Goal: Task Accomplishment & Management: Complete application form

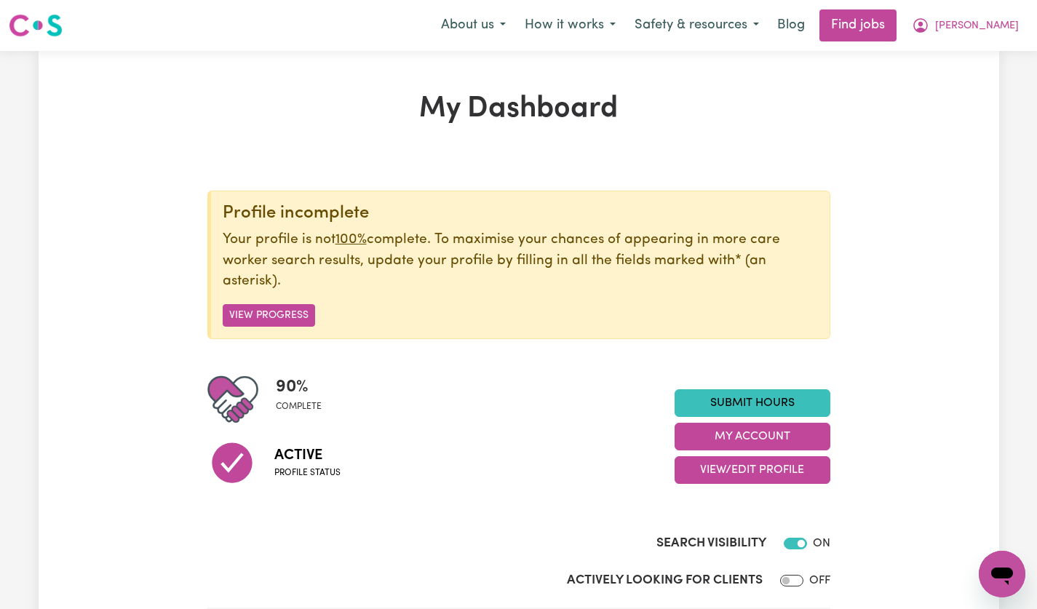
click at [994, 30] on span "[PERSON_NAME]" at bounding box center [977, 26] width 84 height 16
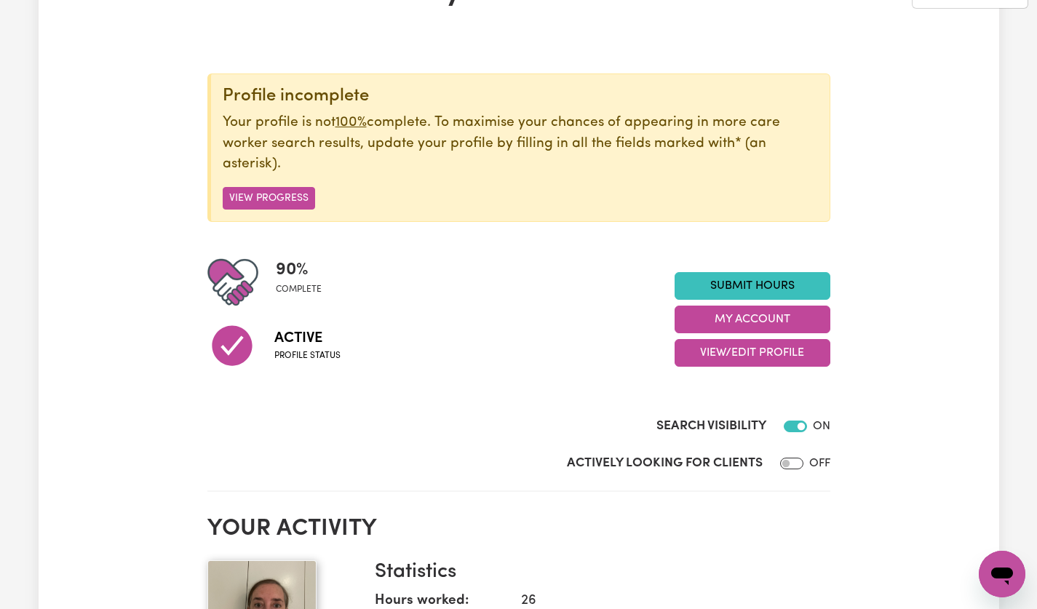
scroll to position [119, 0]
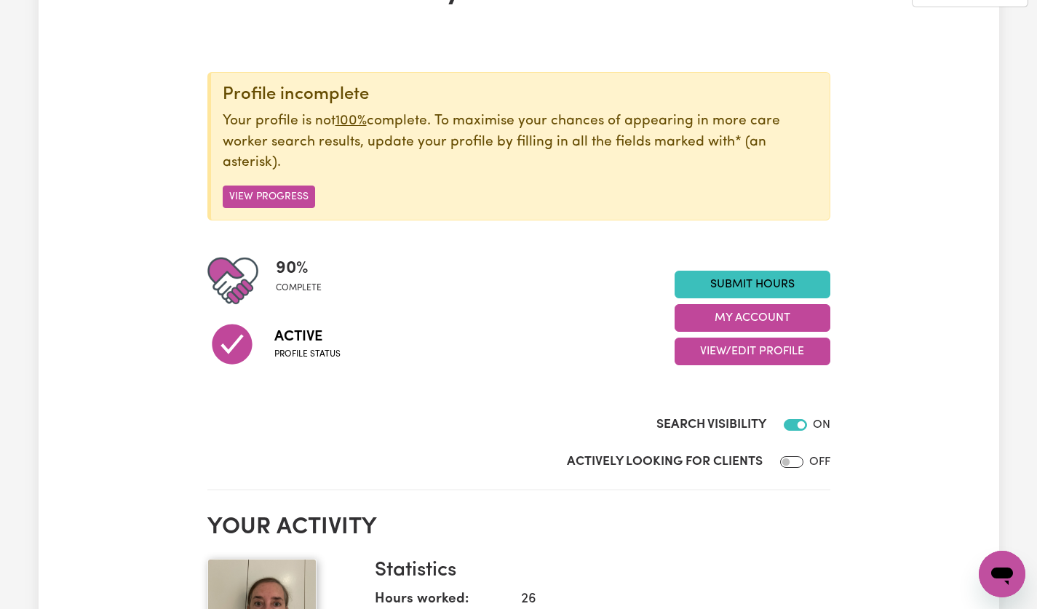
click at [820, 284] on link "Submit Hours" at bounding box center [752, 285] width 156 height 28
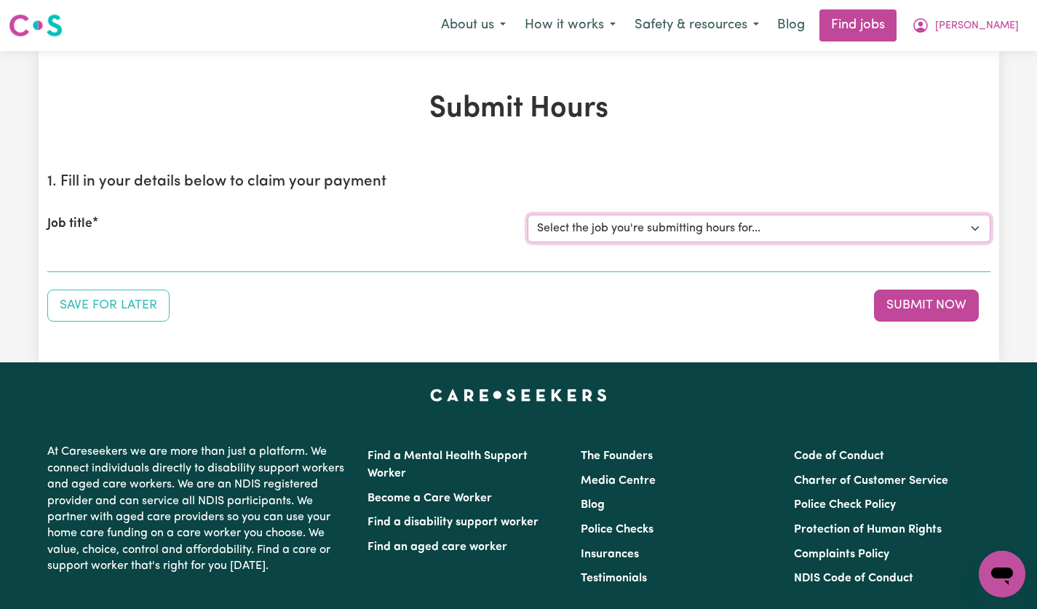
click at [955, 234] on select "Select the job you're submitting hours for... [[PERSON_NAME]] [DEMOGRAPHIC_DATA…" at bounding box center [759, 229] width 463 height 28
click at [748, 287] on div "1. Fill in your details below to claim your payment Job title Select the job yo…" at bounding box center [518, 242] width 943 height 160
click at [953, 234] on select "Select the job you're submitting hours for... [[PERSON_NAME]] [DEMOGRAPHIC_DATA…" at bounding box center [759, 229] width 463 height 28
select select "14628"
click at [528, 215] on select "Select the job you're submitting hours for... [[PERSON_NAME]] [DEMOGRAPHIC_DATA…" at bounding box center [759, 229] width 463 height 28
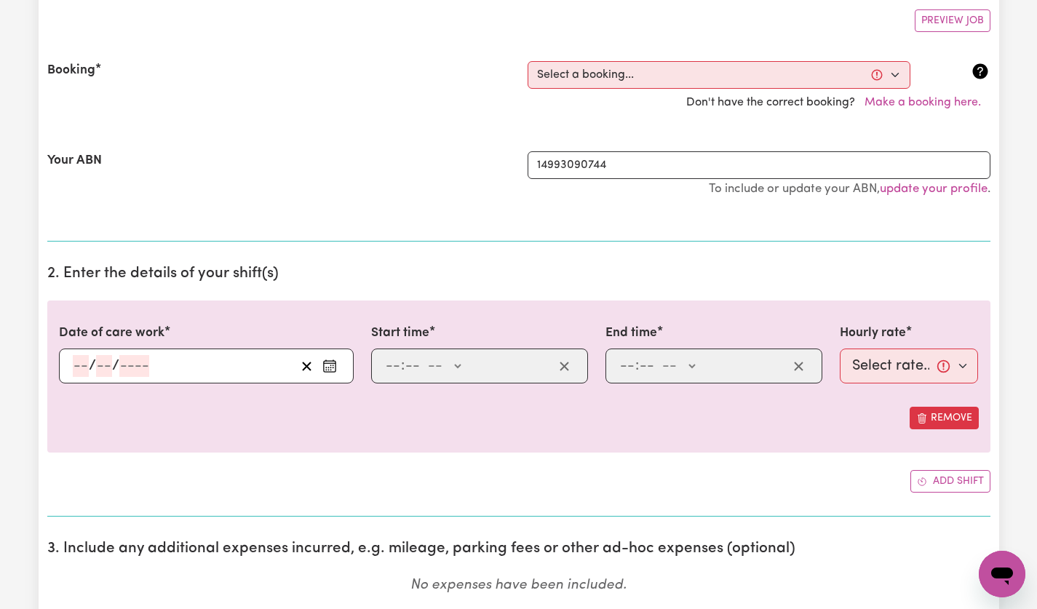
scroll to position [271, 0]
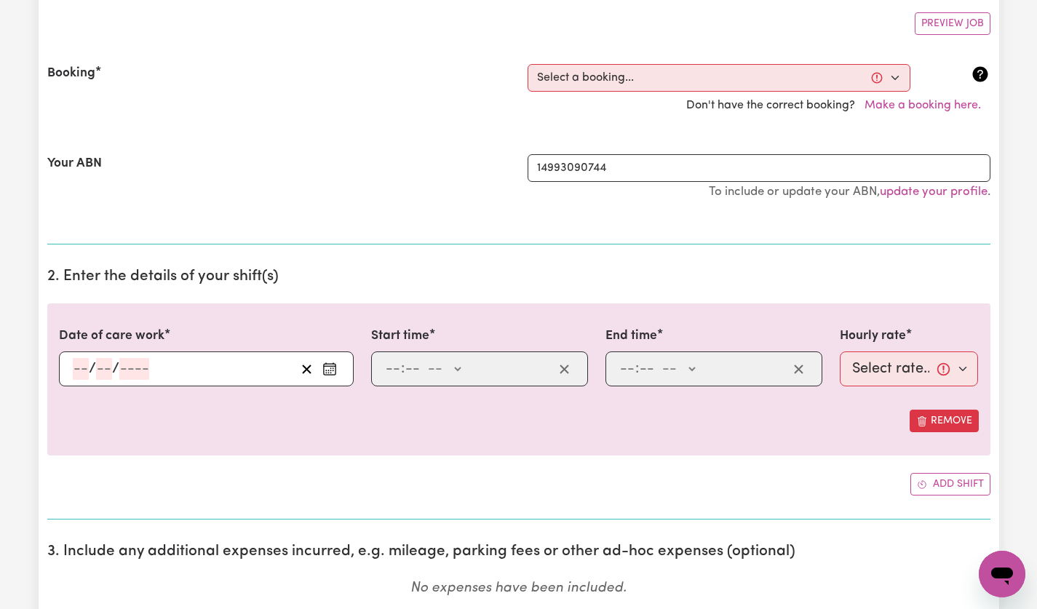
click at [250, 373] on div "/ /" at bounding box center [183, 369] width 224 height 22
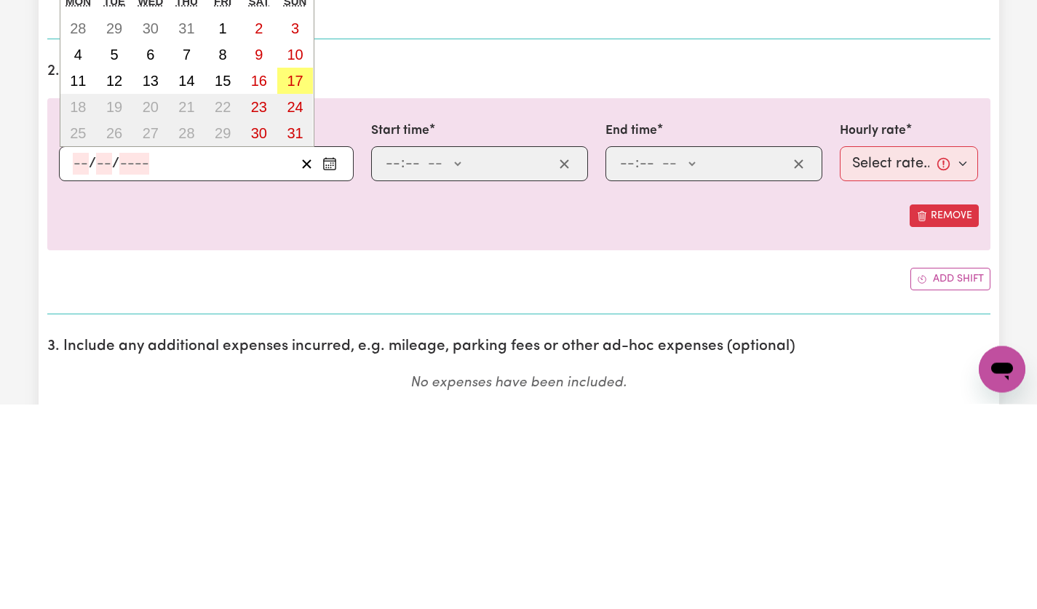
click at [792, 279] on h2 "2. Enter the details of your shift(s)" at bounding box center [518, 277] width 943 height 18
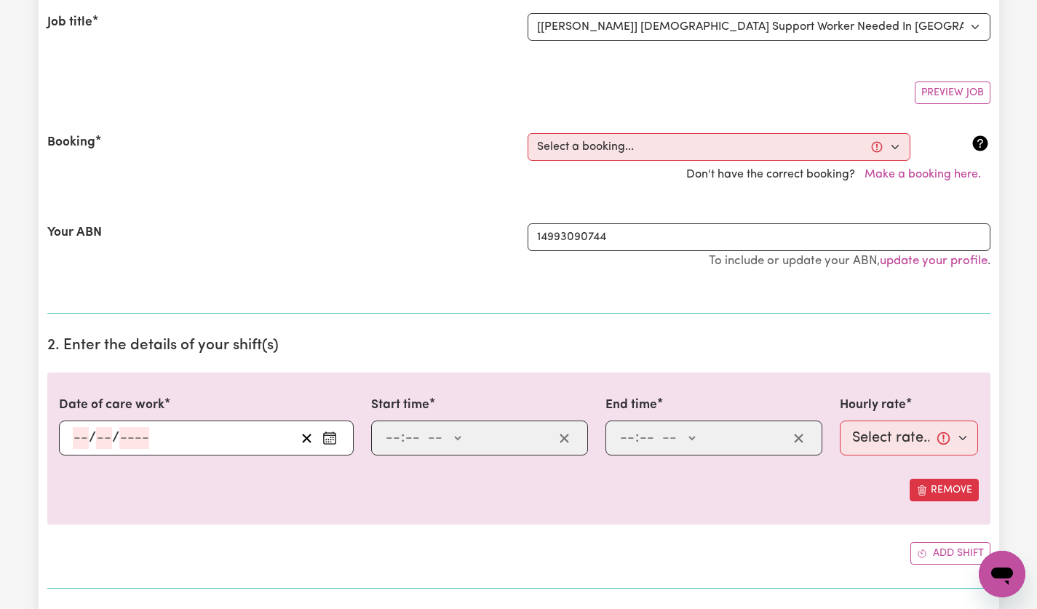
scroll to position [200, 0]
click at [888, 151] on select "Select a booking... [DATE] 5:00pm to 7:00pm (ONE-OFF) [DATE] 5:00pm to 7:00pm (…" at bounding box center [719, 149] width 383 height 28
select select "356256"
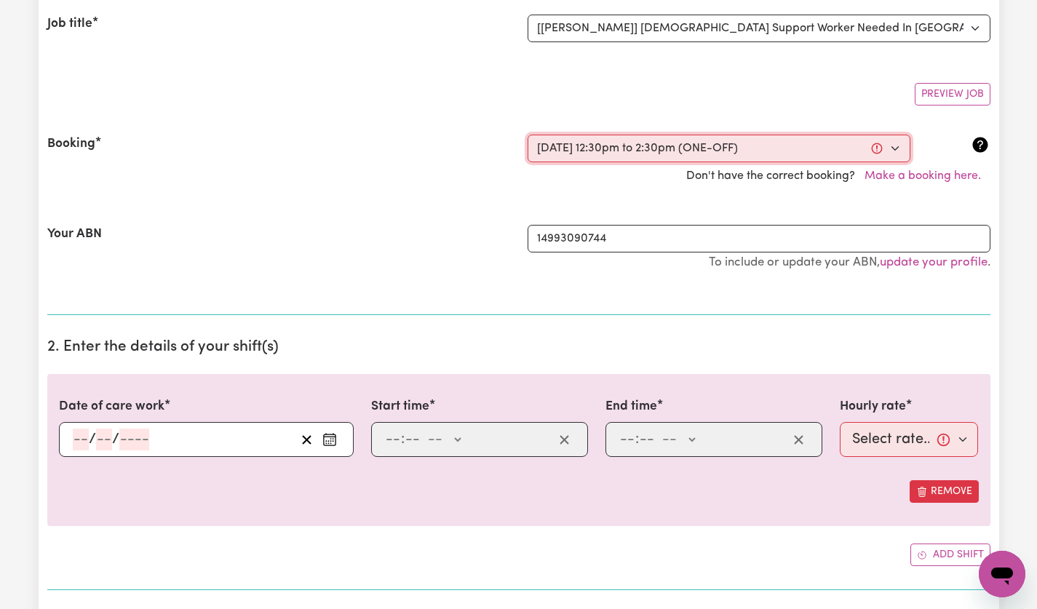
click at [528, 135] on select "Select a booking... [DATE] 5:00pm to 7:00pm (ONE-OFF) [DATE] 5:00pm to 7:00pm (…" at bounding box center [719, 149] width 383 height 28
type input "[DATE]"
type input "6"
type input "8"
type input "2025"
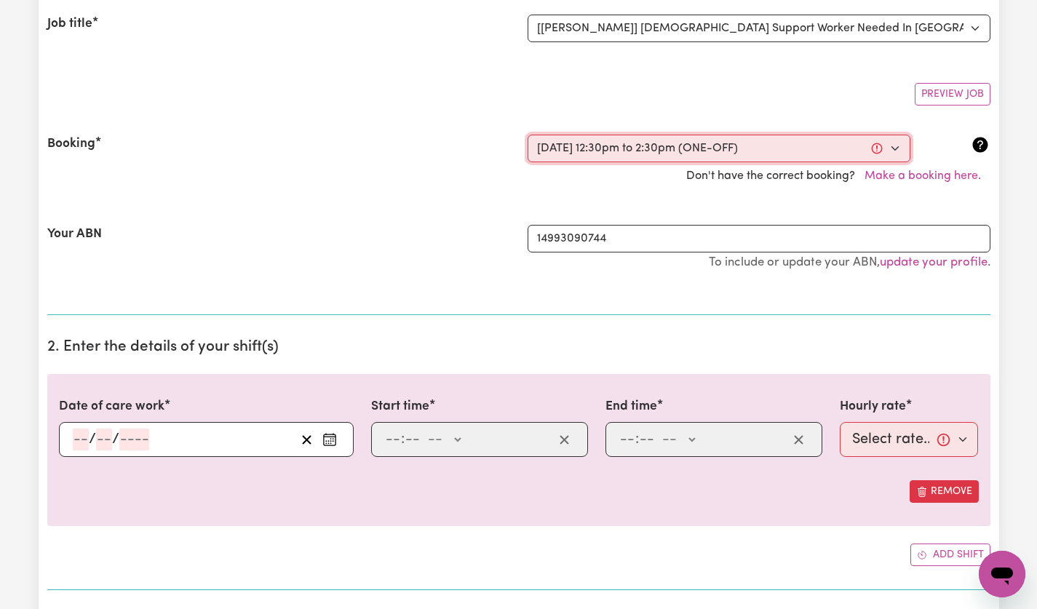
type input "12:30"
type input "12"
type input "30"
select select "pm"
type input "14:30"
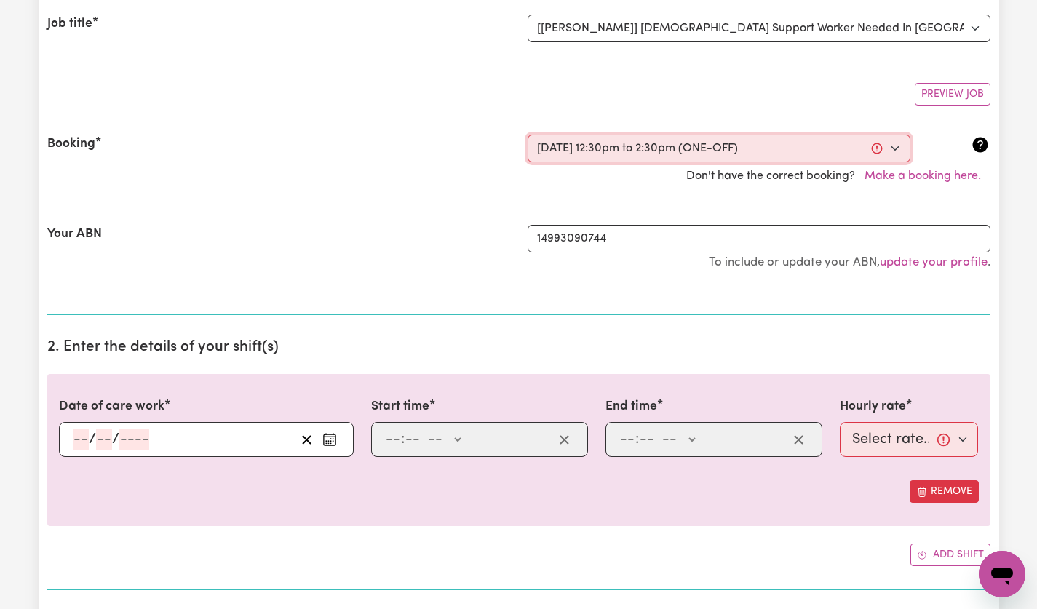
type input "2"
type input "30"
select select "pm"
select select "49-Weekday"
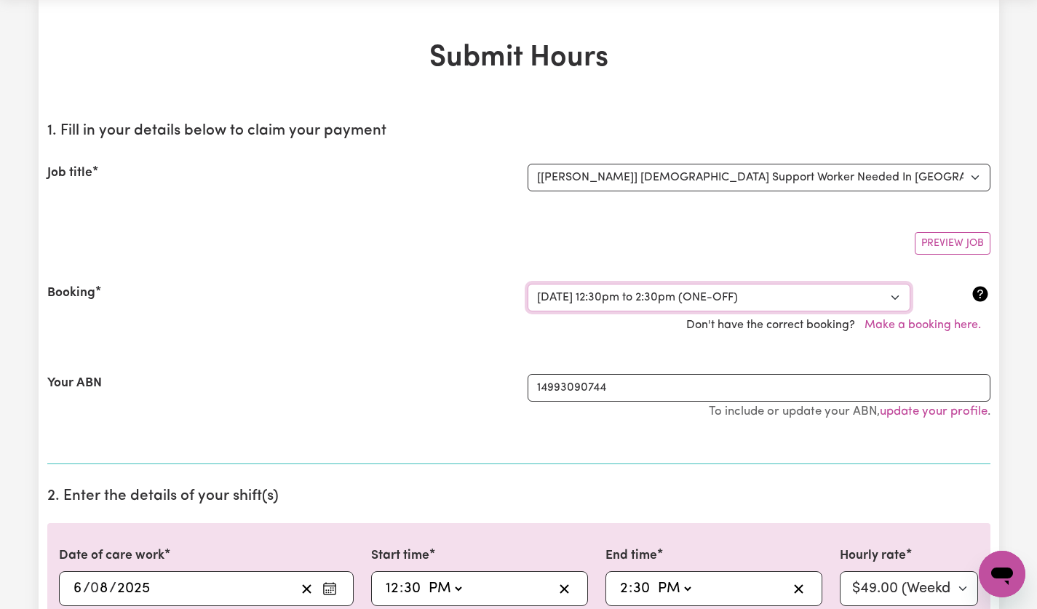
scroll to position [0, 0]
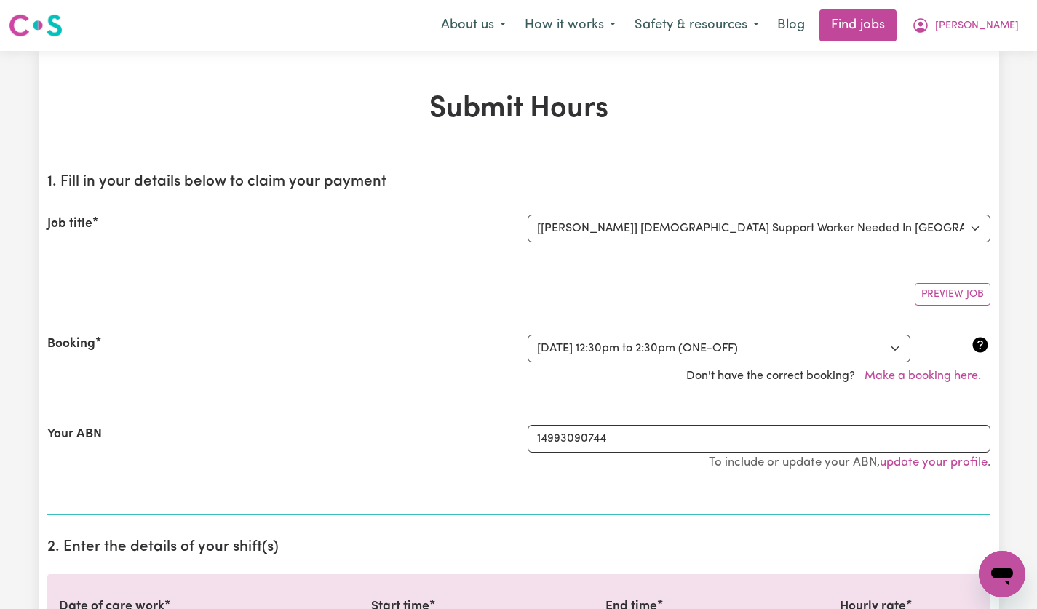
click at [984, 28] on span "[PERSON_NAME]" at bounding box center [977, 26] width 84 height 16
click at [984, 87] on link "My Dashboard" at bounding box center [969, 84] width 115 height 28
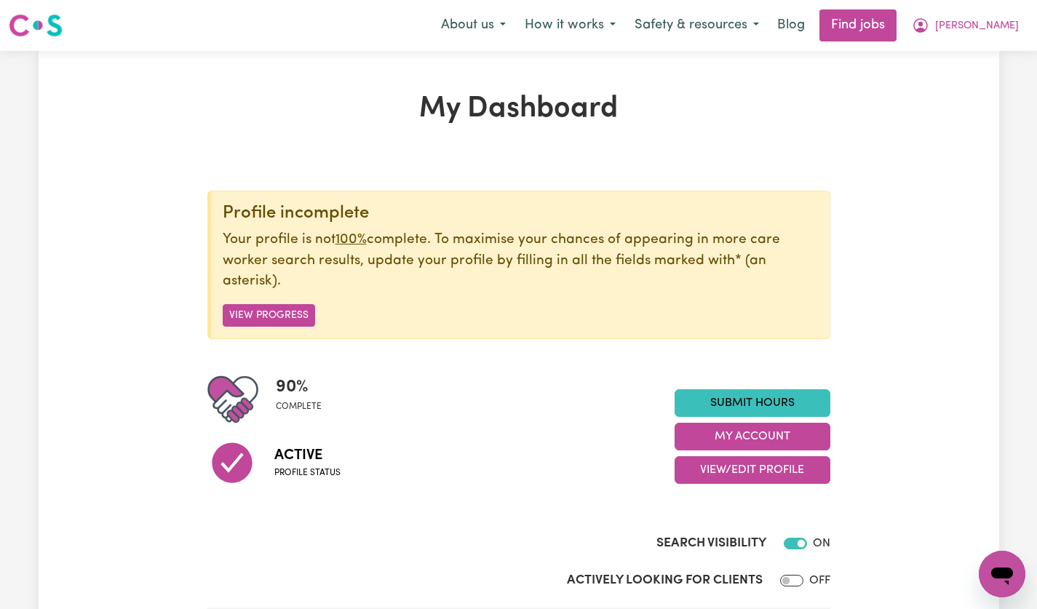
click at [1006, 27] on span "[PERSON_NAME]" at bounding box center [977, 26] width 84 height 16
click at [968, 58] on link "My Account" at bounding box center [969, 57] width 115 height 28
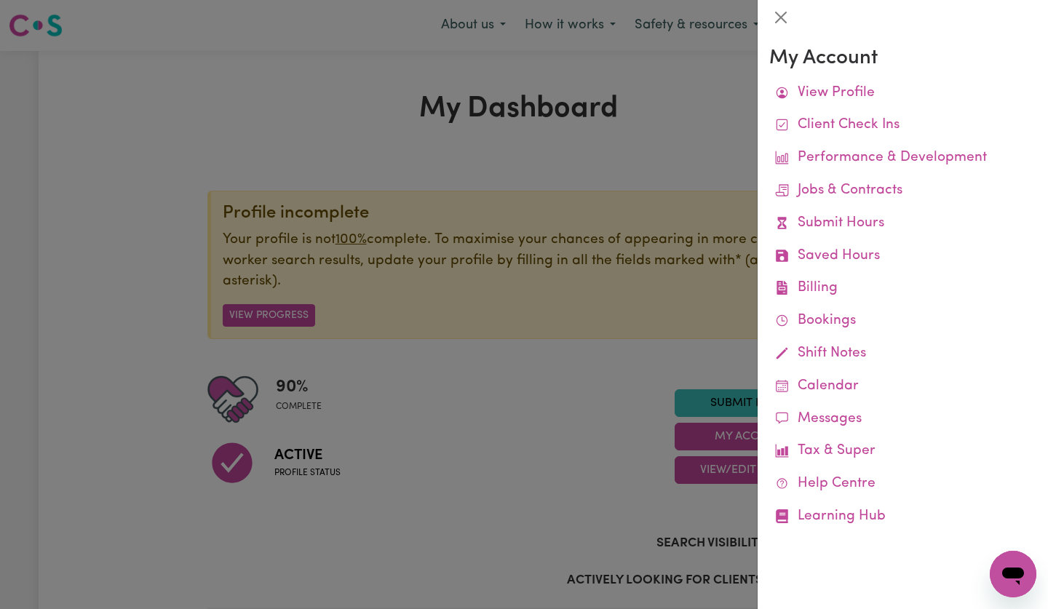
click at [661, 138] on div at bounding box center [524, 304] width 1048 height 609
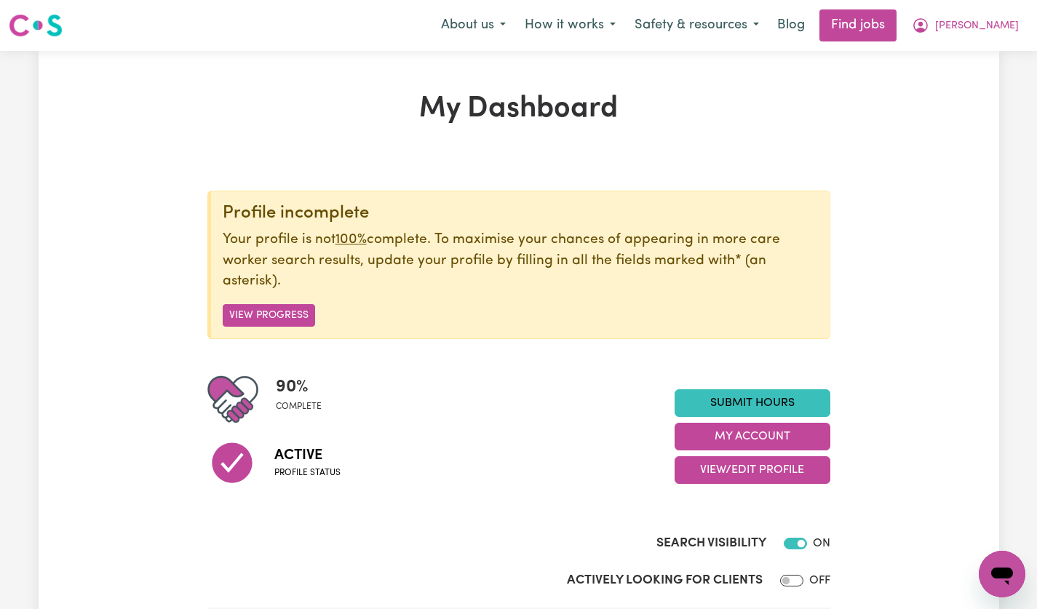
click at [992, 28] on span "[PERSON_NAME]" at bounding box center [977, 26] width 84 height 16
click at [955, 70] on link "My Dashboard" at bounding box center [969, 84] width 115 height 28
click at [969, 57] on link "My Account" at bounding box center [969, 57] width 115 height 28
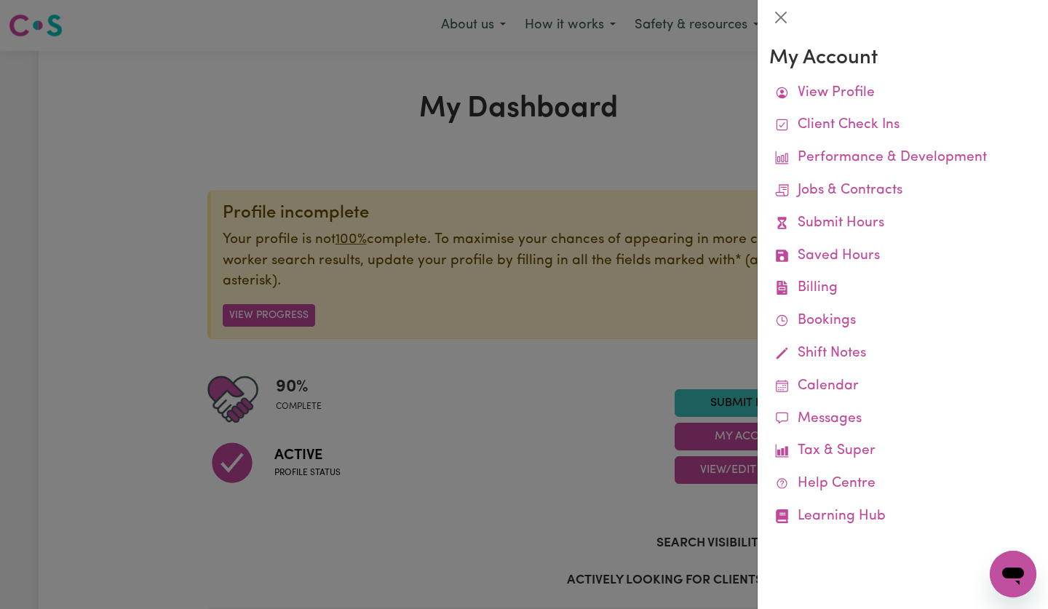
click at [832, 293] on link "Billing Job Reports Remittances Platform Fee Invoices" at bounding box center [902, 288] width 267 height 33
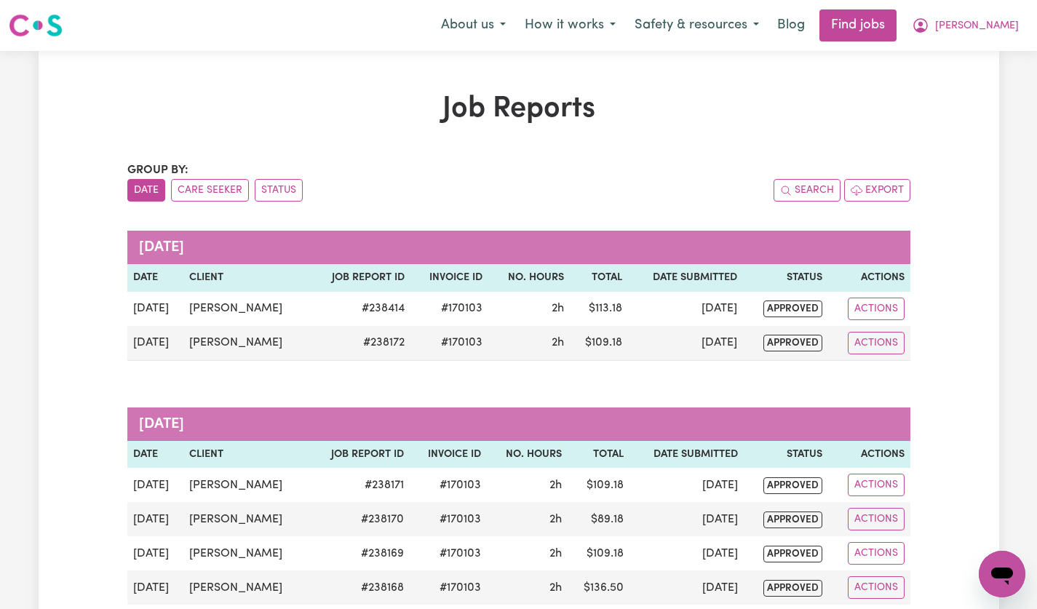
click at [990, 32] on span "[PERSON_NAME]" at bounding box center [977, 26] width 84 height 16
click at [967, 60] on link "My Account" at bounding box center [969, 57] width 115 height 28
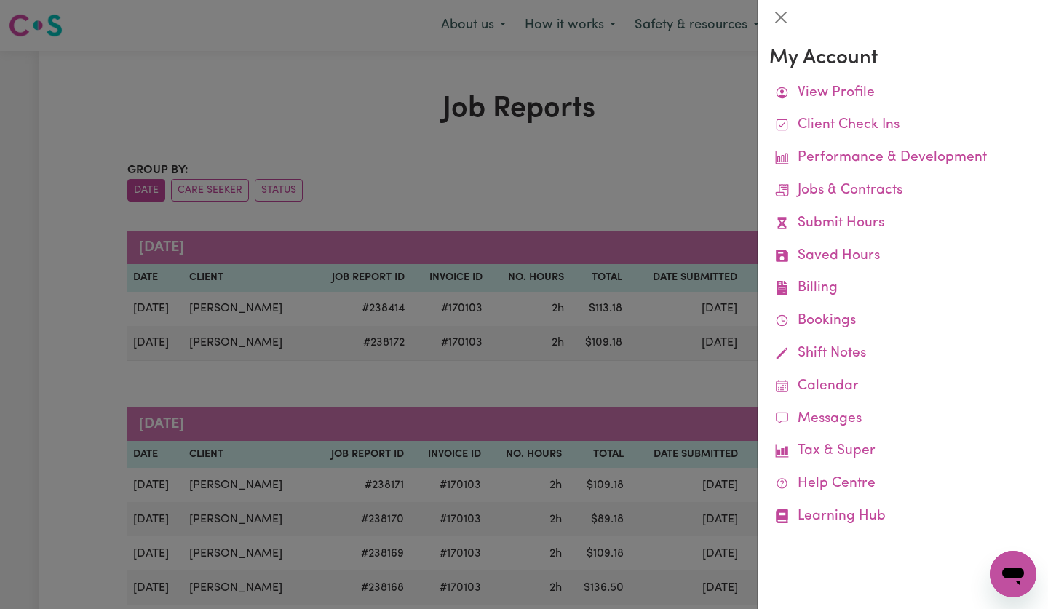
click at [858, 266] on link "Saved Hours" at bounding box center [902, 256] width 267 height 33
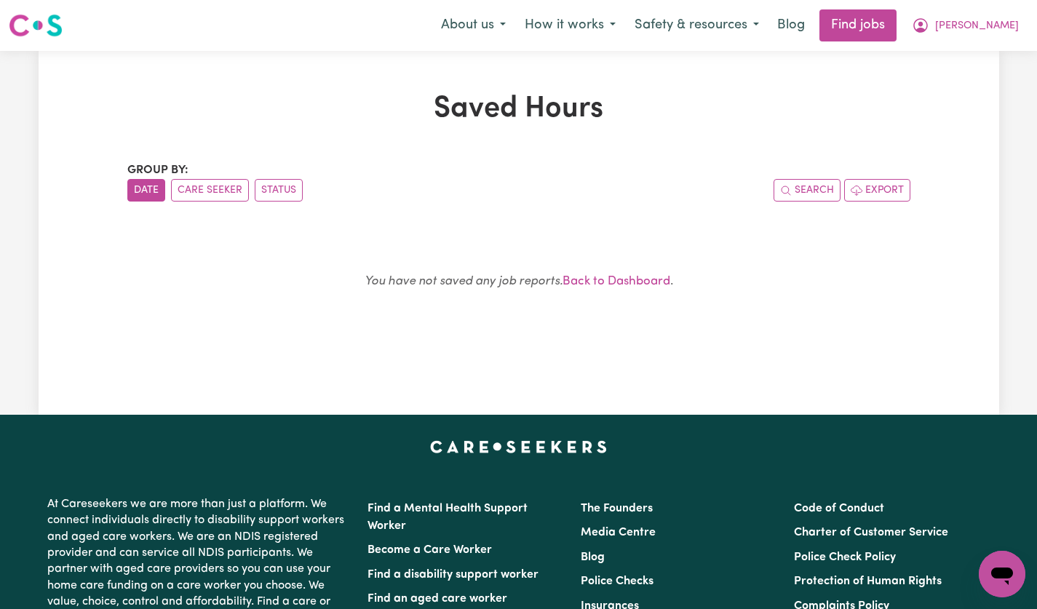
click at [1008, 27] on span "[PERSON_NAME]" at bounding box center [977, 26] width 84 height 16
click at [972, 58] on link "My Account" at bounding box center [969, 57] width 115 height 28
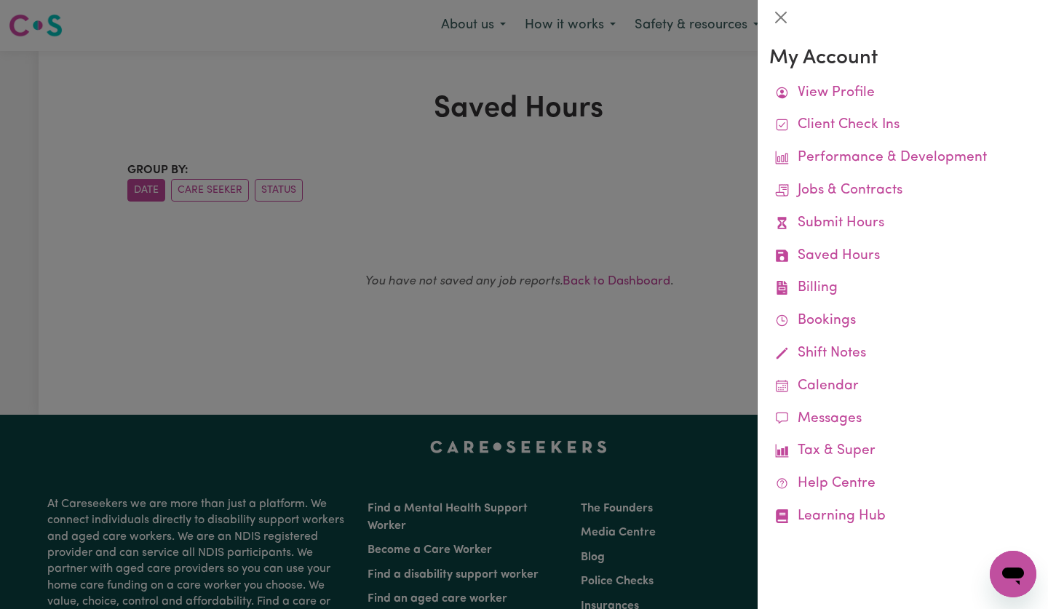
click at [832, 293] on link "Billing Job Reports Remittances Platform Fee Invoices" at bounding box center [902, 288] width 267 height 33
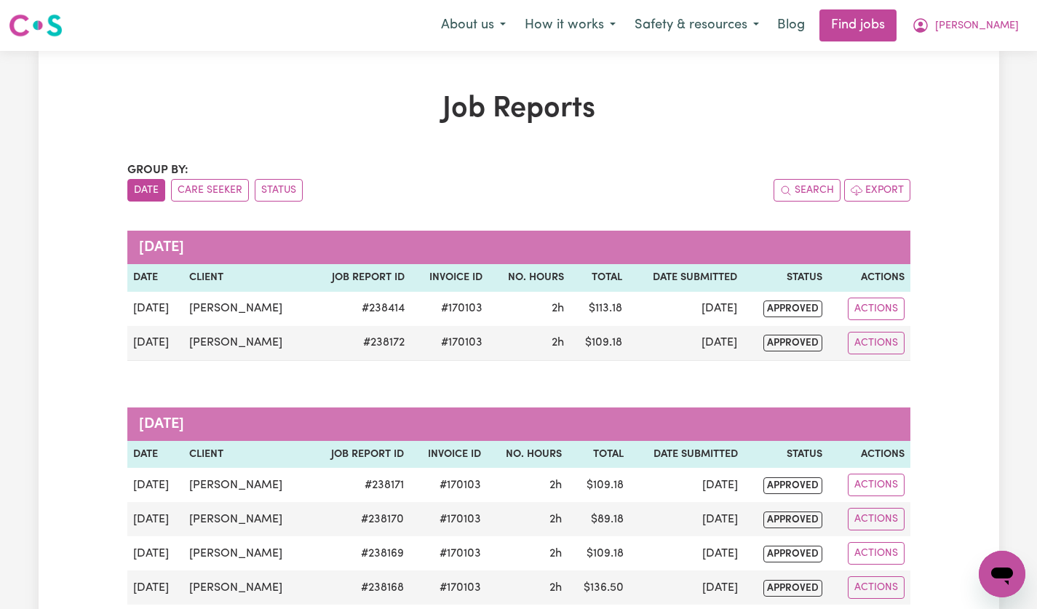
click at [271, 194] on button "Status" at bounding box center [279, 190] width 48 height 23
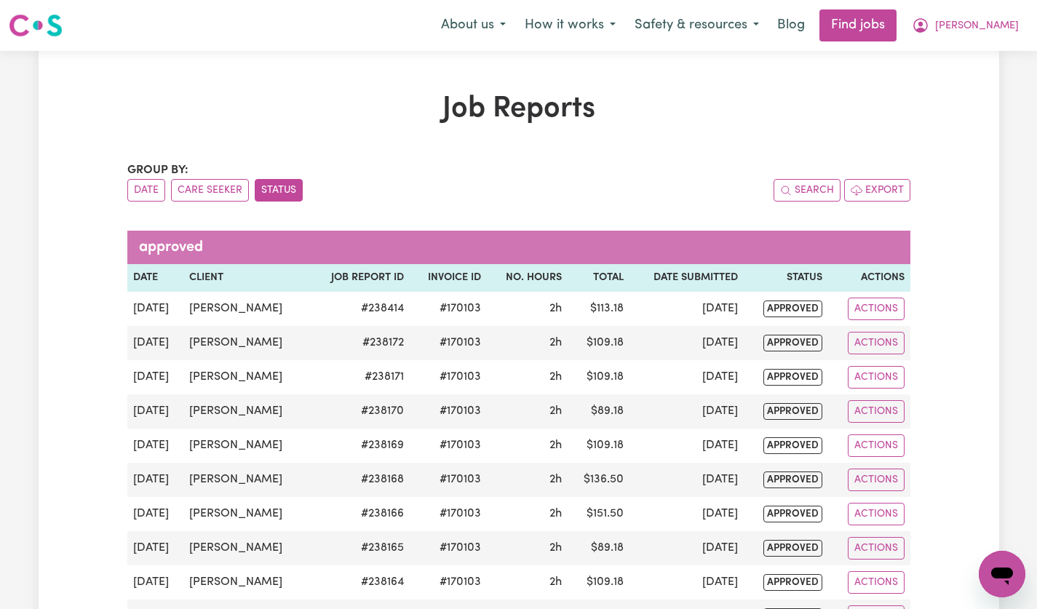
click at [990, 36] on button "[PERSON_NAME]" at bounding box center [965, 25] width 126 height 31
click at [986, 93] on link "My Dashboard" at bounding box center [969, 84] width 115 height 28
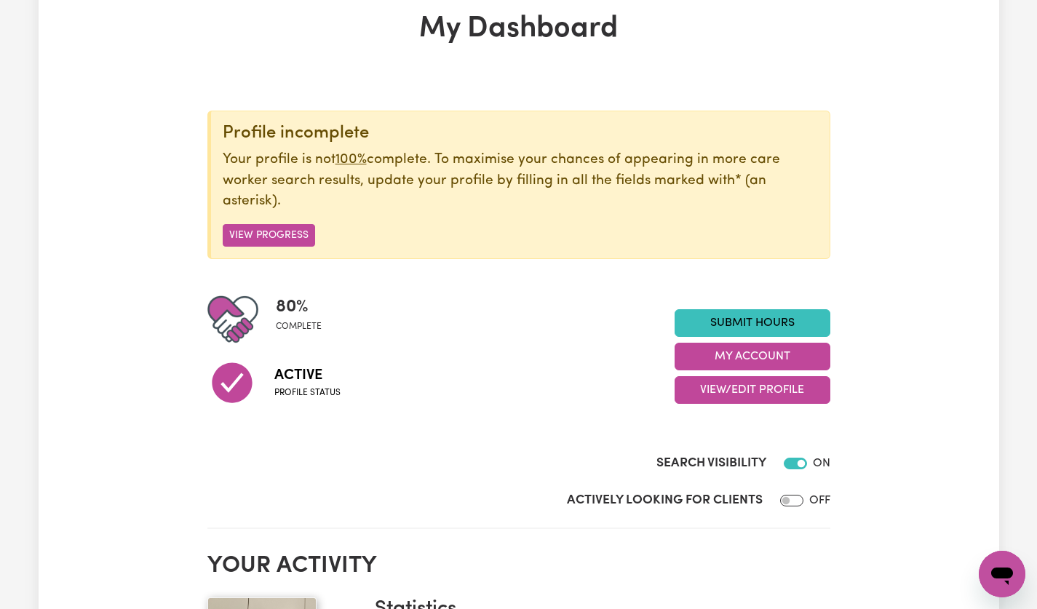
scroll to position [92, 0]
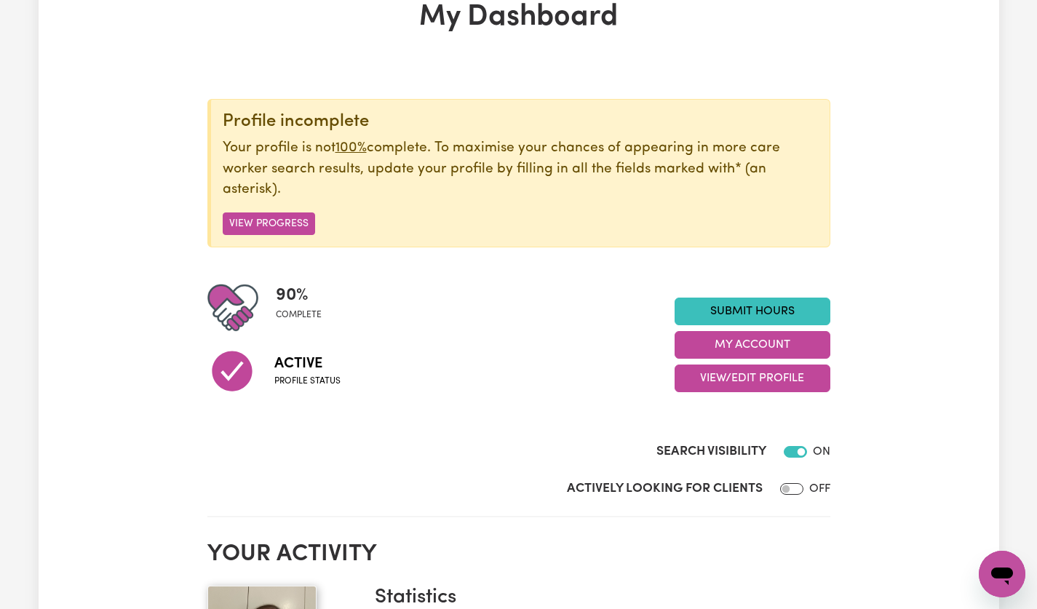
click at [801, 314] on link "Submit Hours" at bounding box center [752, 312] width 156 height 28
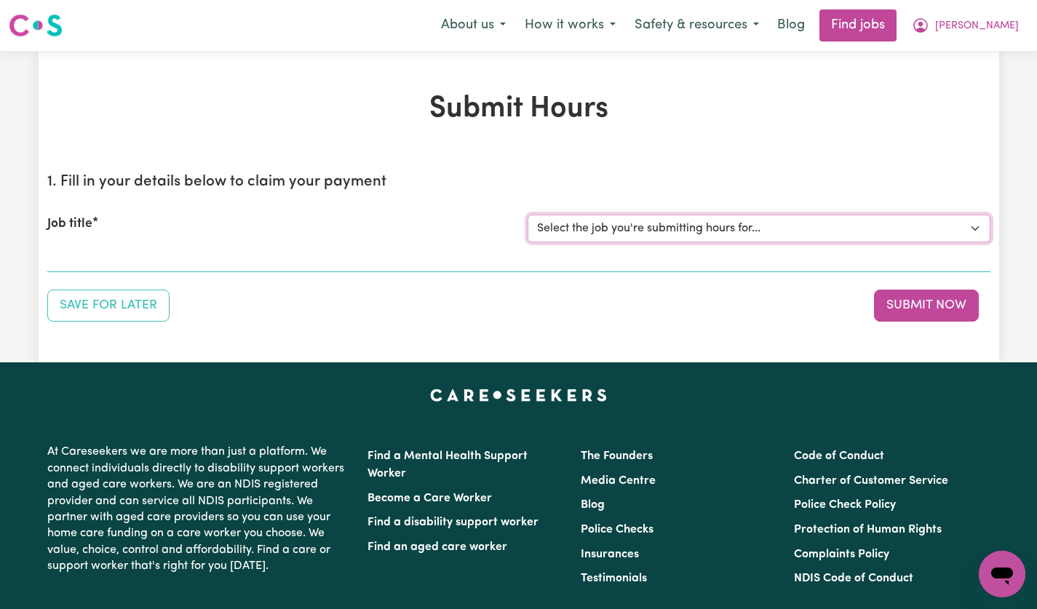
click at [971, 236] on select "Select the job you're submitting hours for... [[PERSON_NAME]] [DEMOGRAPHIC_DATA…" at bounding box center [759, 229] width 463 height 28
select select "14628"
click at [528, 215] on select "Select the job you're submitting hours for... [[PERSON_NAME]] [DEMOGRAPHIC_DATA…" at bounding box center [759, 229] width 463 height 28
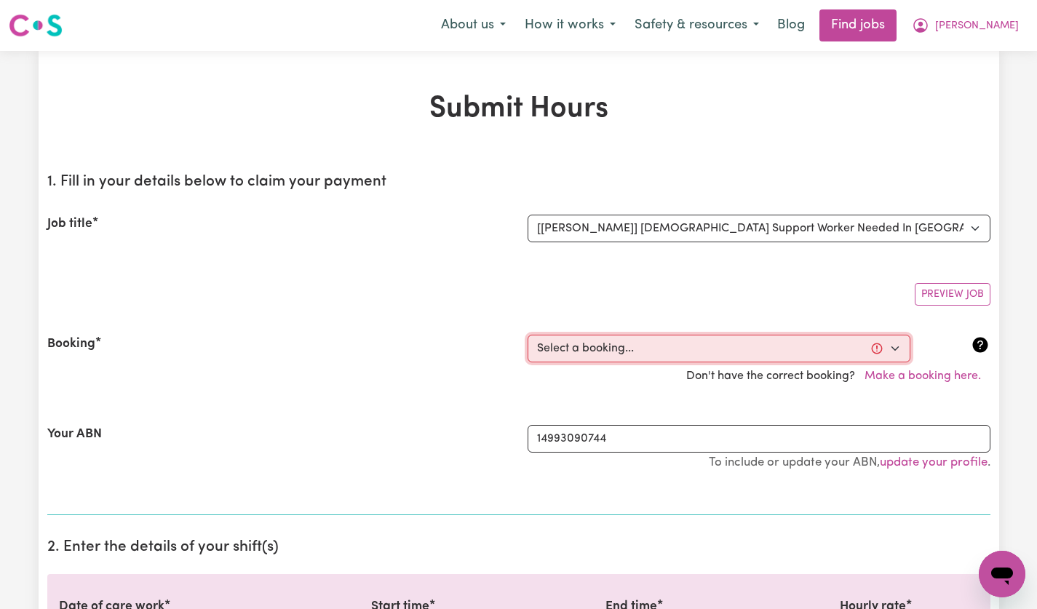
click at [893, 357] on select "Select a booking... [DATE] 5:00pm to 7:00pm (ONE-OFF) [DATE] 5:00pm to 7:00pm (…" at bounding box center [719, 349] width 383 height 28
select select "356161"
click at [528, 335] on select "Select a booking... [DATE] 5:00pm to 7:00pm (ONE-OFF) [DATE] 5:00pm to 7:00pm (…" at bounding box center [719, 349] width 383 height 28
type input "[DATE]"
type input "7"
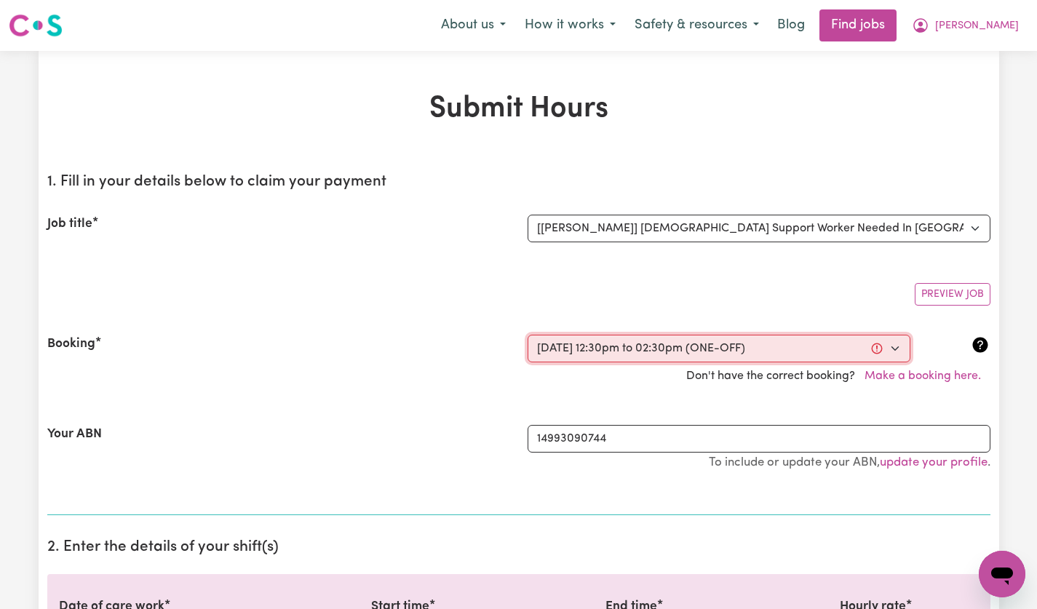
type input "8"
type input "2025"
type input "12:30"
type input "12"
type input "30"
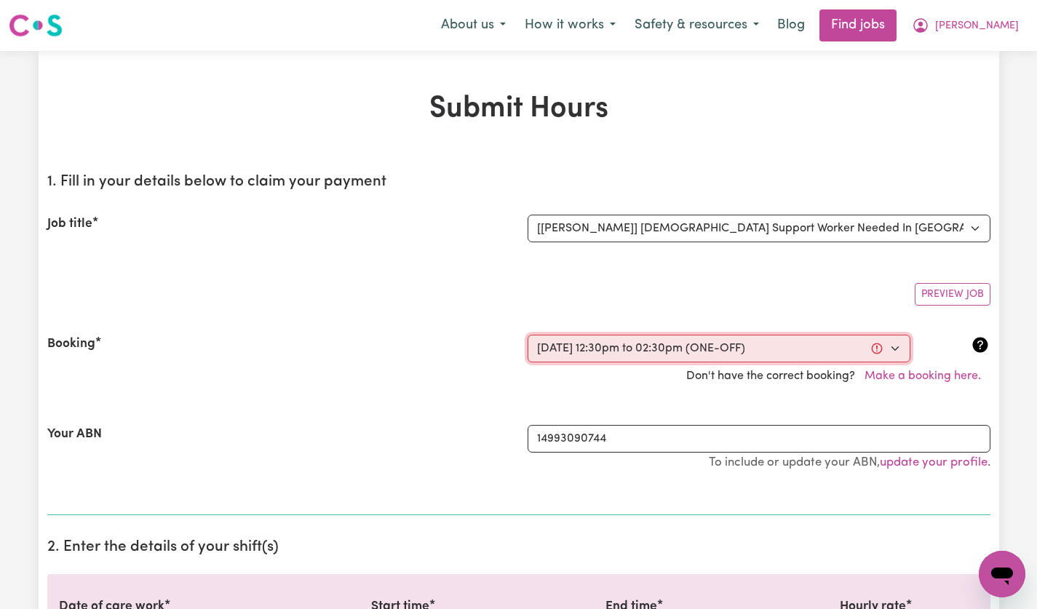
select select "pm"
type input "14:30"
type input "2"
type input "30"
select select "pm"
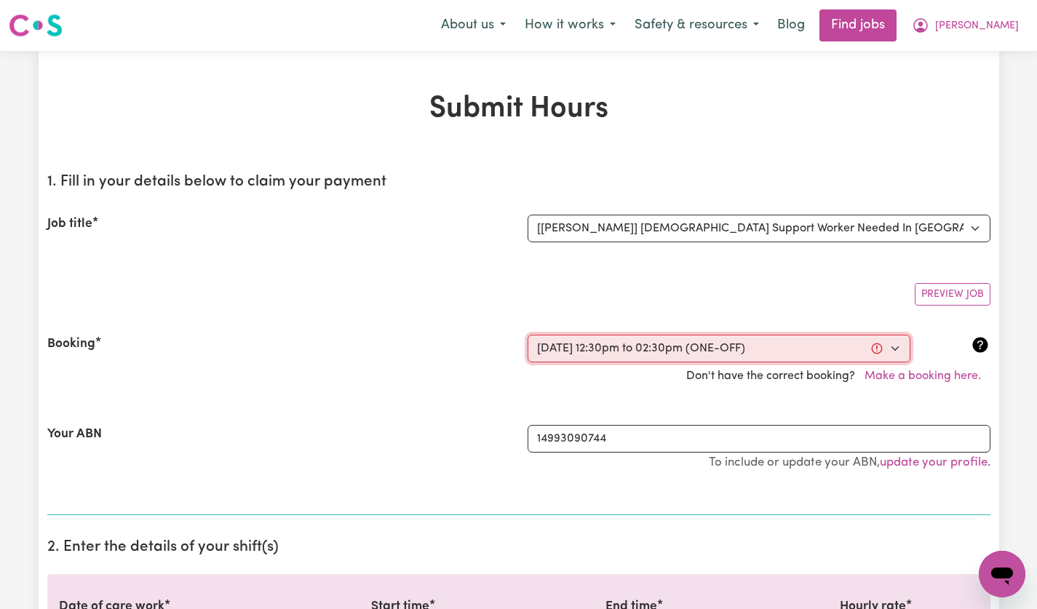
select select "49-Weekday"
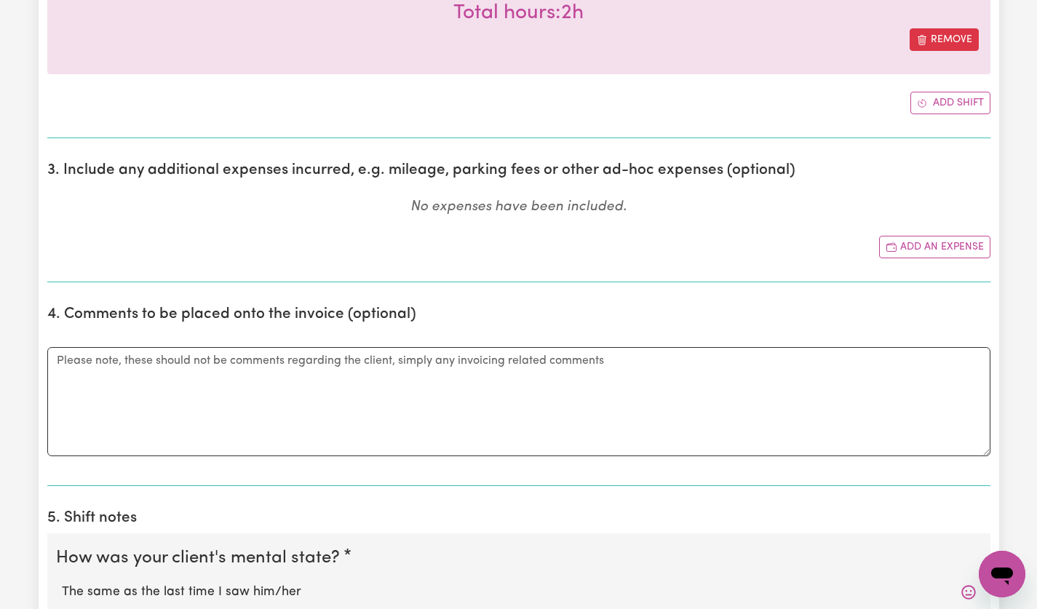
scroll to position [690, 0]
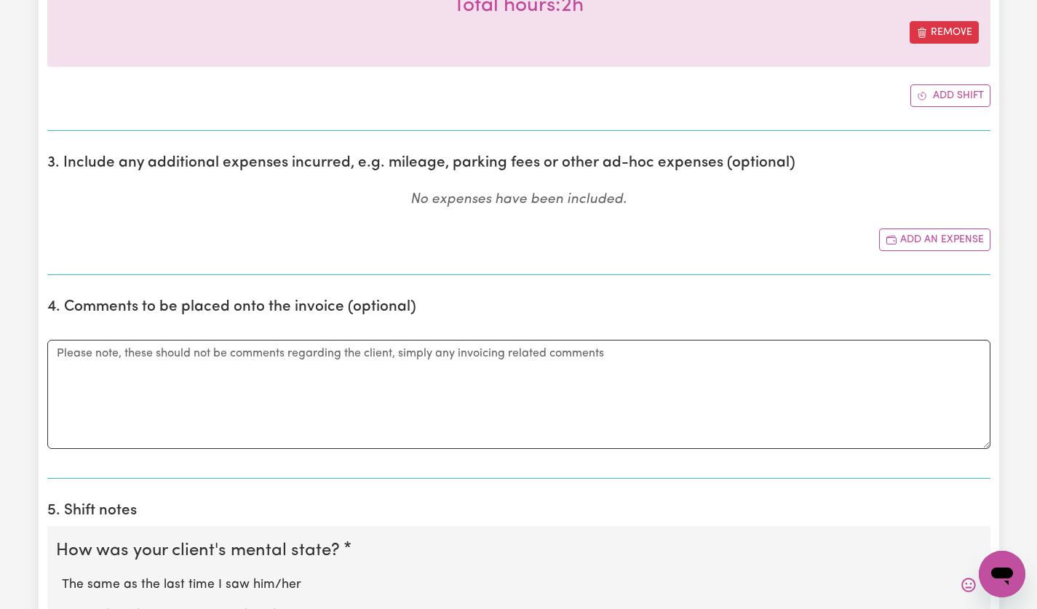
click at [947, 247] on button "Add an expense" at bounding box center [934, 239] width 111 height 23
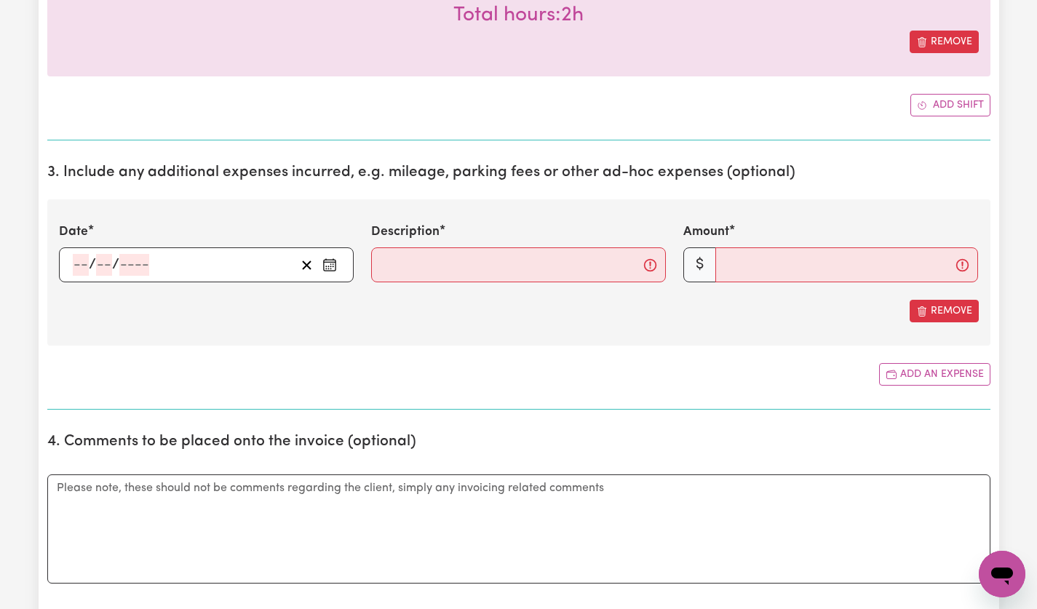
scroll to position [678, 0]
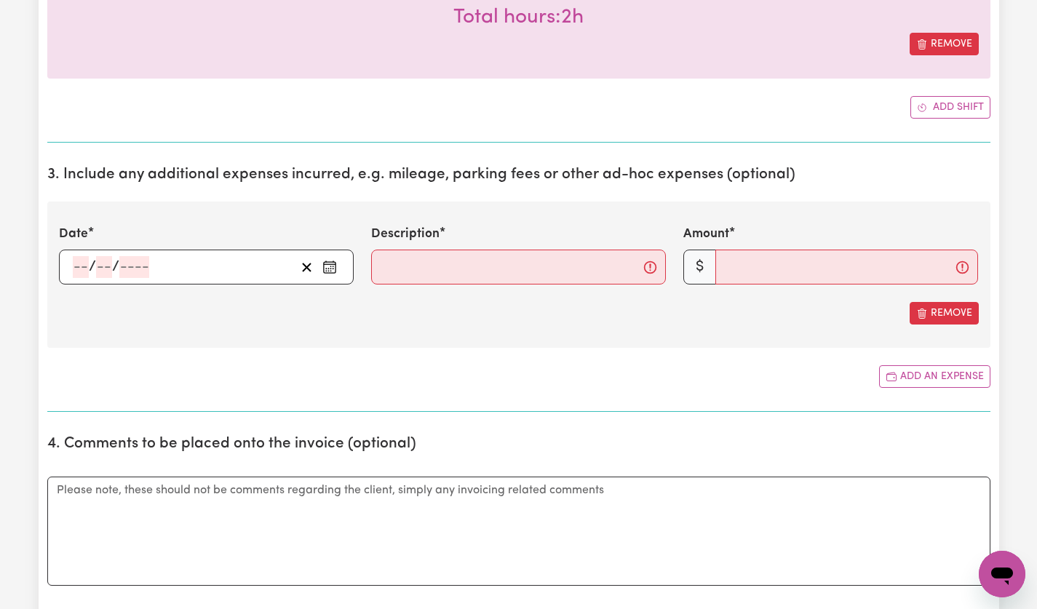
click at [100, 266] on input "number" at bounding box center [104, 267] width 16 height 22
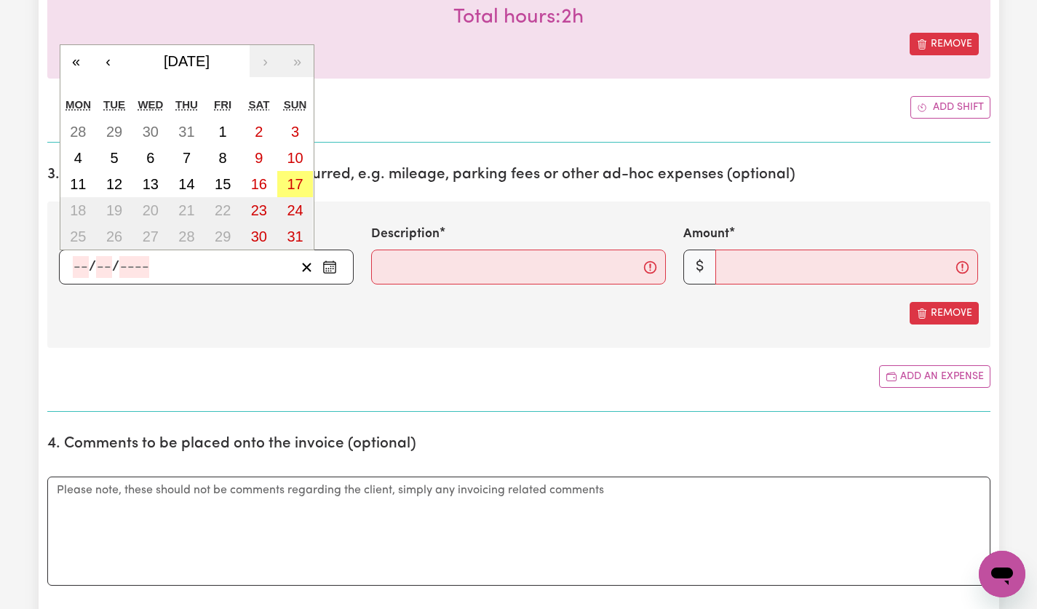
click at [188, 154] on abbr "7" at bounding box center [187, 158] width 8 height 16
type input "[DATE]"
type input "7"
type input "8"
type input "2025"
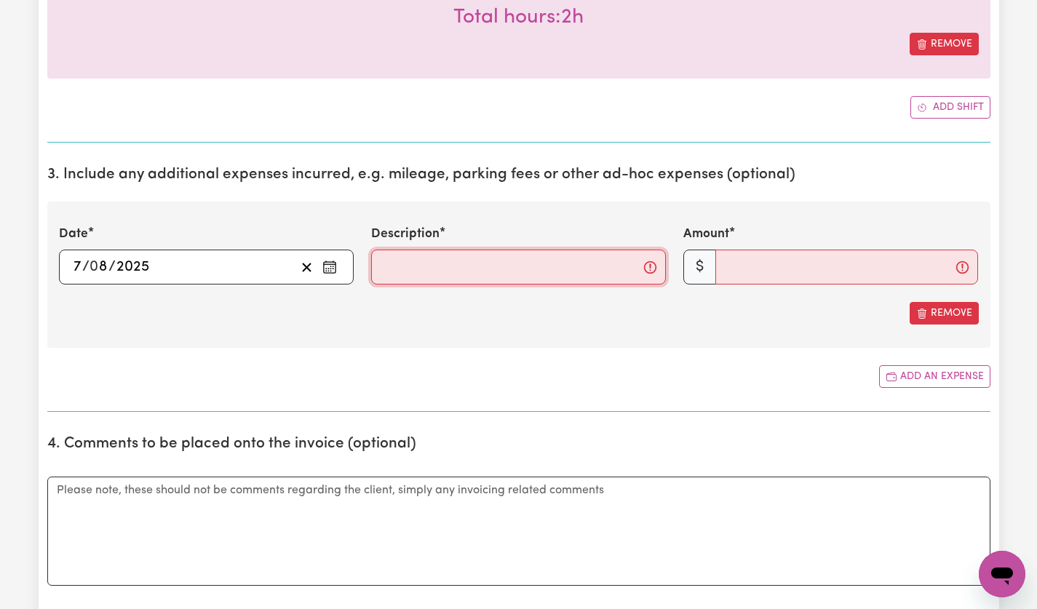
click at [497, 271] on input "Description" at bounding box center [518, 267] width 295 height 35
click at [593, 275] on input "Description" at bounding box center [518, 267] width 295 height 35
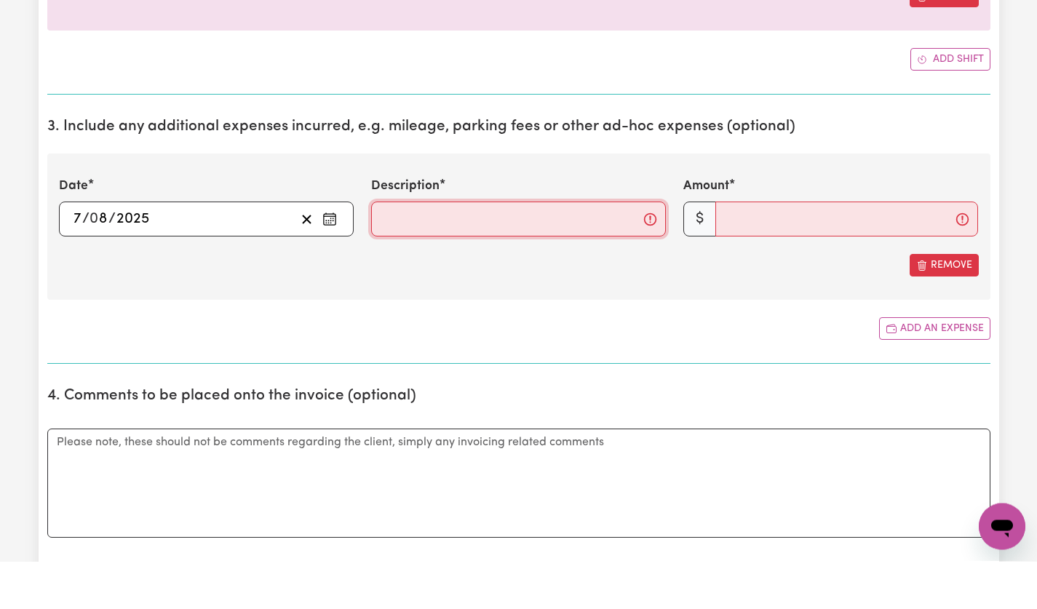
click at [594, 276] on input "Description" at bounding box center [518, 267] width 295 height 35
type input "mileage @$1/km"
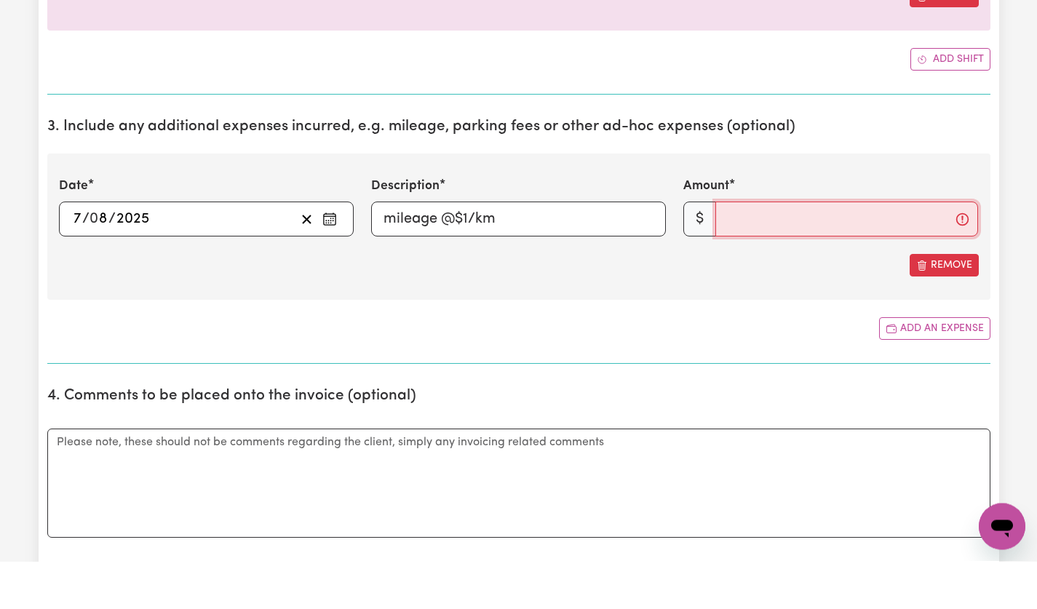
click at [811, 276] on input "Amount" at bounding box center [846, 267] width 263 height 35
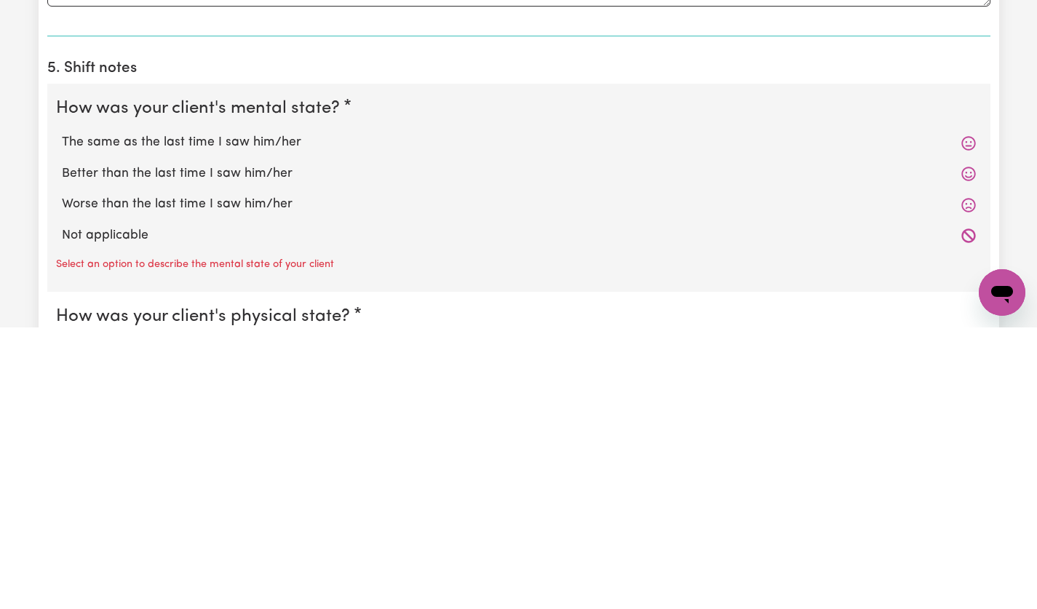
scroll to position [978, 0]
type input "20"
click at [967, 426] on icon at bounding box center [968, 422] width 14 height 14
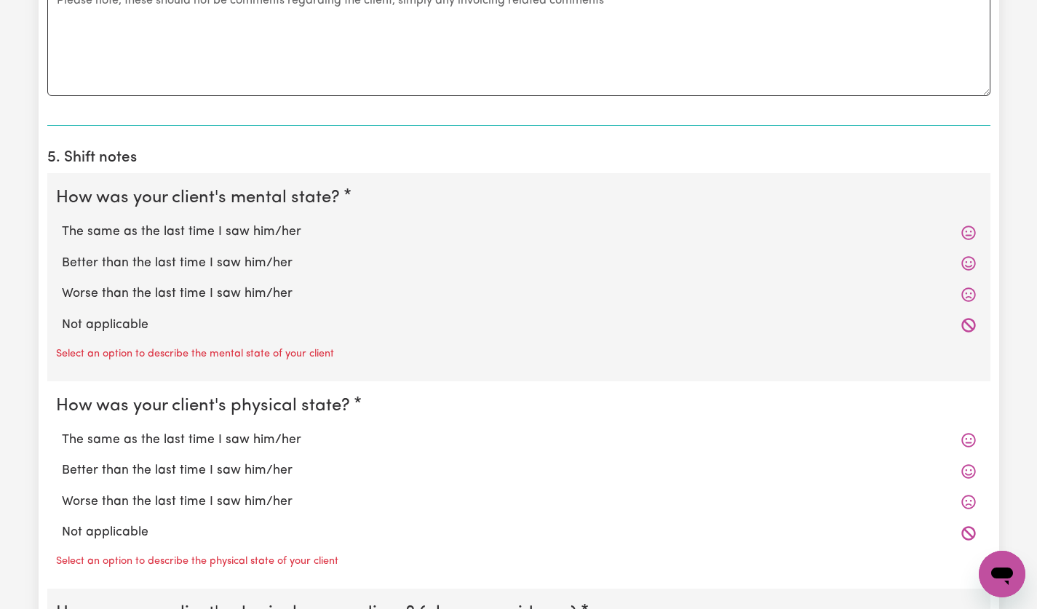
scroll to position [1181, 0]
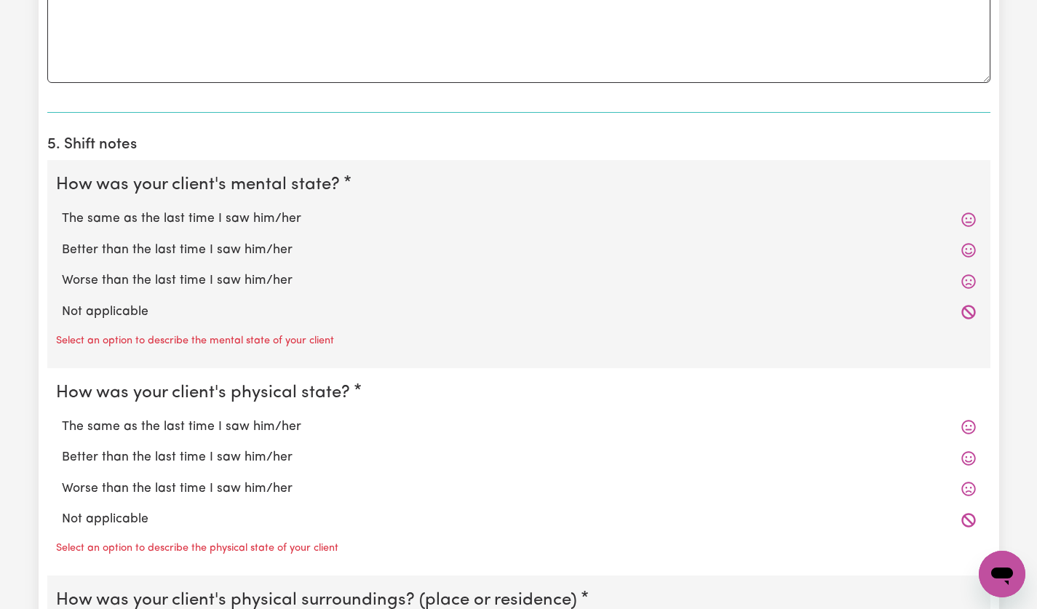
click at [967, 219] on icon at bounding box center [968, 219] width 15 height 15
click at [971, 220] on icon at bounding box center [968, 219] width 15 height 15
click at [271, 226] on label "The same as the last time I saw him/her" at bounding box center [519, 219] width 914 height 19
click at [62, 210] on input "The same as the last time I saw him/her" at bounding box center [61, 209] width 1 height 1
radio input "true"
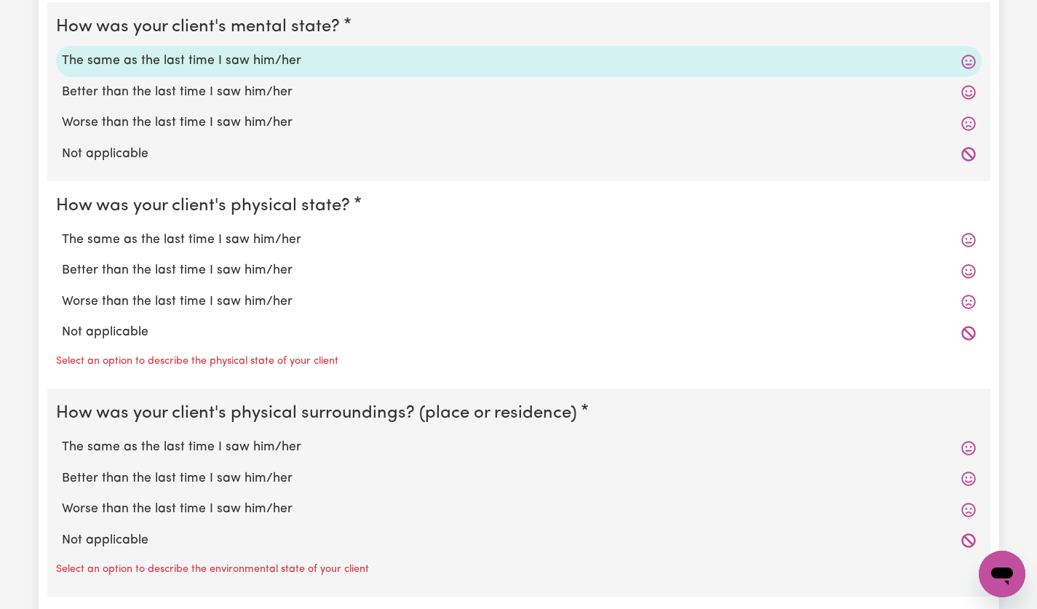
scroll to position [1374, 0]
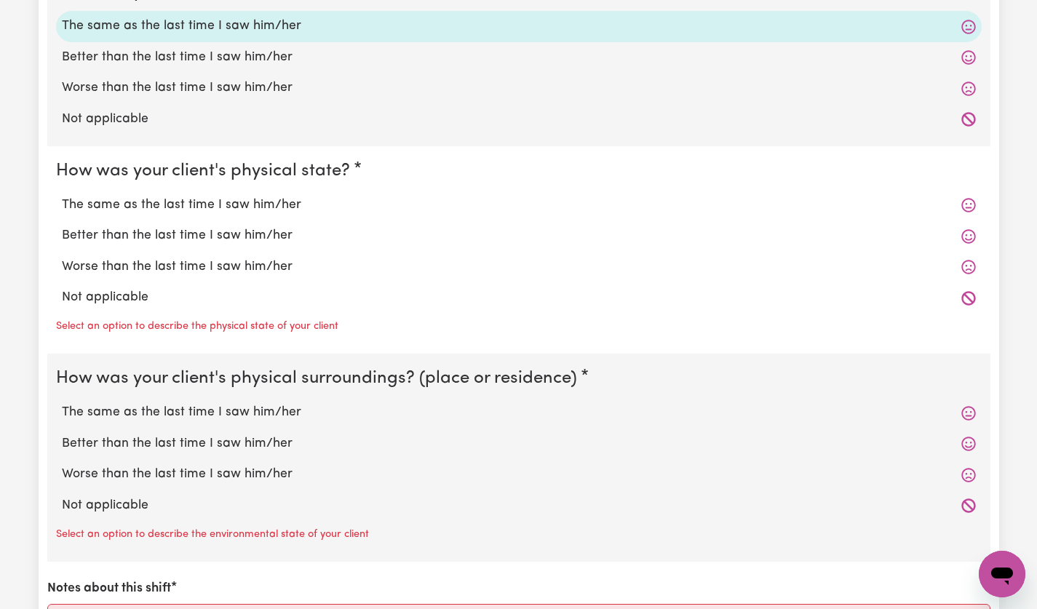
click at [252, 212] on label "The same as the last time I saw him/her" at bounding box center [519, 205] width 914 height 19
click at [62, 196] on input "The same as the last time I saw him/her" at bounding box center [61, 195] width 1 height 1
radio input "true"
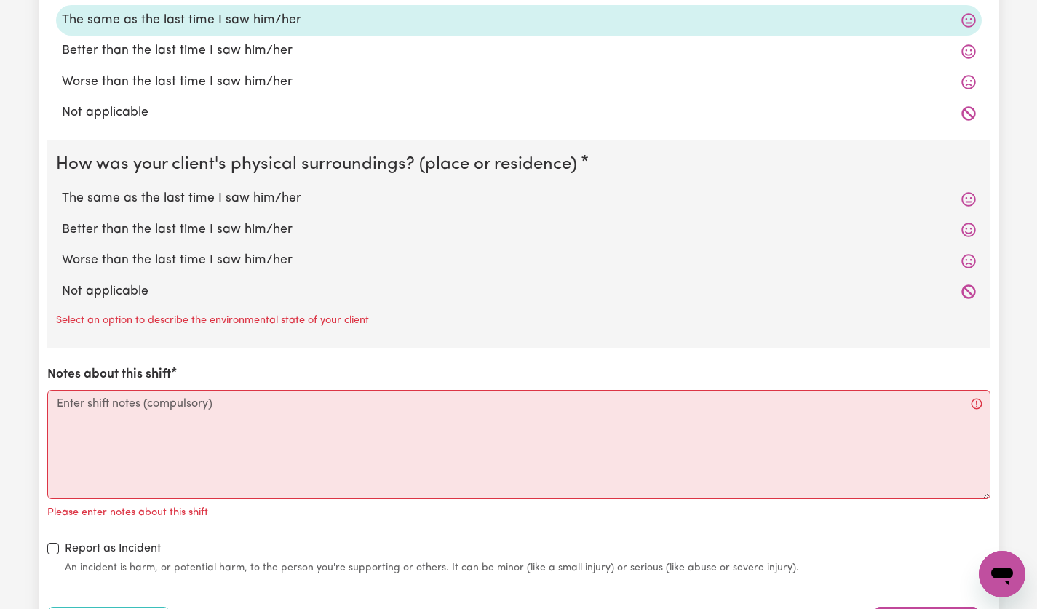
scroll to position [1563, 0]
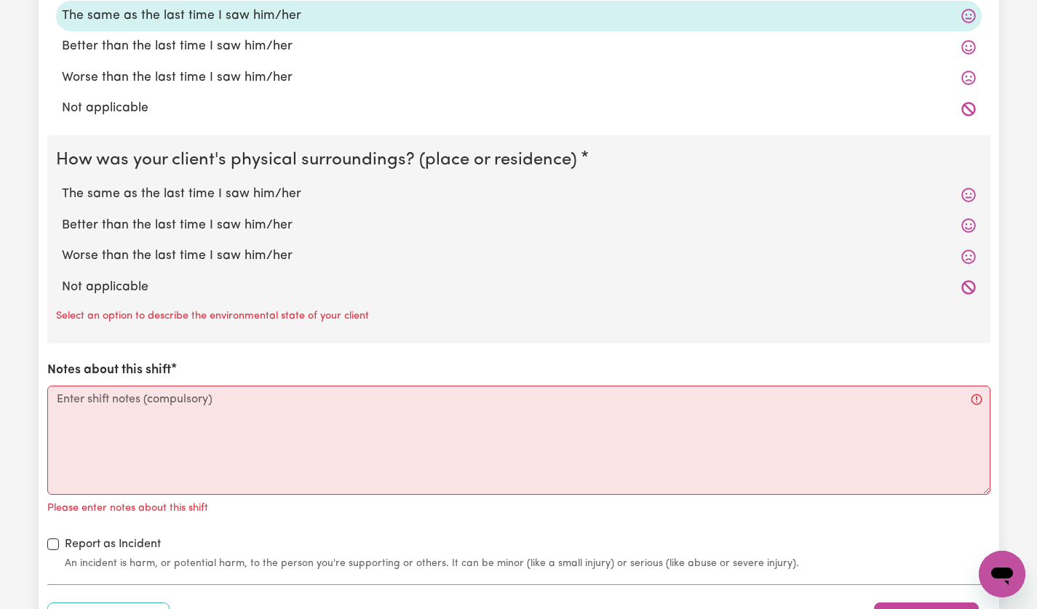
click at [260, 197] on label "The same as the last time I saw him/her" at bounding box center [519, 194] width 914 height 19
click at [62, 185] on input "The same as the last time I saw him/her" at bounding box center [61, 184] width 1 height 1
radio input "true"
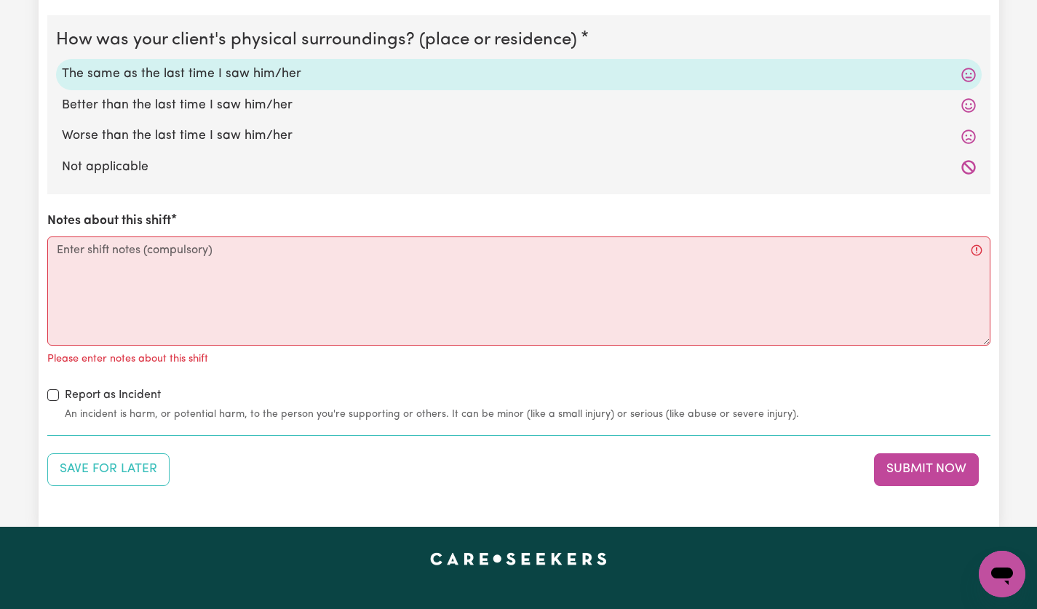
scroll to position [1703, 0]
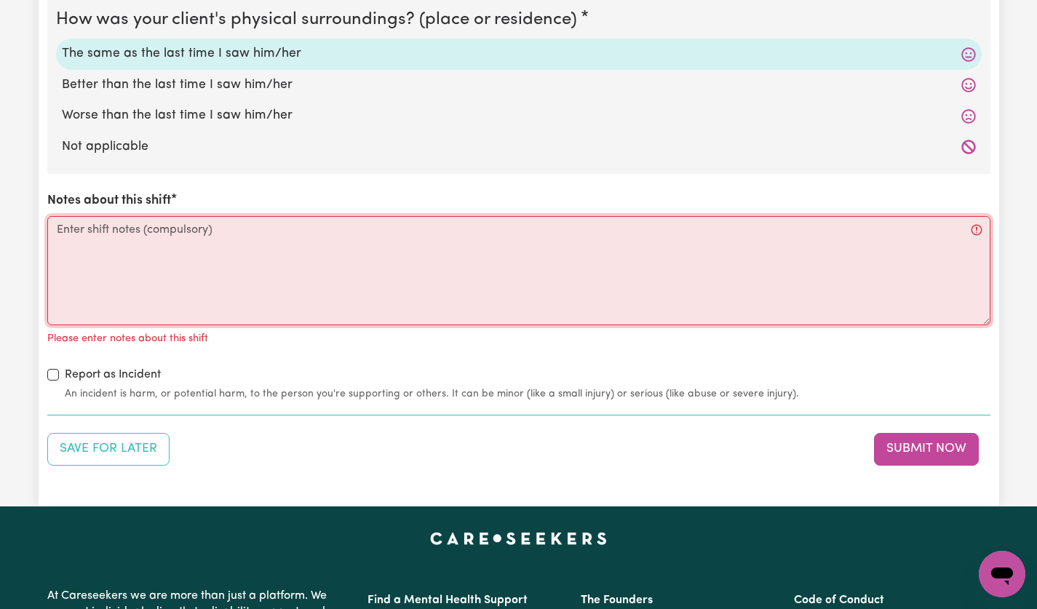
click at [263, 237] on textarea "Notes about this shift" at bounding box center [518, 270] width 943 height 109
click at [386, 258] on textarea "Notes about this shift" at bounding box center [518, 270] width 943 height 109
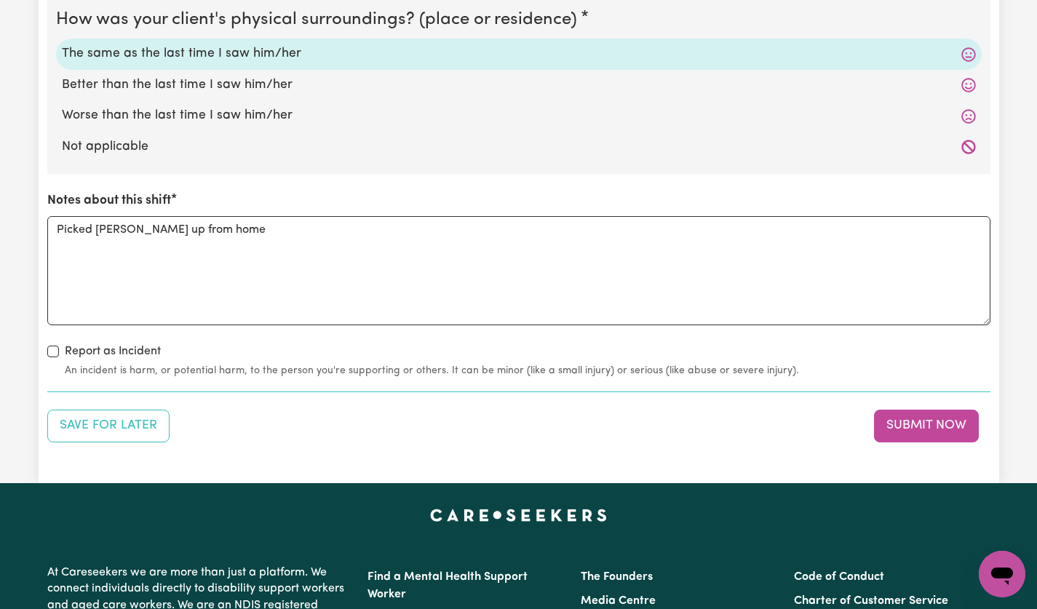
click at [236, 258] on textarea "Picked [PERSON_NAME] up from home" at bounding box center [518, 270] width 943 height 109
click at [455, 237] on textarea "Picked [PERSON_NAME] up from home and went for a drive loc" at bounding box center [518, 270] width 943 height 109
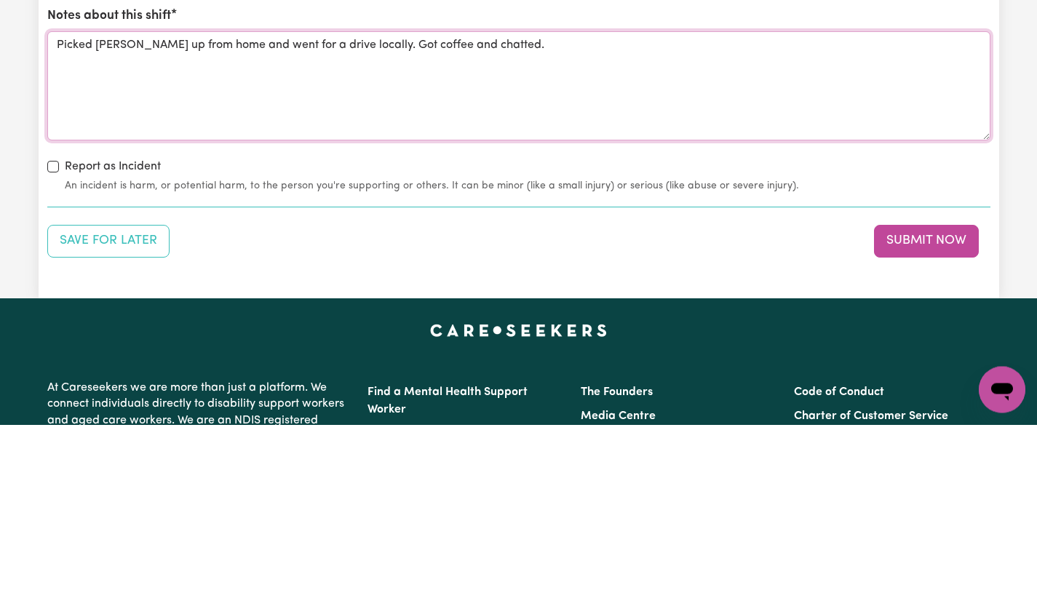
type textarea "Picked [PERSON_NAME] up from home and went for a drive locally. Got coffee and …"
click at [947, 429] on button "Submit Now" at bounding box center [926, 426] width 105 height 32
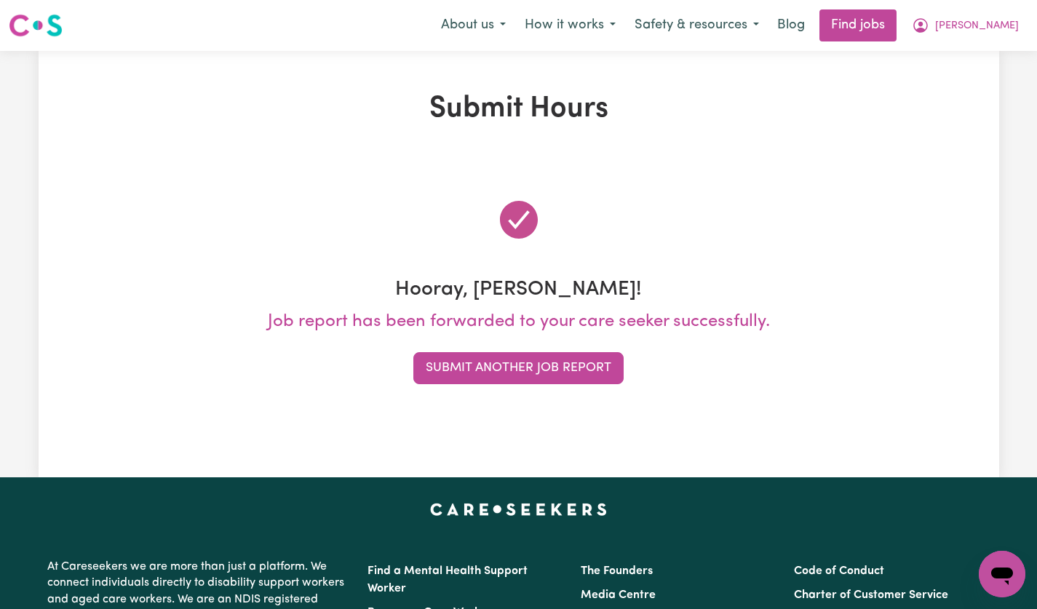
scroll to position [0, 0]
click at [1002, 28] on span "[PERSON_NAME]" at bounding box center [977, 26] width 84 height 16
click at [990, 90] on link "My Dashboard" at bounding box center [969, 84] width 115 height 28
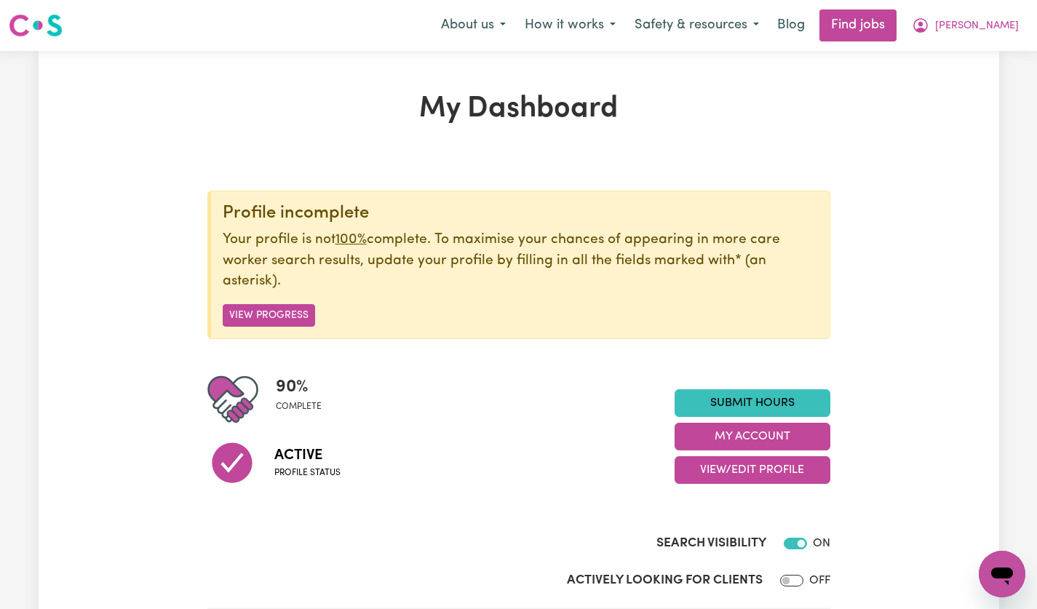
click at [800, 397] on link "Submit Hours" at bounding box center [752, 403] width 156 height 28
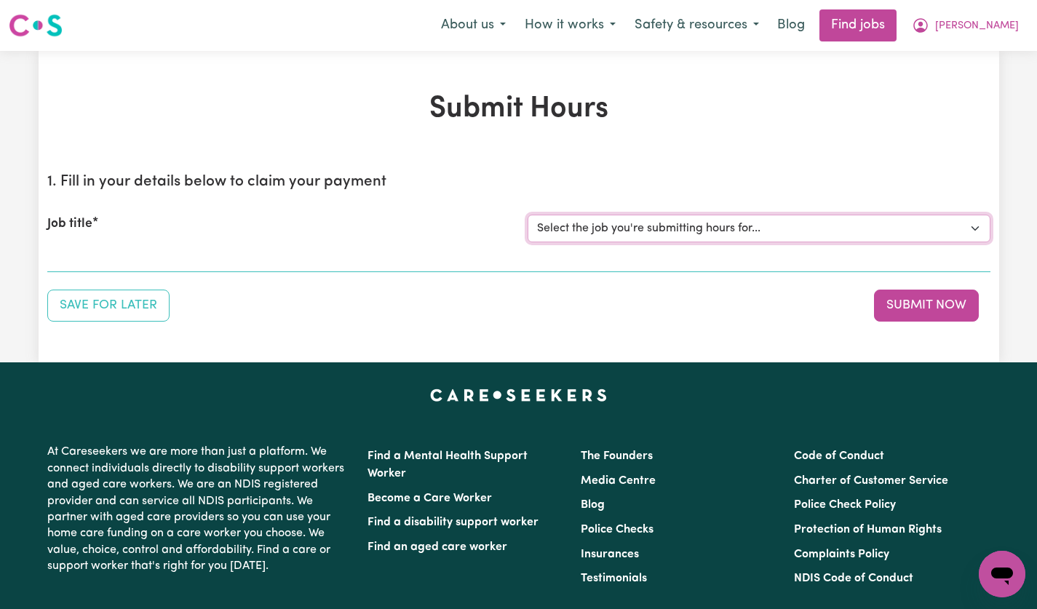
click at [967, 232] on select "Select the job you're submitting hours for... [[PERSON_NAME]] [DEMOGRAPHIC_DATA…" at bounding box center [759, 229] width 463 height 28
click at [885, 291] on button "Submit Now" at bounding box center [926, 306] width 105 height 32
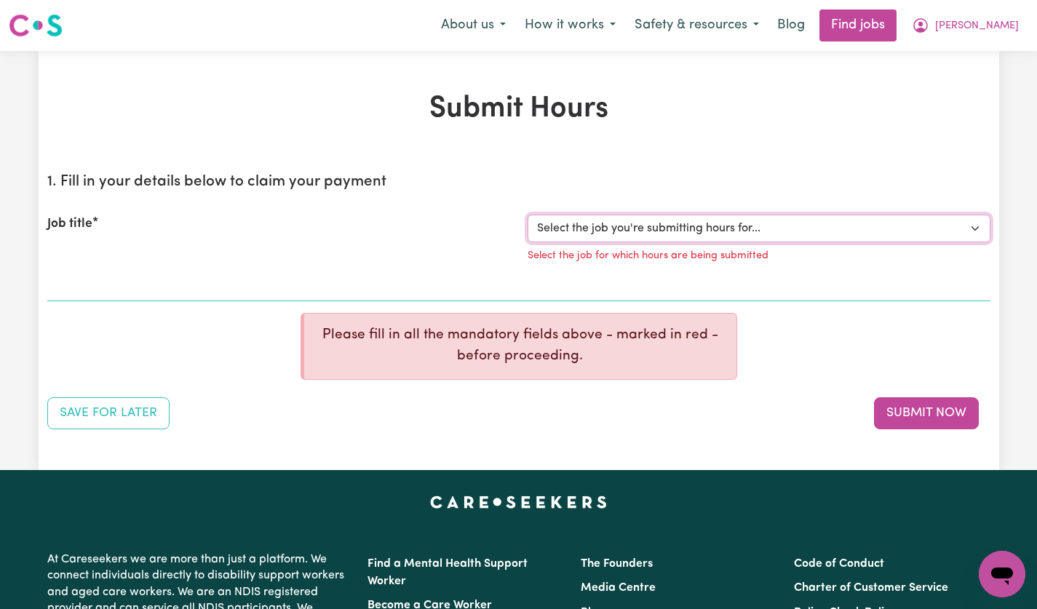
click at [952, 229] on select "Select the job you're submitting hours for... [[PERSON_NAME]] [DEMOGRAPHIC_DATA…" at bounding box center [759, 229] width 463 height 28
select select "14628"
click at [528, 215] on select "Select the job you're submitting hours for... [[PERSON_NAME]] [DEMOGRAPHIC_DATA…" at bounding box center [759, 229] width 463 height 28
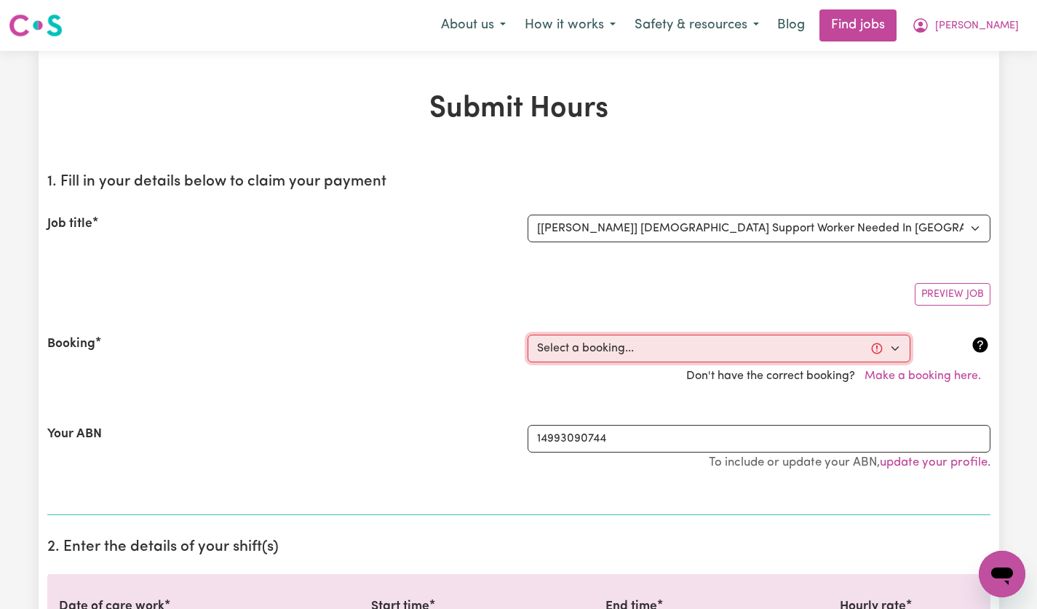
click at [905, 345] on select "Select a booking... [DATE] 5:00pm to 7:00pm (ONE-OFF) [DATE] 5:00pm to 7:00pm (…" at bounding box center [719, 349] width 383 height 28
select select "356224"
click at [528, 335] on select "Select a booking... [DATE] 5:00pm to 7:00pm (ONE-OFF) [DATE] 5:00pm to 7:00pm (…" at bounding box center [719, 349] width 383 height 28
type input "[DATE]"
type input "8"
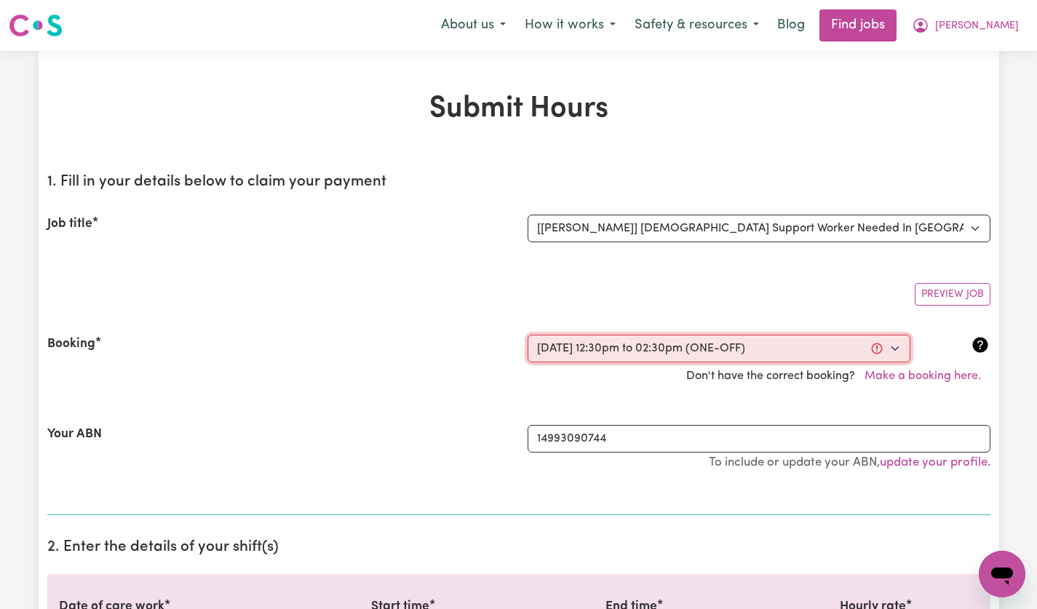
type input "8"
type input "2025"
type input "12:30"
type input "12"
type input "30"
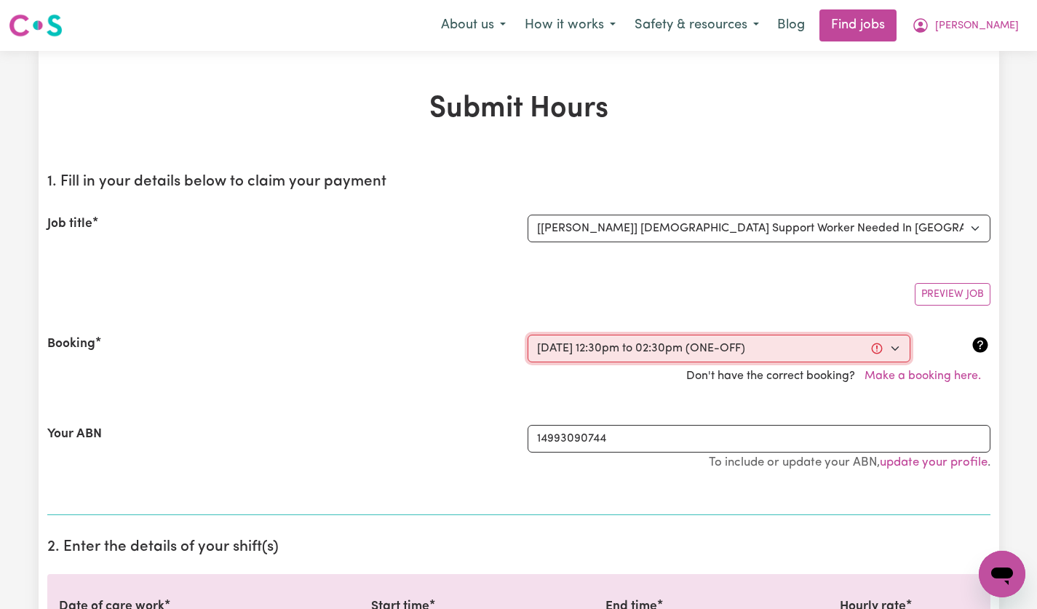
select select "pm"
type input "14:30"
type input "2"
type input "30"
select select "pm"
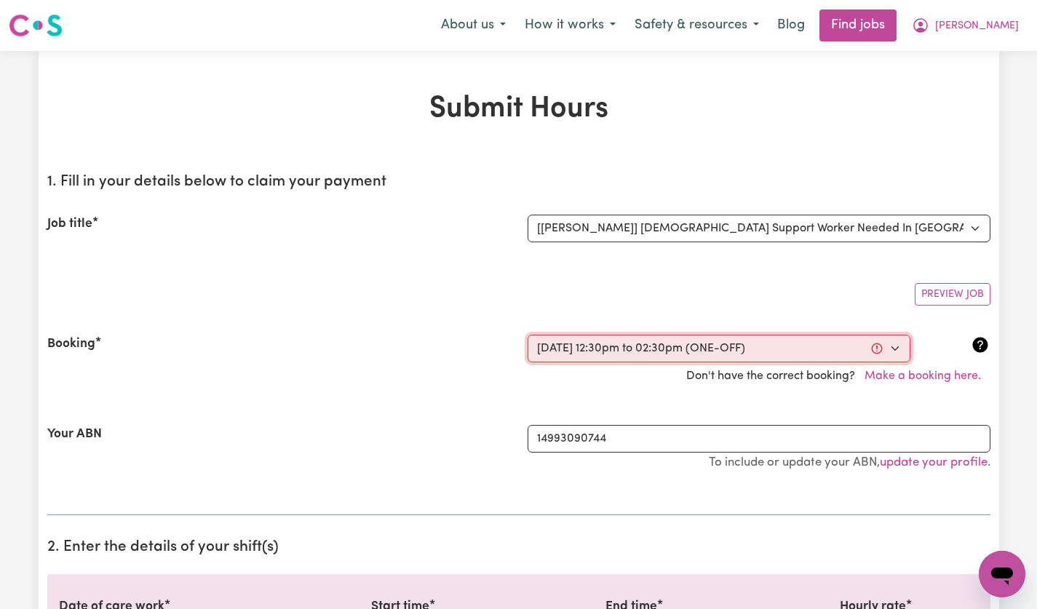
select select "49-Weekday"
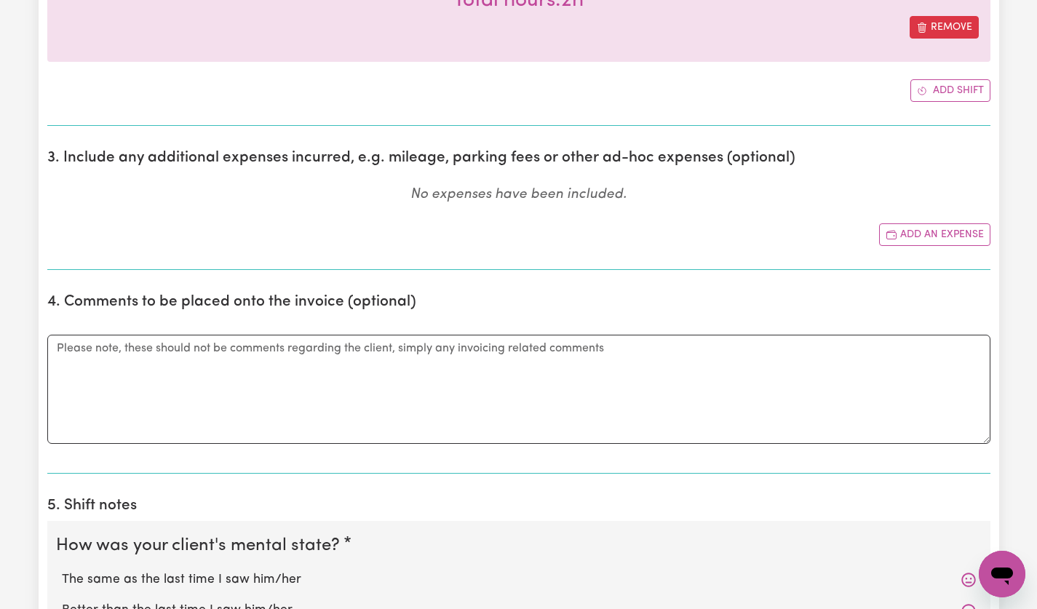
scroll to position [736, 0]
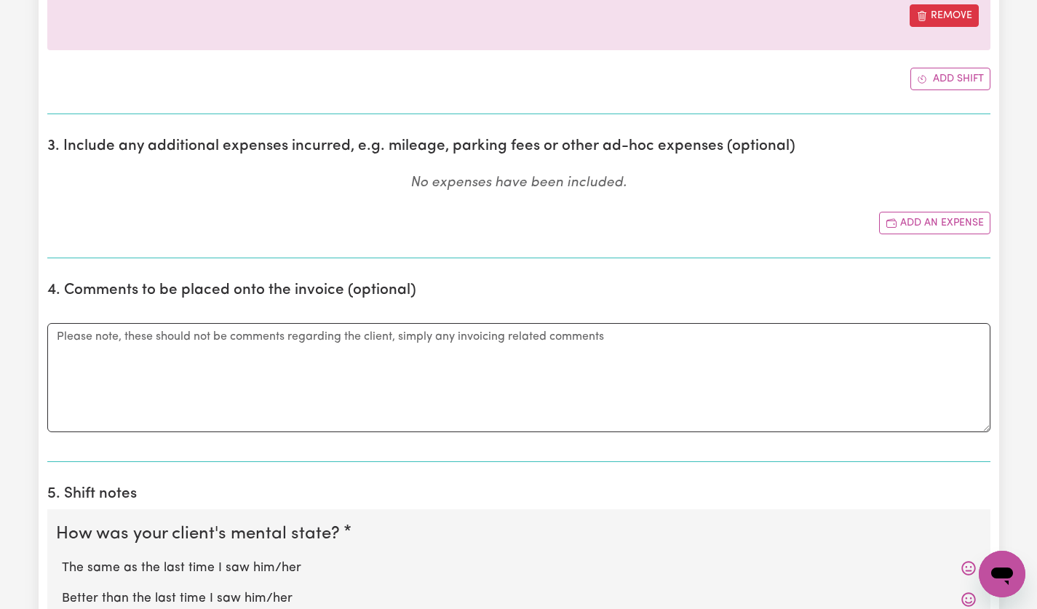
click at [944, 224] on button "Add an expense" at bounding box center [934, 223] width 111 height 23
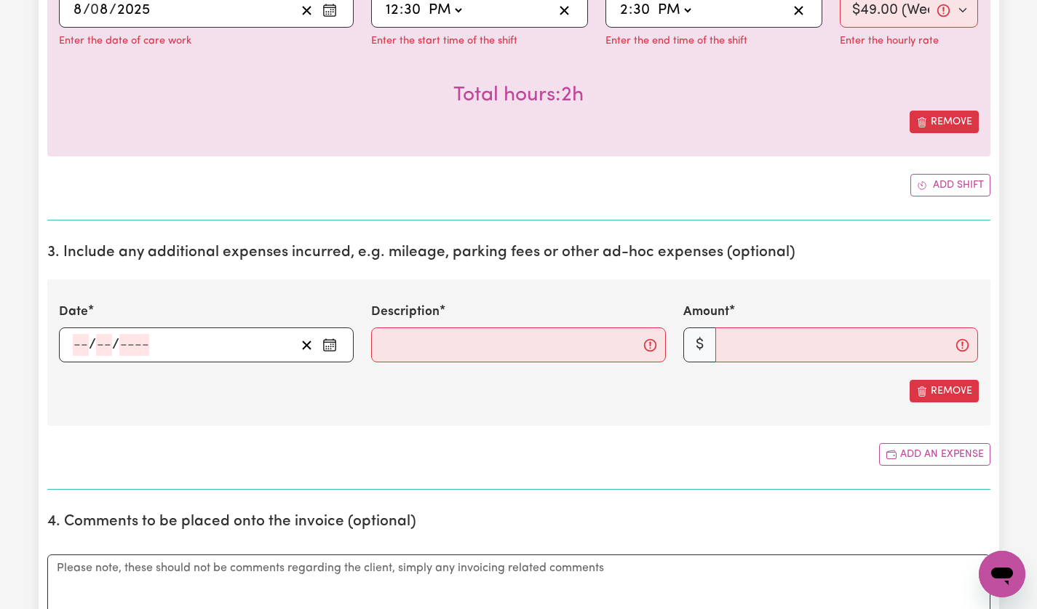
scroll to position [629, 0]
click at [340, 345] on button "Enter the date of expense" at bounding box center [329, 345] width 23 height 22
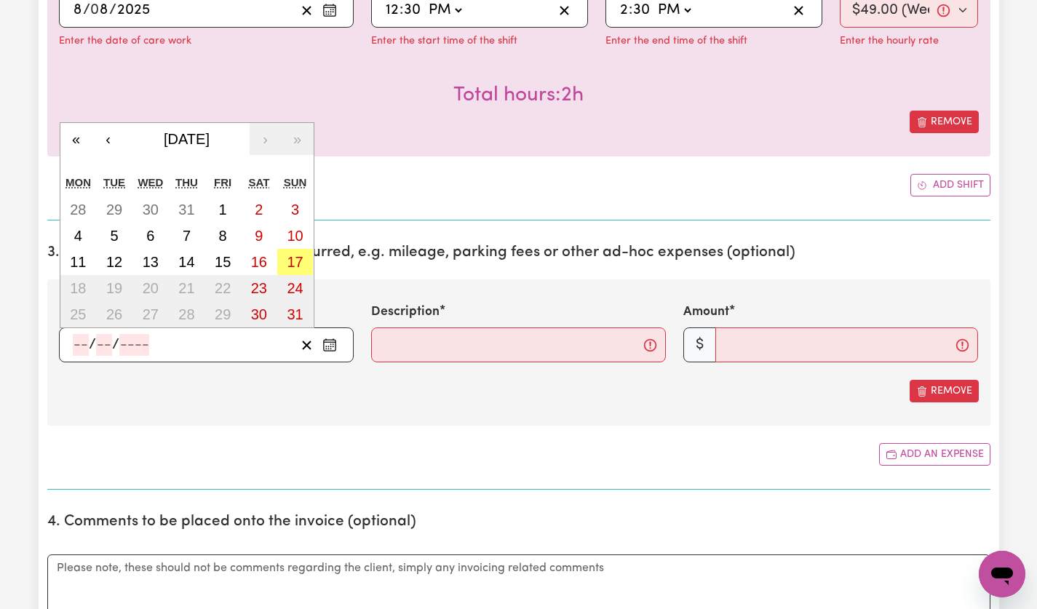
click at [216, 239] on button "8" at bounding box center [222, 236] width 36 height 26
type input "[DATE]"
type input "8"
type input "2025"
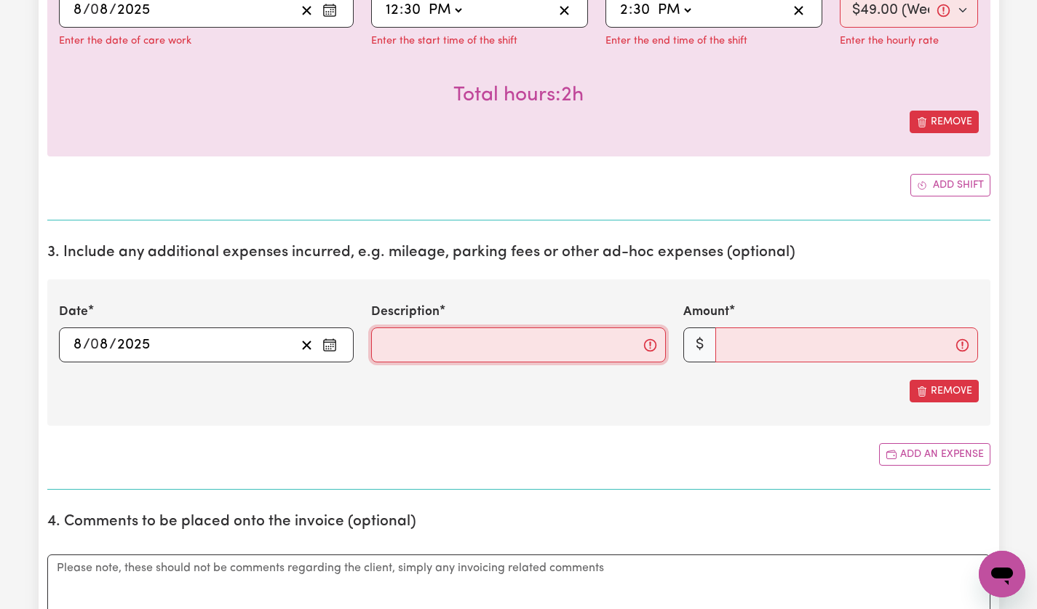
click at [435, 351] on input "Description" at bounding box center [518, 344] width 295 height 35
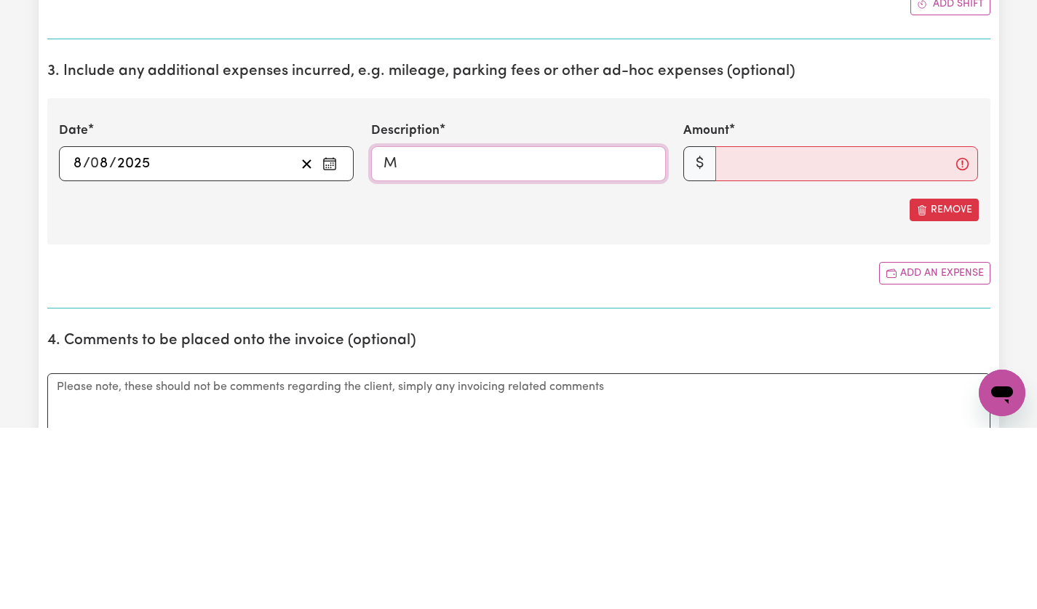
type input "mileage @$1/km"
click at [805, 349] on input "Amount" at bounding box center [846, 344] width 263 height 35
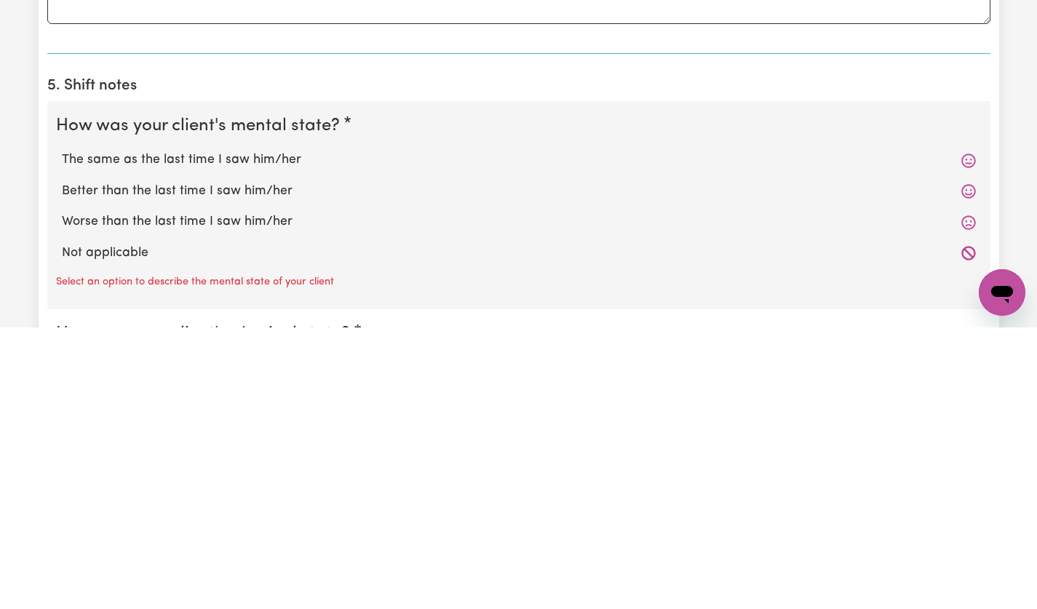
scroll to position [989, 0]
type input "20"
click at [250, 443] on label "The same as the last time I saw him/her" at bounding box center [519, 440] width 914 height 19
click at [62, 431] on input "The same as the last time I saw him/her" at bounding box center [61, 430] width 1 height 1
radio input "true"
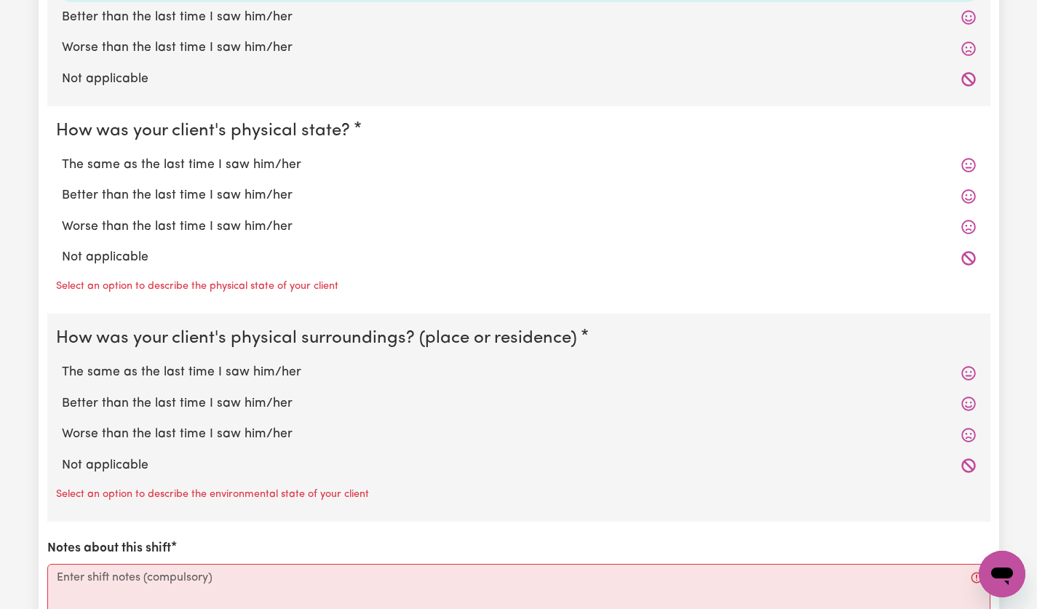
scroll to position [1444, 0]
click at [276, 167] on label "The same as the last time I saw him/her" at bounding box center [519, 164] width 914 height 19
click at [62, 155] on input "The same as the last time I saw him/her" at bounding box center [61, 154] width 1 height 1
radio input "true"
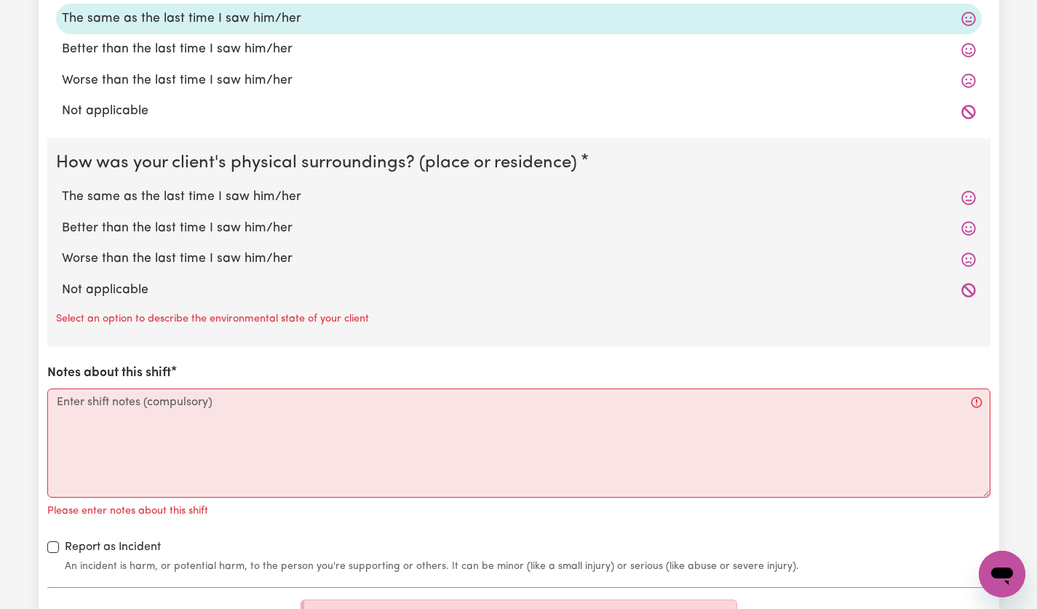
scroll to position [1625, 0]
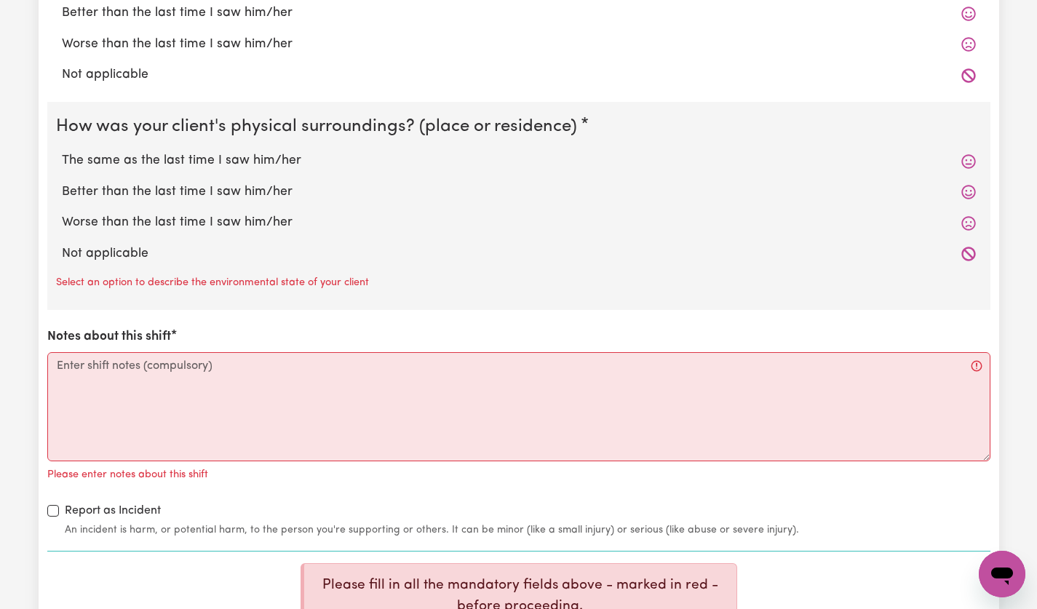
click at [282, 154] on label "The same as the last time I saw him/her" at bounding box center [519, 160] width 914 height 19
click at [62, 151] on input "The same as the last time I saw him/her" at bounding box center [61, 151] width 1 height 1
radio input "true"
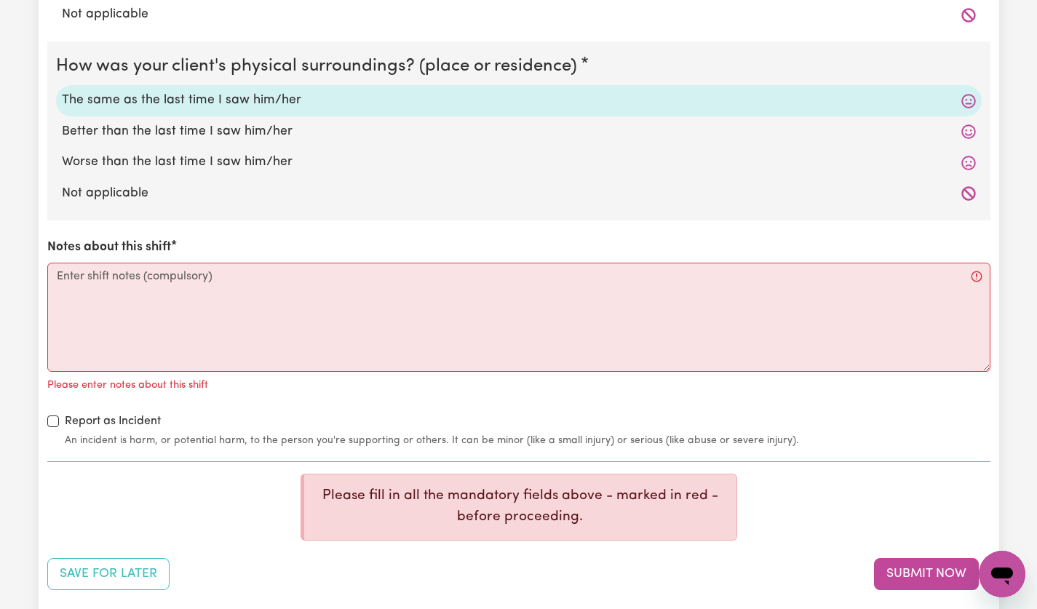
scroll to position [1687, 0]
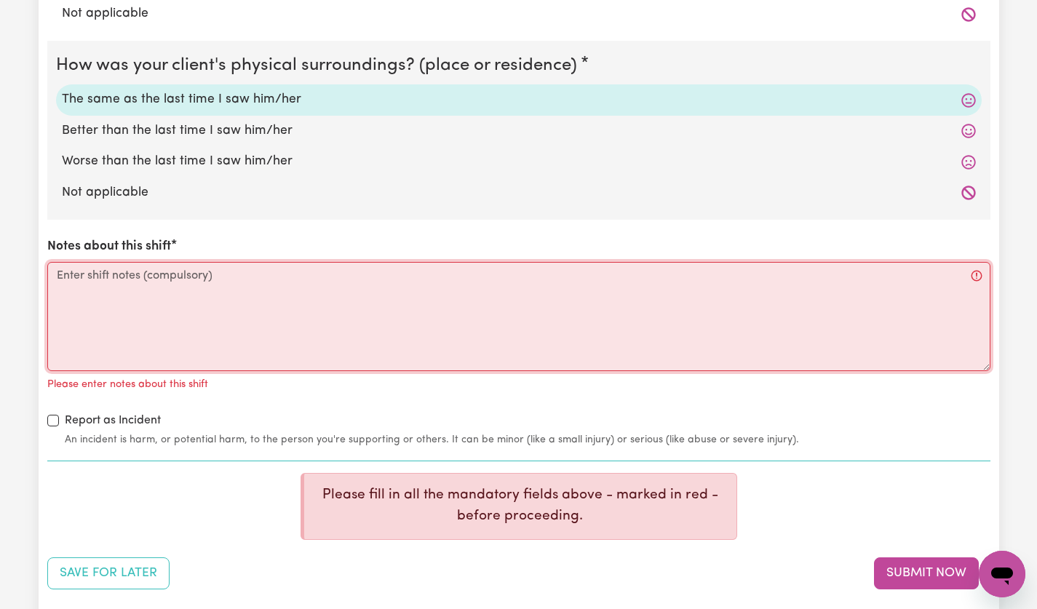
click at [358, 276] on textarea "Notes about this shift" at bounding box center [518, 316] width 943 height 109
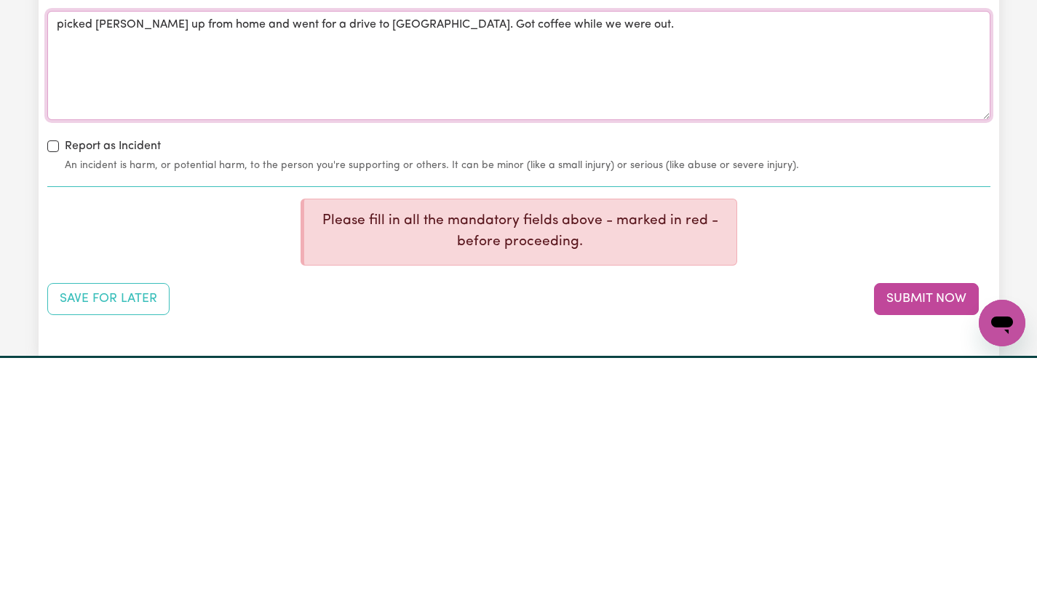
type textarea "picked [PERSON_NAME] up from home and went for a drive to [GEOGRAPHIC_DATA]. Go…"
click at [936, 553] on button "Submit Now" at bounding box center [926, 550] width 105 height 32
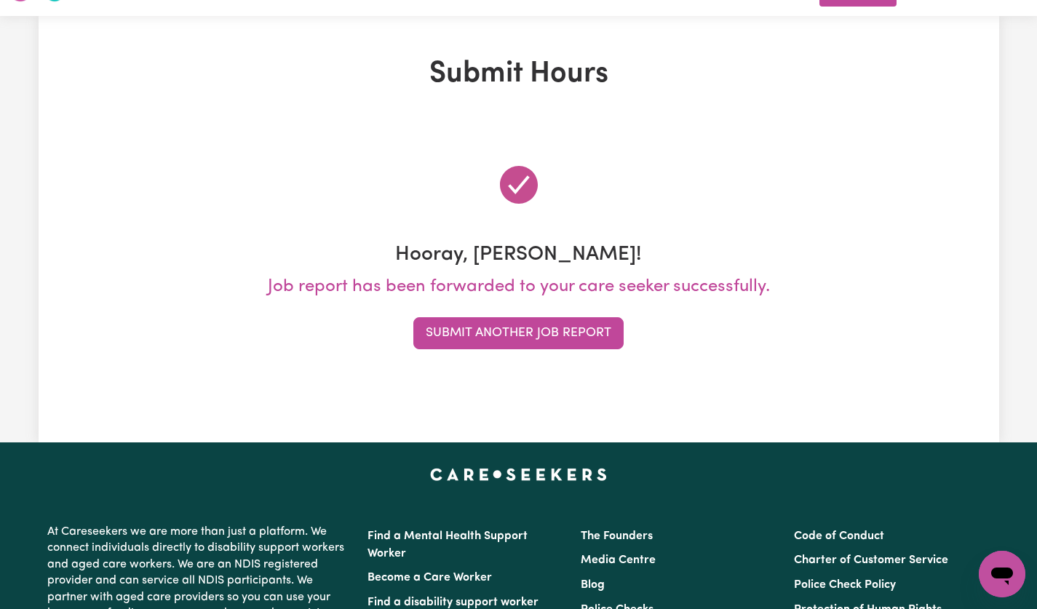
scroll to position [0, 0]
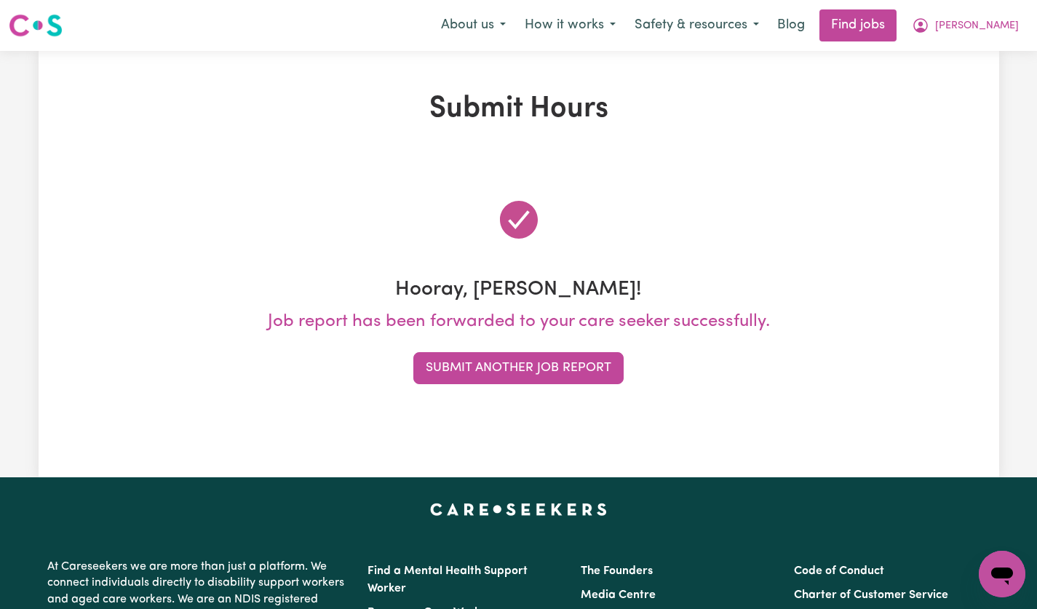
click at [560, 368] on button "Submit Another Job Report" at bounding box center [518, 368] width 210 height 32
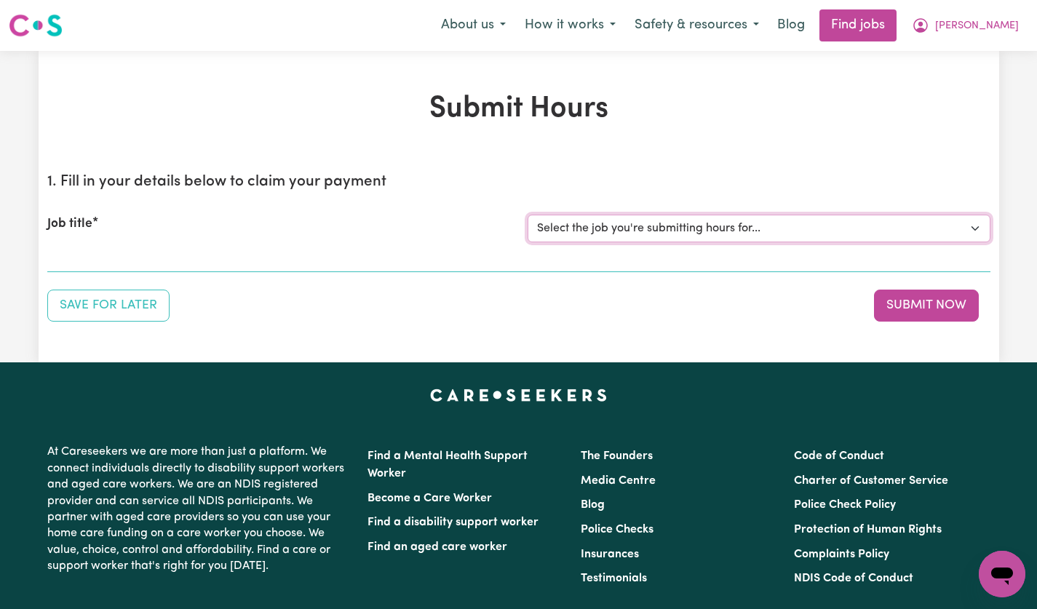
click at [968, 231] on select "Select the job you're submitting hours for... [[PERSON_NAME]] [DEMOGRAPHIC_DATA…" at bounding box center [759, 229] width 463 height 28
select select "14628"
click at [528, 215] on select "Select the job you're submitting hours for... [[PERSON_NAME]] [DEMOGRAPHIC_DATA…" at bounding box center [759, 229] width 463 height 28
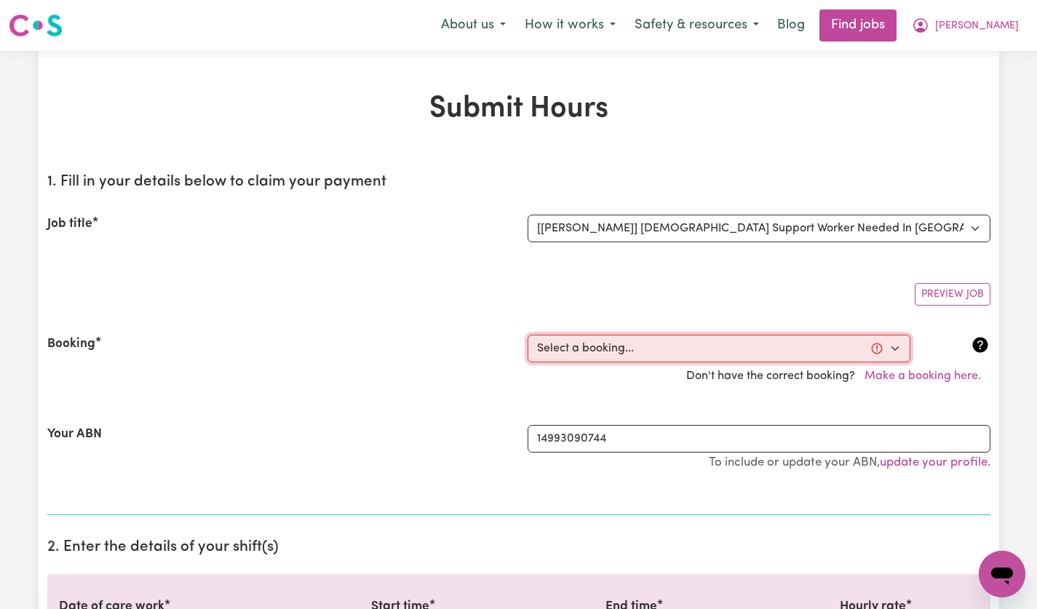
click at [895, 354] on select "Select a booking... [DATE] 5:00pm to 7:00pm (ONE-OFF) [DATE] 5:00pm to 7:00pm (…" at bounding box center [719, 349] width 383 height 28
select select "356225"
click at [528, 335] on select "Select a booking... [DATE] 5:00pm to 7:00pm (ONE-OFF) [DATE] 5:00pm to 7:00pm (…" at bounding box center [719, 349] width 383 height 28
type input "[DATE]"
type input "15"
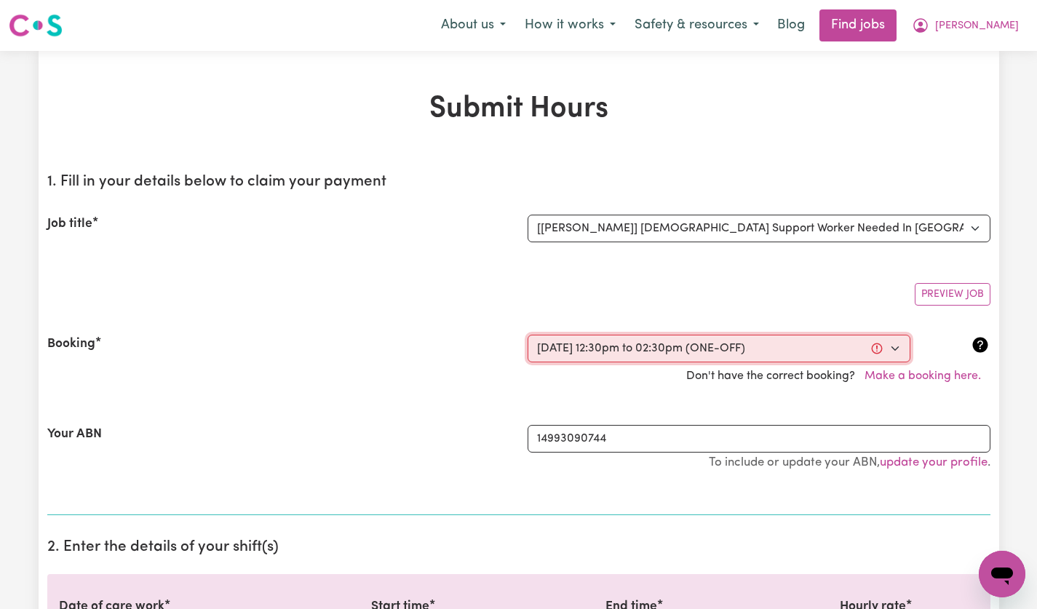
type input "8"
type input "2025"
type input "12:30"
type input "12"
type input "30"
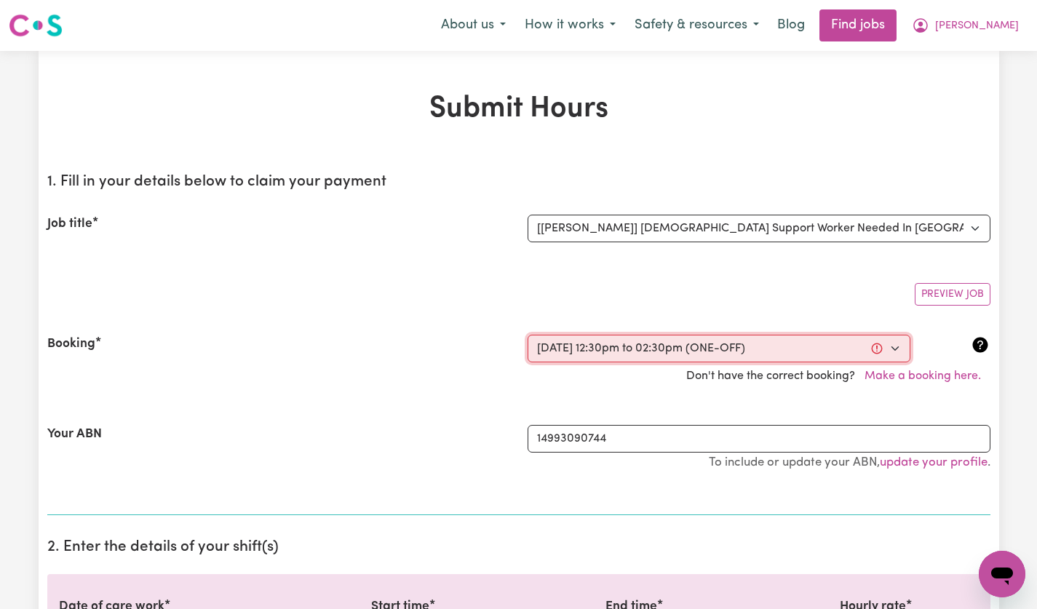
select select "pm"
type input "14:30"
type input "2"
type input "30"
select select "pm"
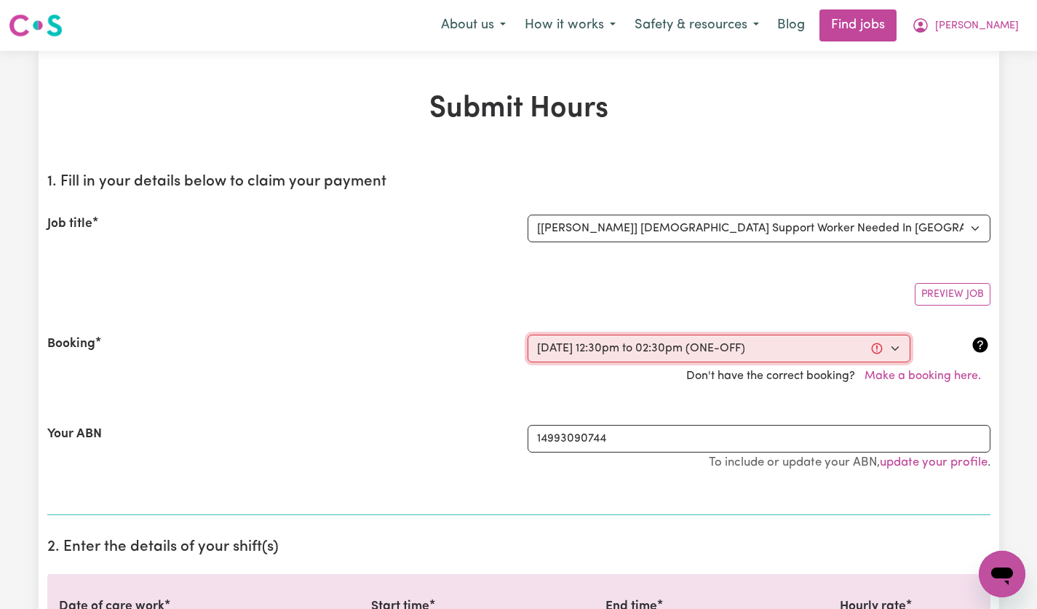
select select "49-Weekday"
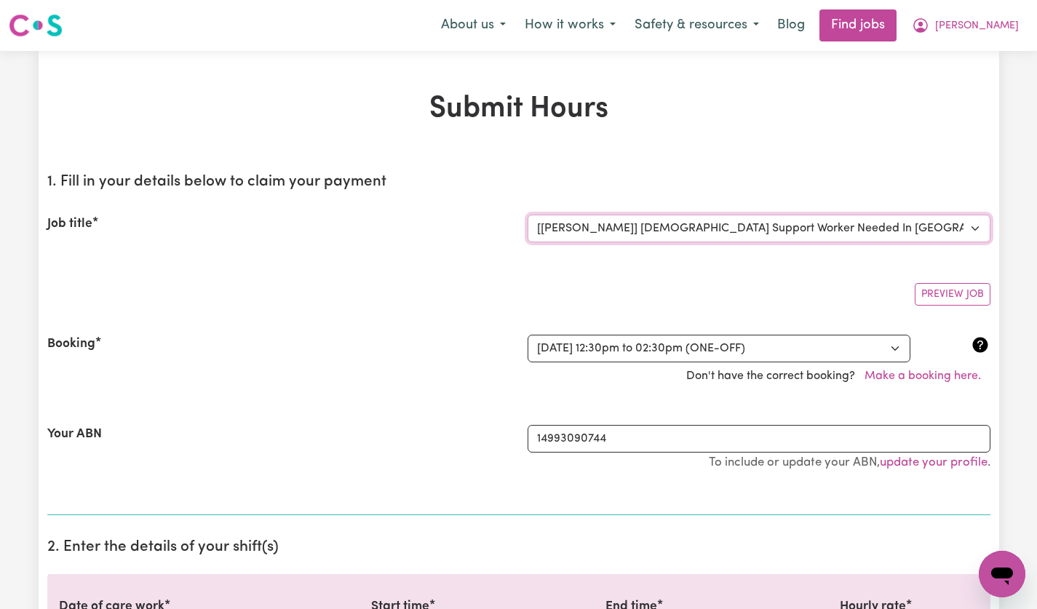
click at [954, 228] on select "Select the job you're submitting hours for... [[PERSON_NAME]] [DEMOGRAPHIC_DATA…" at bounding box center [759, 229] width 463 height 28
click at [528, 215] on select "Select the job you're submitting hours for... [[PERSON_NAME]] [DEMOGRAPHIC_DATA…" at bounding box center [759, 229] width 463 height 28
click at [885, 359] on select "Select a booking... [DATE] 5:00pm to 7:00pm (ONE-OFF) [DATE] 5:00pm to 7:00pm (…" at bounding box center [719, 349] width 383 height 28
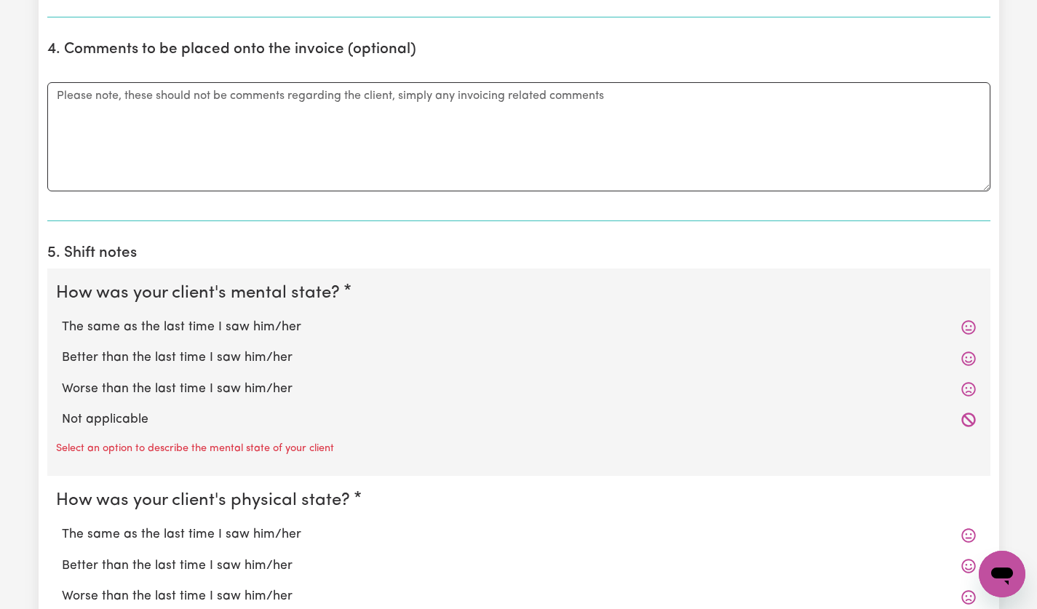
scroll to position [949, 0]
click at [135, 327] on label "The same as the last time I saw him/her" at bounding box center [519, 326] width 914 height 19
click at [62, 317] on input "The same as the last time I saw him/her" at bounding box center [61, 316] width 1 height 1
radio input "true"
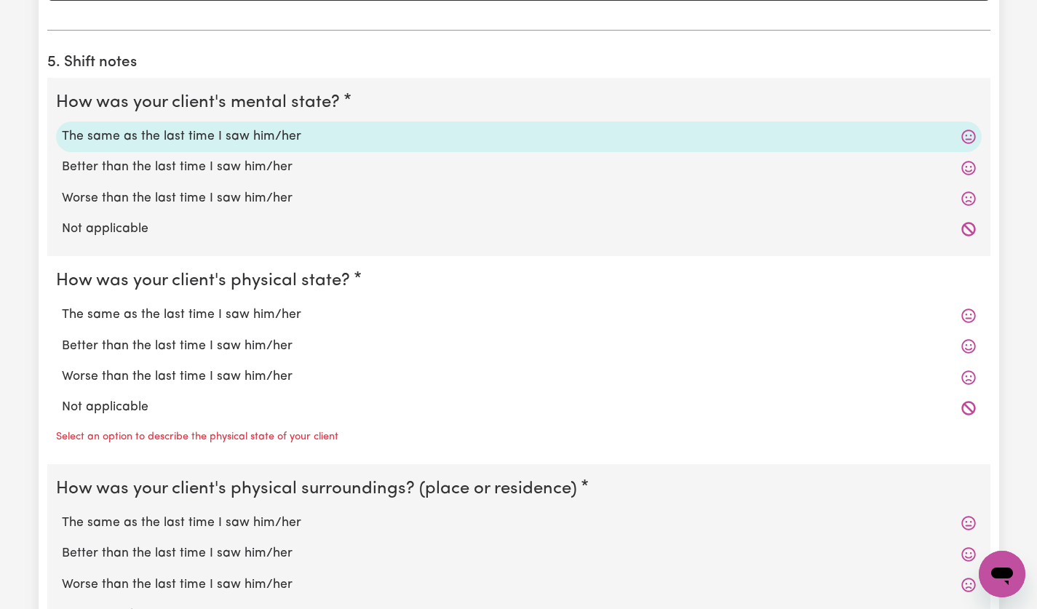
click at [117, 315] on label "The same as the last time I saw him/her" at bounding box center [519, 315] width 914 height 19
click at [62, 306] on input "The same as the last time I saw him/her" at bounding box center [61, 305] width 1 height 1
radio input "true"
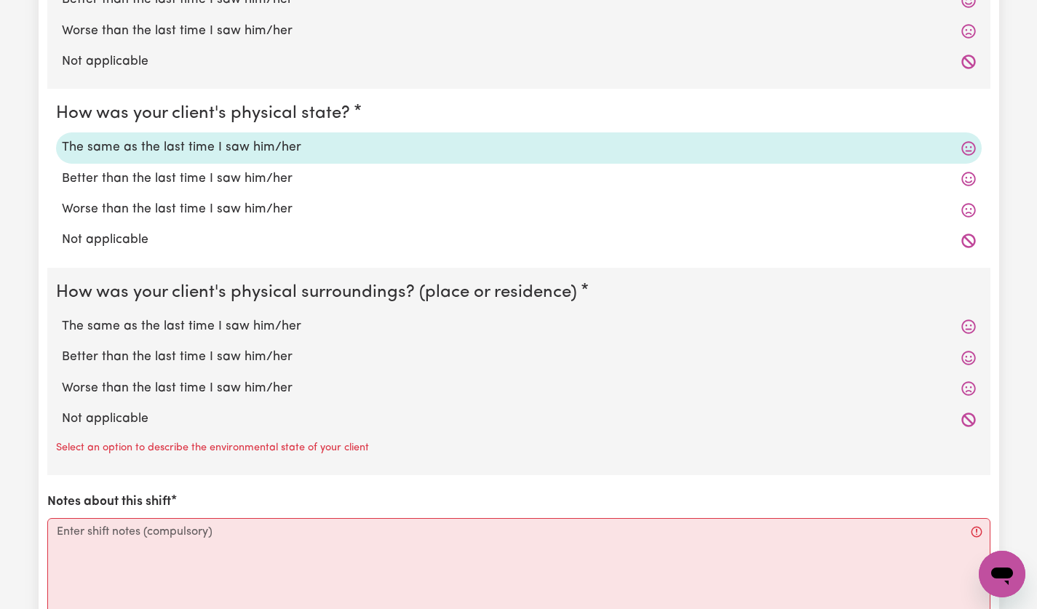
click at [121, 329] on label "The same as the last time I saw him/her" at bounding box center [519, 326] width 914 height 19
click at [62, 317] on input "The same as the last time I saw him/her" at bounding box center [61, 317] width 1 height 1
radio input "true"
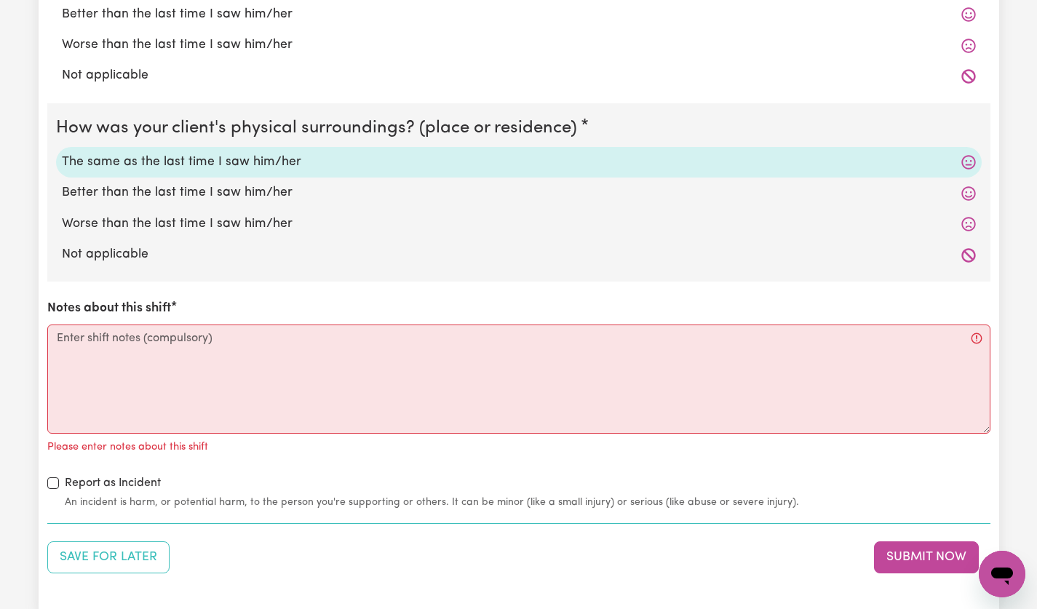
scroll to position [1484, 0]
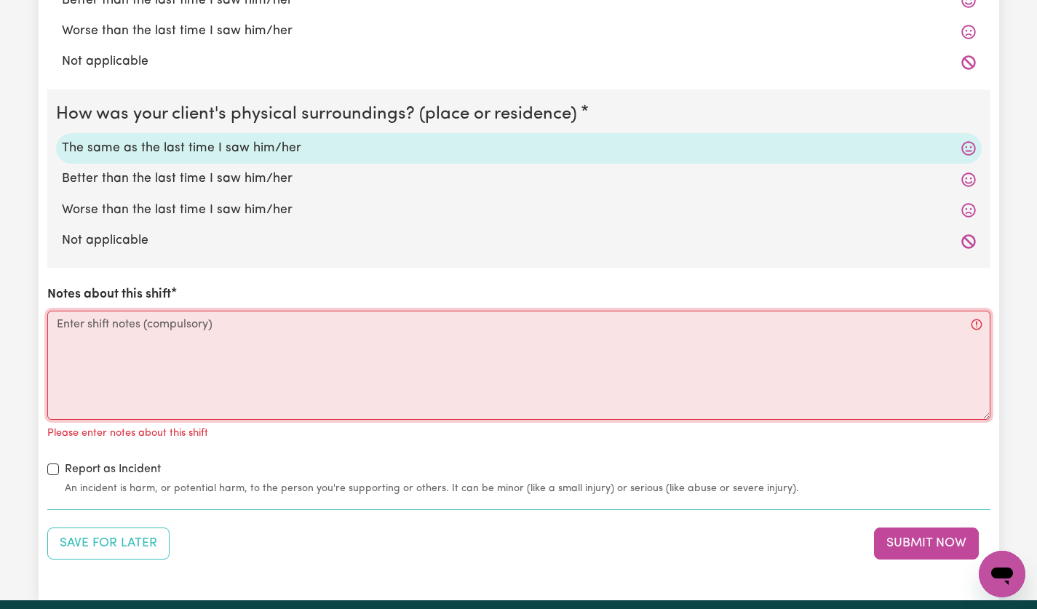
click at [76, 331] on textarea "Notes about this shift" at bounding box center [518, 365] width 943 height 109
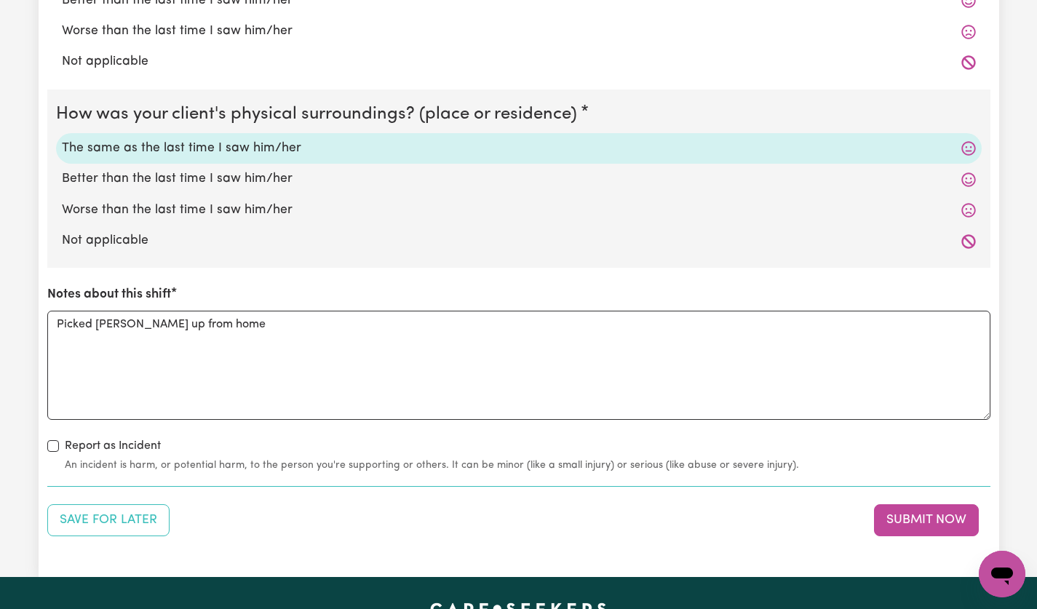
click at [305, 473] on section "5. Shift notes How was your client's mental state? The same as the last time I …" at bounding box center [518, 92] width 943 height 790
click at [493, 348] on textarea "Picked [PERSON_NAME] up from home" at bounding box center [518, 365] width 943 height 109
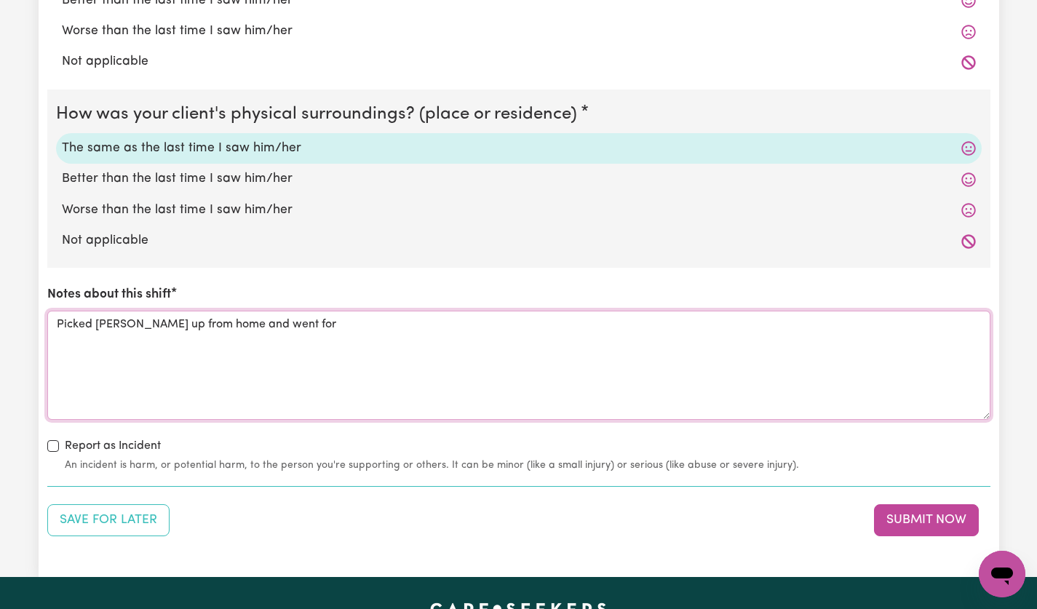
click at [325, 331] on textarea "Picked [PERSON_NAME] up from home and went for" at bounding box center [518, 365] width 943 height 109
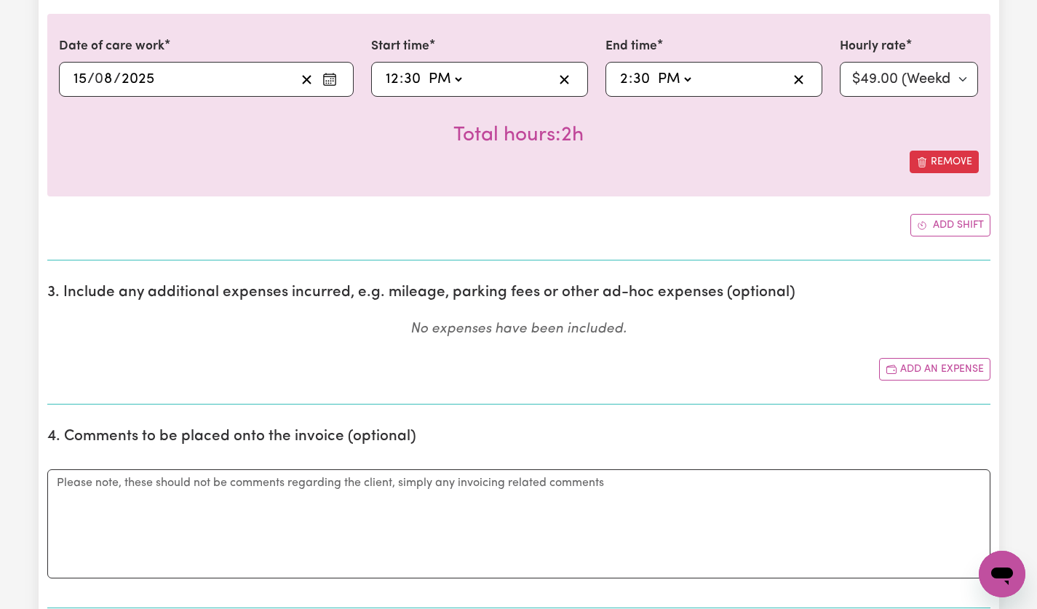
scroll to position [559, 0]
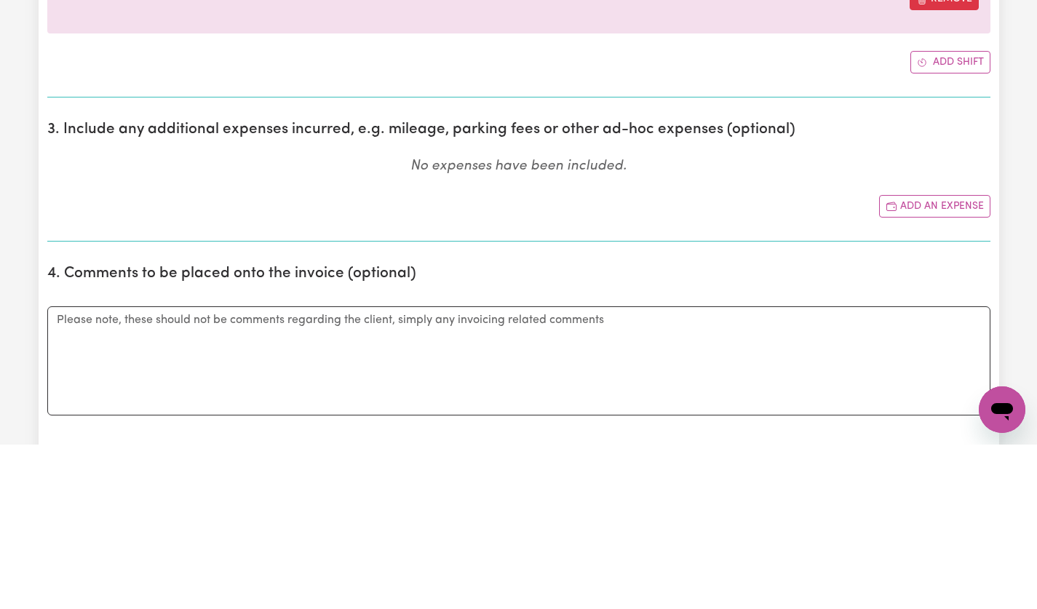
type textarea "Picked [PERSON_NAME] up from home and went for drive to the coast. Picked up so…"
click at [952, 374] on button "Add an expense" at bounding box center [934, 370] width 111 height 23
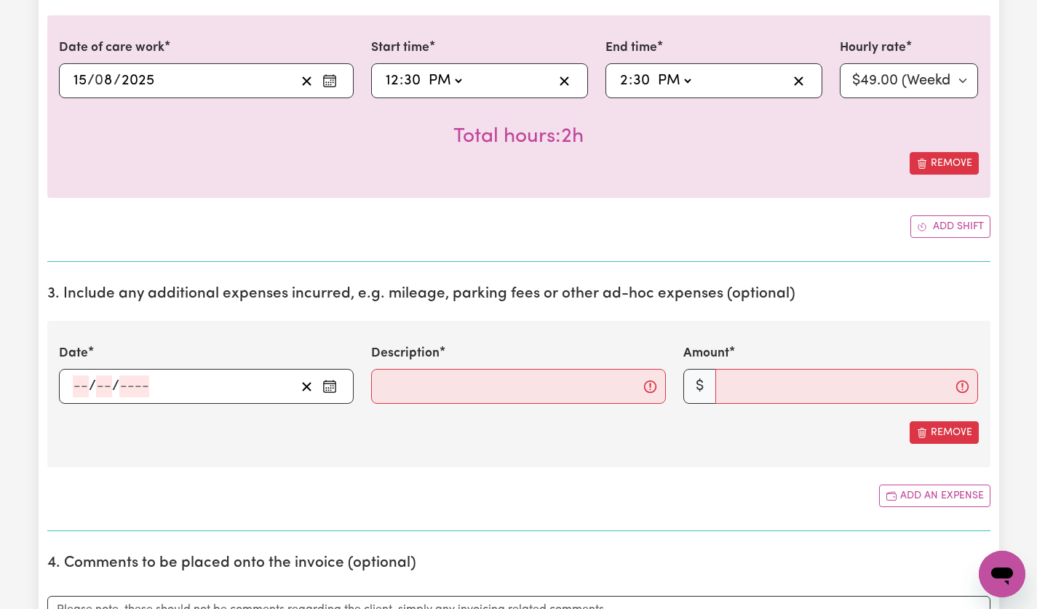
click at [175, 390] on div "/ /" at bounding box center [183, 386] width 224 height 22
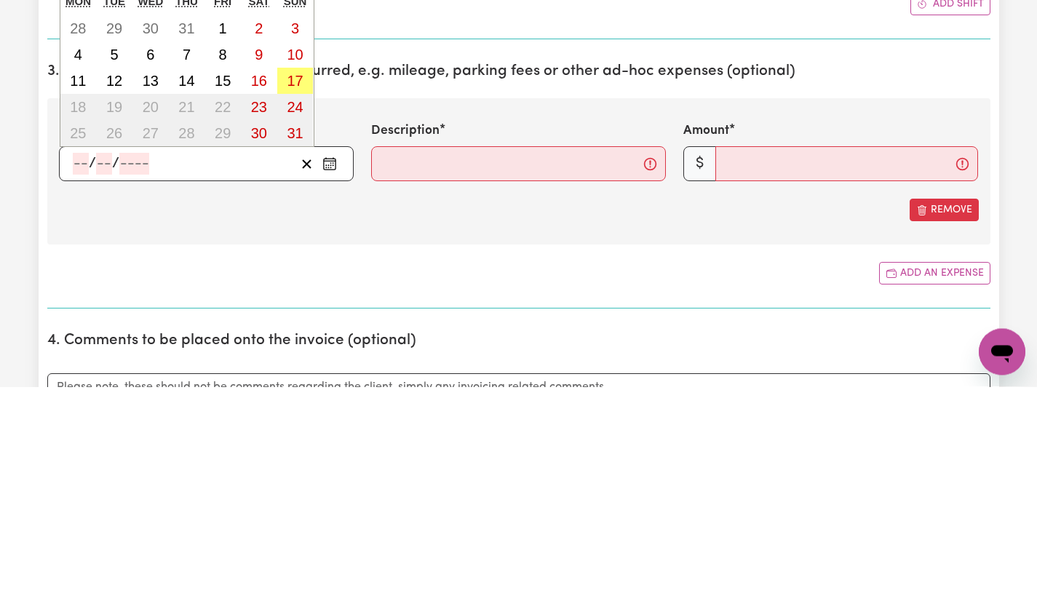
click at [223, 307] on abbr "15" at bounding box center [223, 303] width 16 height 16
type input "[DATE]"
type input "15"
type input "8"
type input "2025"
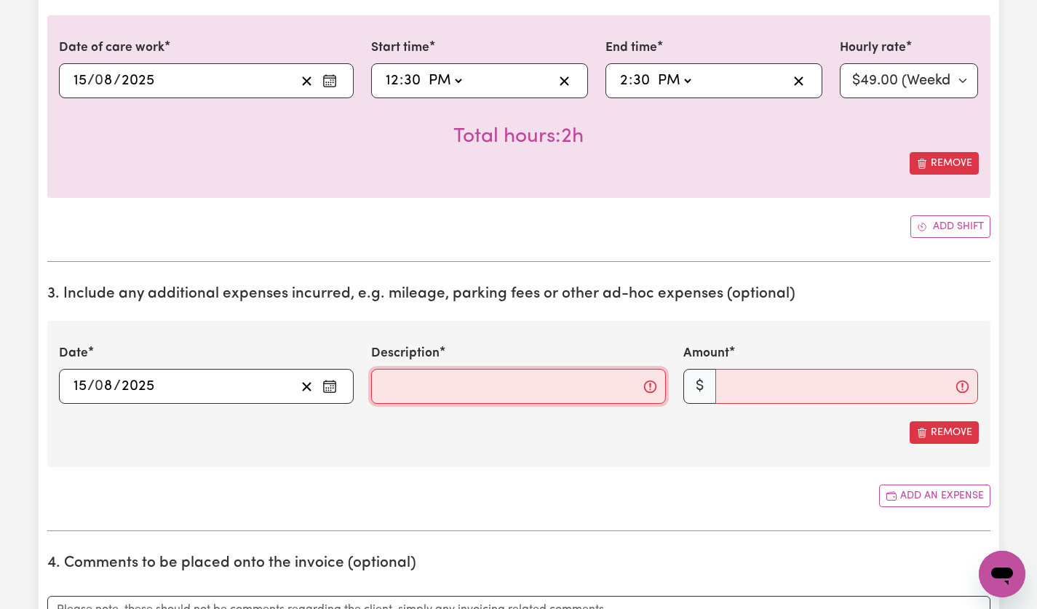
click at [545, 383] on input "Description" at bounding box center [518, 386] width 295 height 35
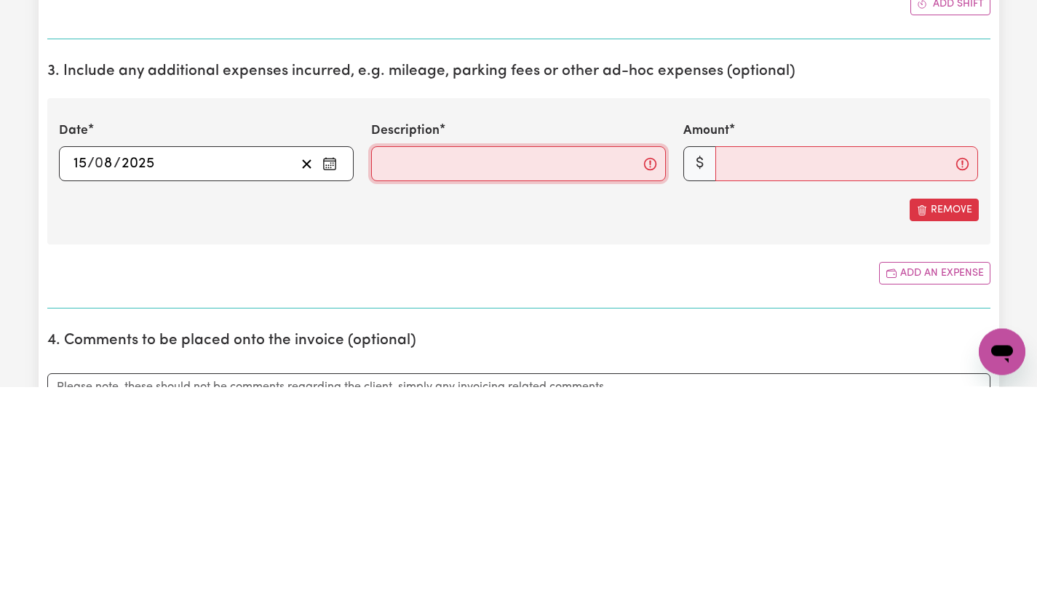
click at [573, 390] on input "Description" at bounding box center [518, 386] width 295 height 35
type input "mileage @$1/km"
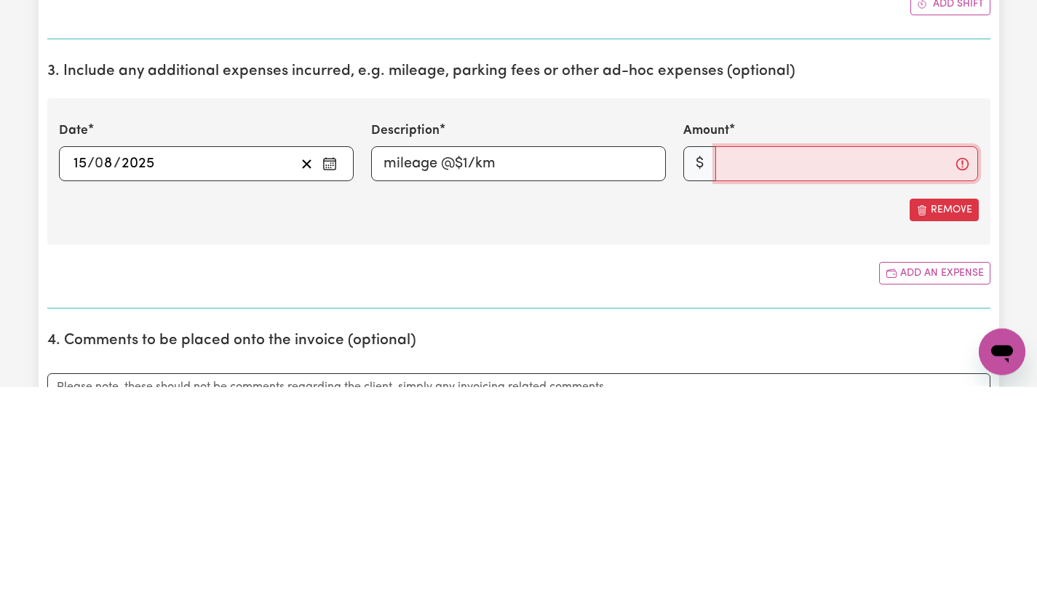
click at [821, 392] on input "Amount" at bounding box center [846, 386] width 263 height 35
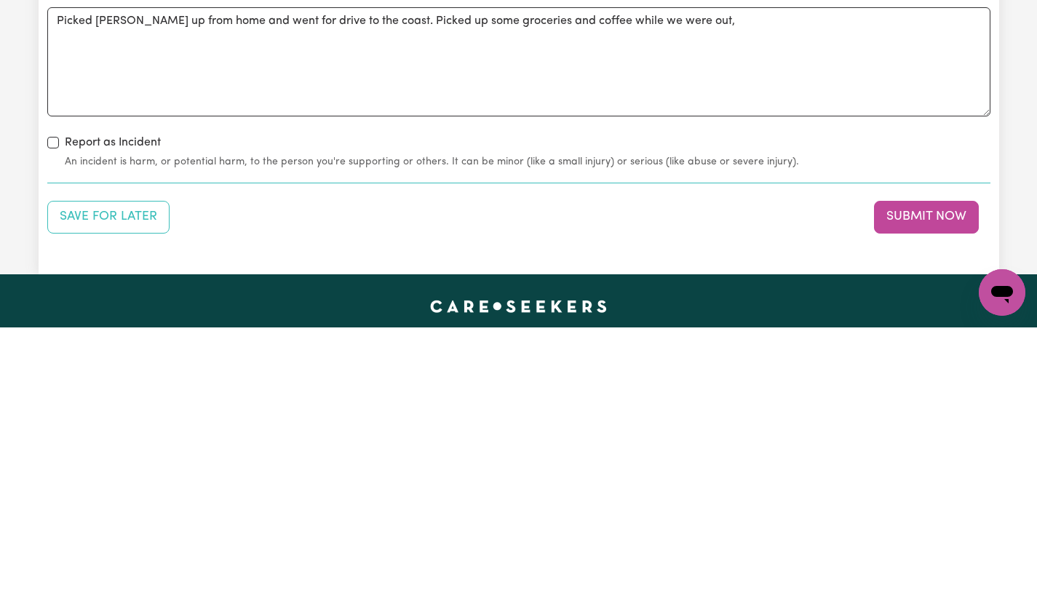
scroll to position [1631, 0]
type input "20"
click at [952, 501] on button "Submit Now" at bounding box center [926, 498] width 105 height 32
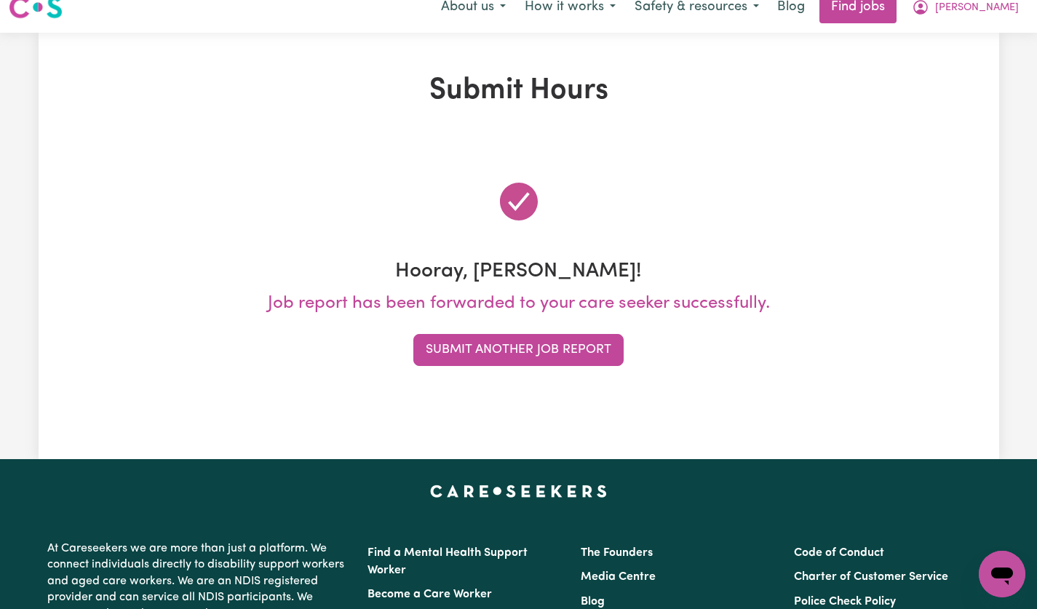
scroll to position [0, 0]
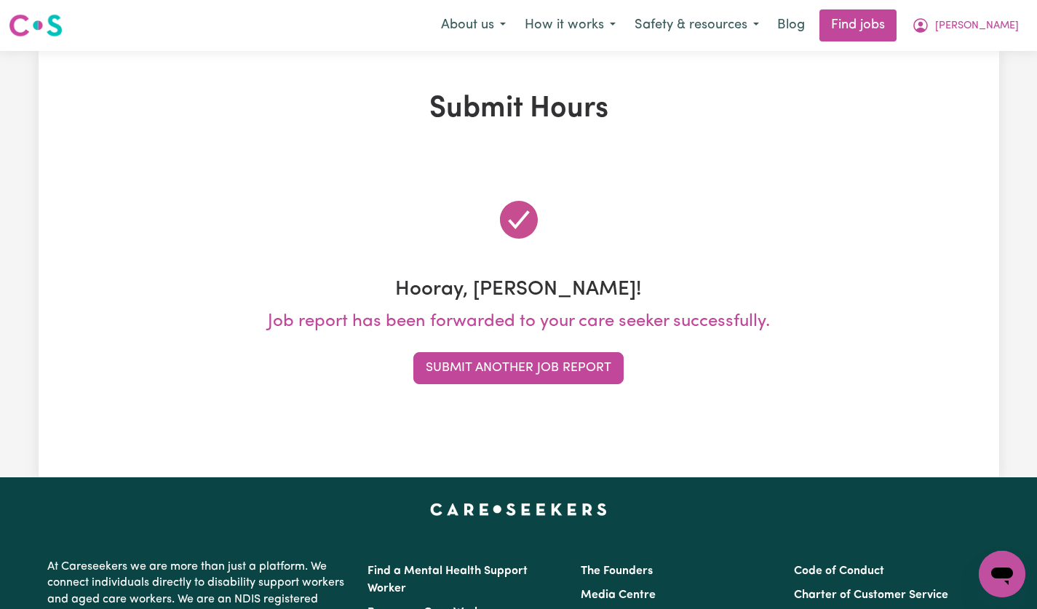
click at [561, 357] on button "Submit Another Job Report" at bounding box center [518, 368] width 210 height 32
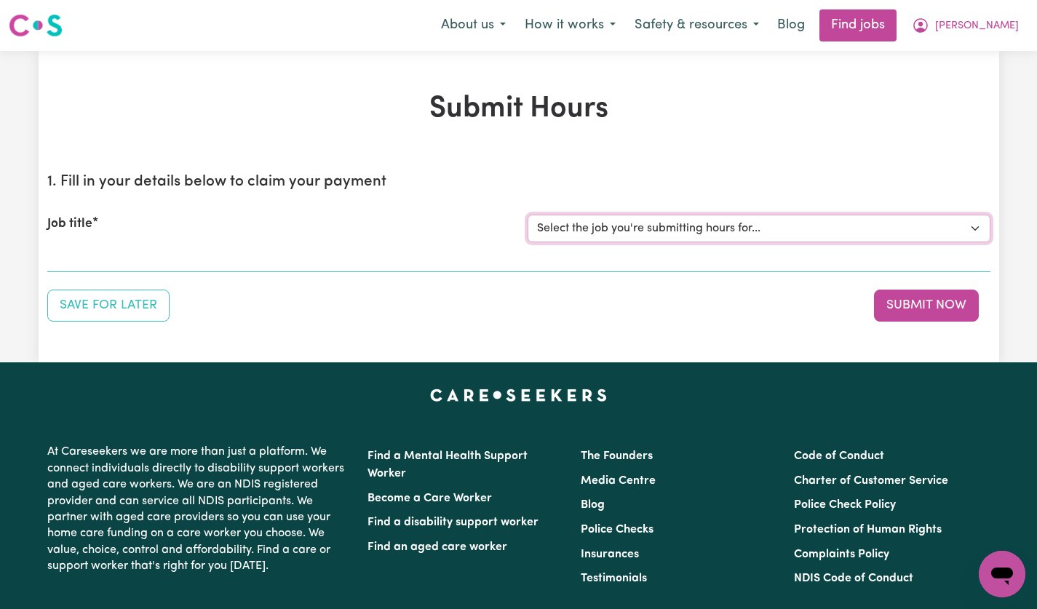
click at [974, 231] on select "Select the job you're submitting hours for... [[PERSON_NAME]] [DEMOGRAPHIC_DATA…" at bounding box center [759, 229] width 463 height 28
select select "14628"
click at [528, 215] on select "Select the job you're submitting hours for... [[PERSON_NAME]] [DEMOGRAPHIC_DATA…" at bounding box center [759, 229] width 463 height 28
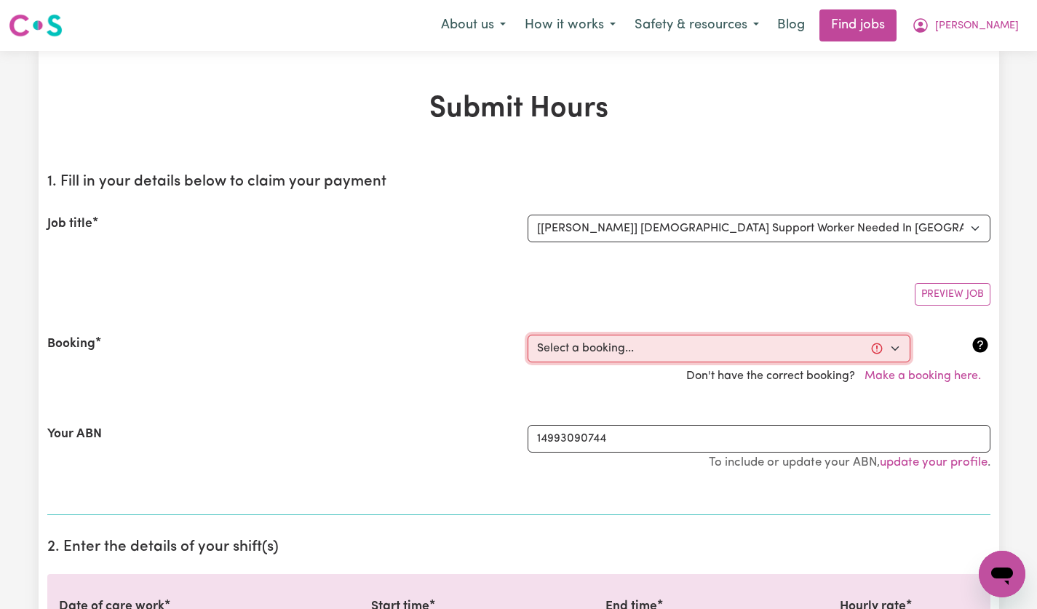
click at [897, 355] on select "Select a booking... [DATE] 5:00pm to 7:00pm (ONE-OFF) [DATE] 5:00pm to 7:00pm (…" at bounding box center [719, 349] width 383 height 28
select select "356235"
click at [528, 335] on select "Select a booking... [DATE] 5:00pm to 7:00pm (ONE-OFF) [DATE] 5:00pm to 7:00pm (…" at bounding box center [719, 349] width 383 height 28
type input "[DATE]"
type input "11"
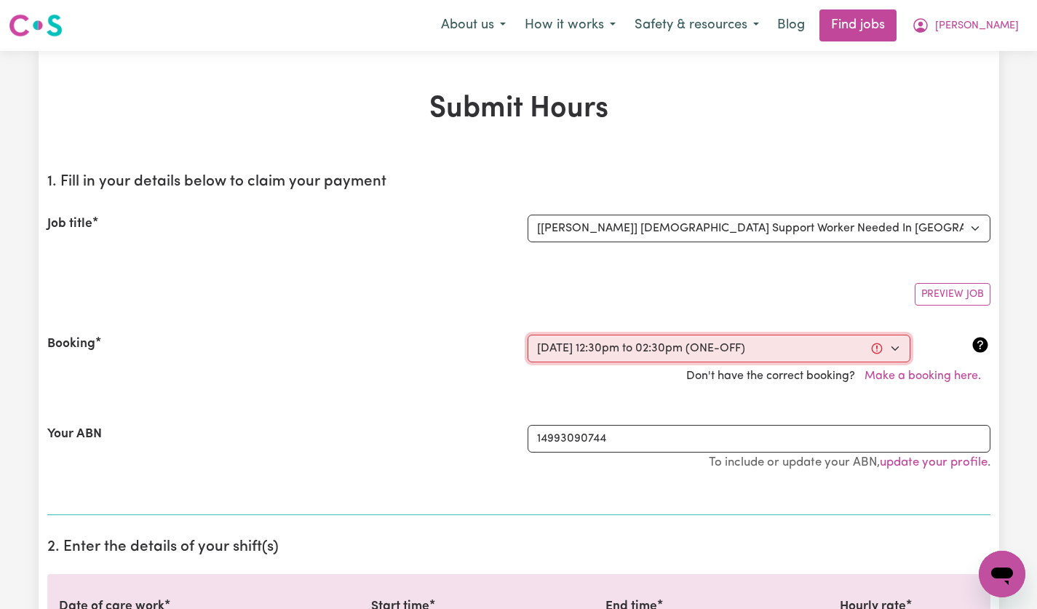
type input "8"
type input "2025"
type input "12:30"
type input "12"
type input "30"
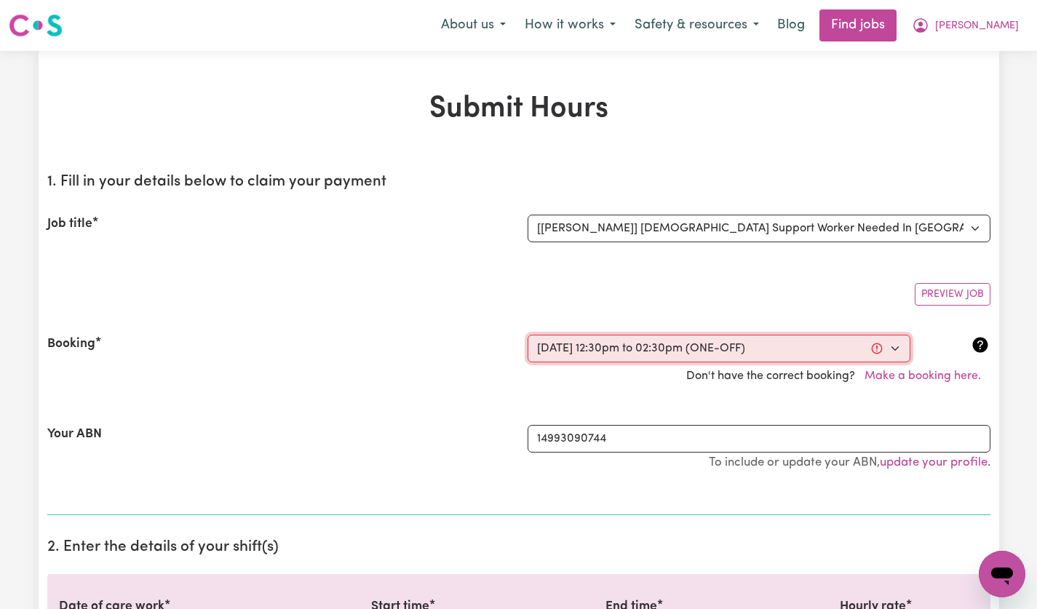
select select "pm"
type input "14:30"
type input "2"
type input "30"
select select "pm"
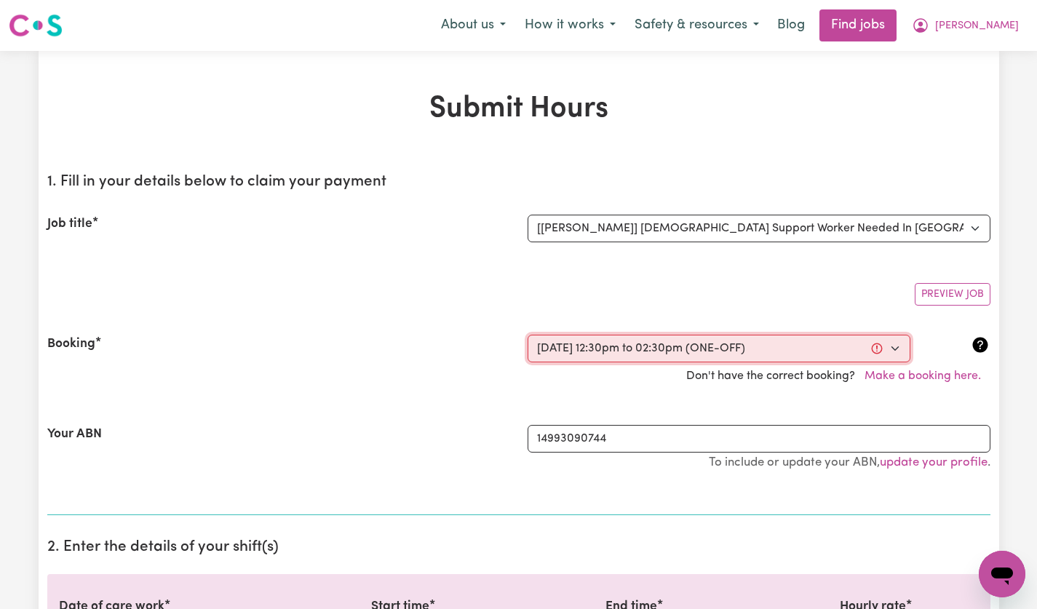
select select "49-Weekday"
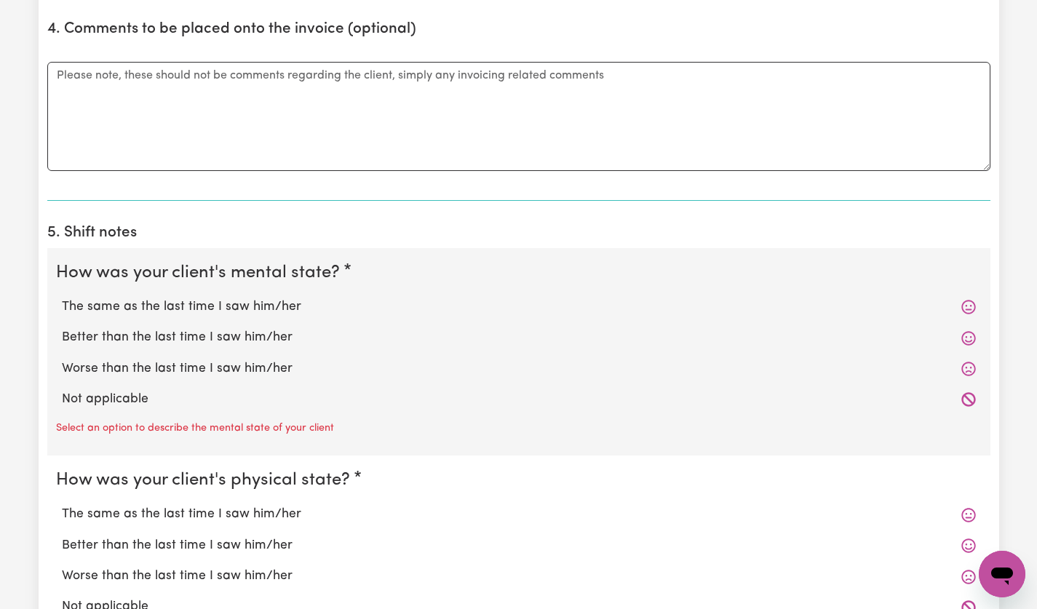
scroll to position [968, 0]
click at [273, 305] on label "The same as the last time I saw him/her" at bounding box center [519, 307] width 914 height 19
click at [62, 298] on input "The same as the last time I saw him/her" at bounding box center [61, 297] width 1 height 1
radio input "true"
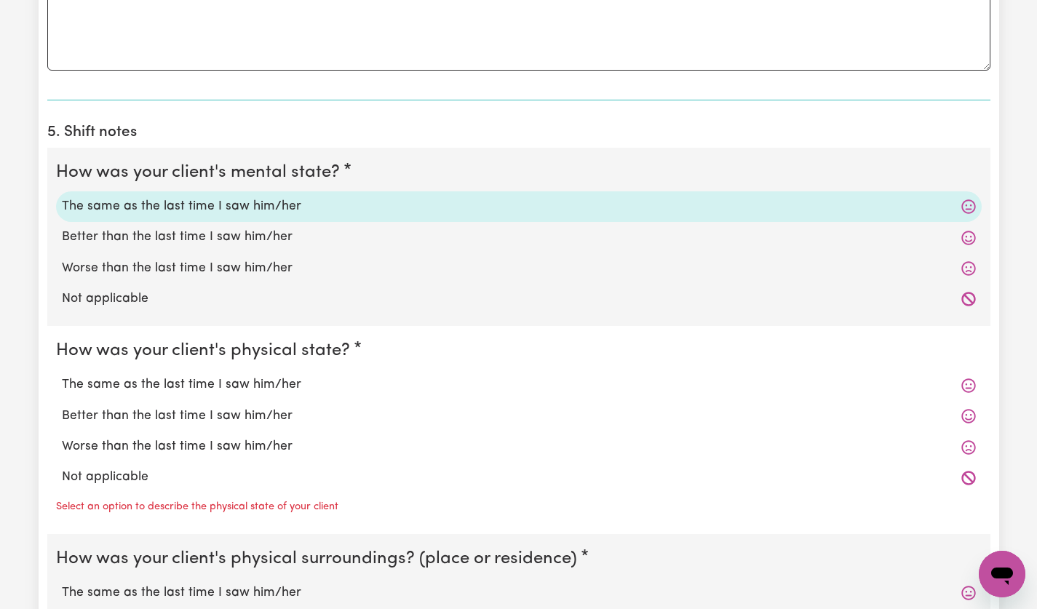
scroll to position [1074, 0]
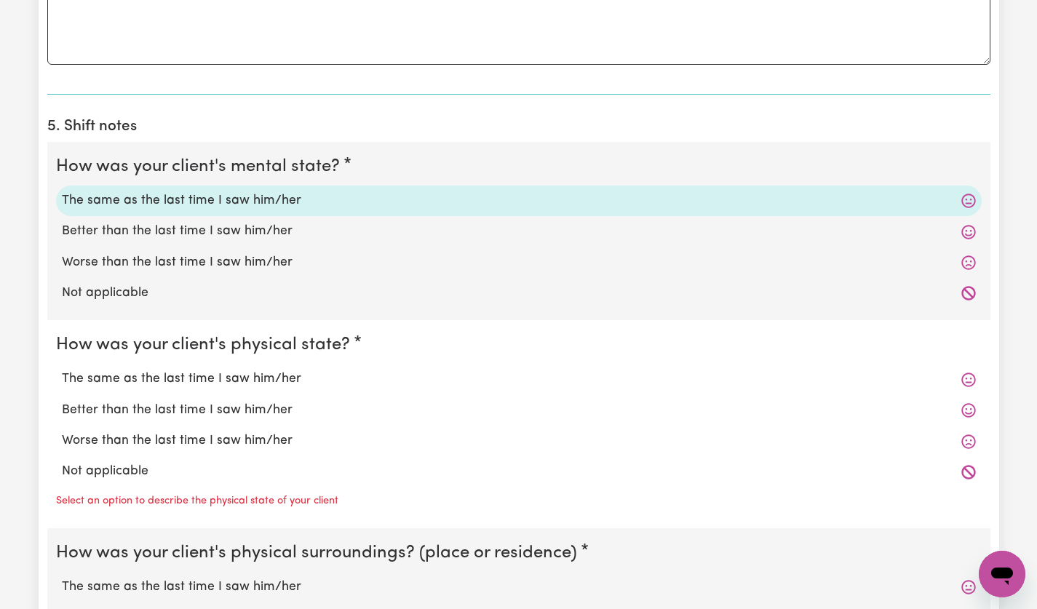
click at [273, 373] on label "The same as the last time I saw him/her" at bounding box center [519, 379] width 914 height 19
click at [62, 370] on input "The same as the last time I saw him/her" at bounding box center [61, 369] width 1 height 1
radio input "true"
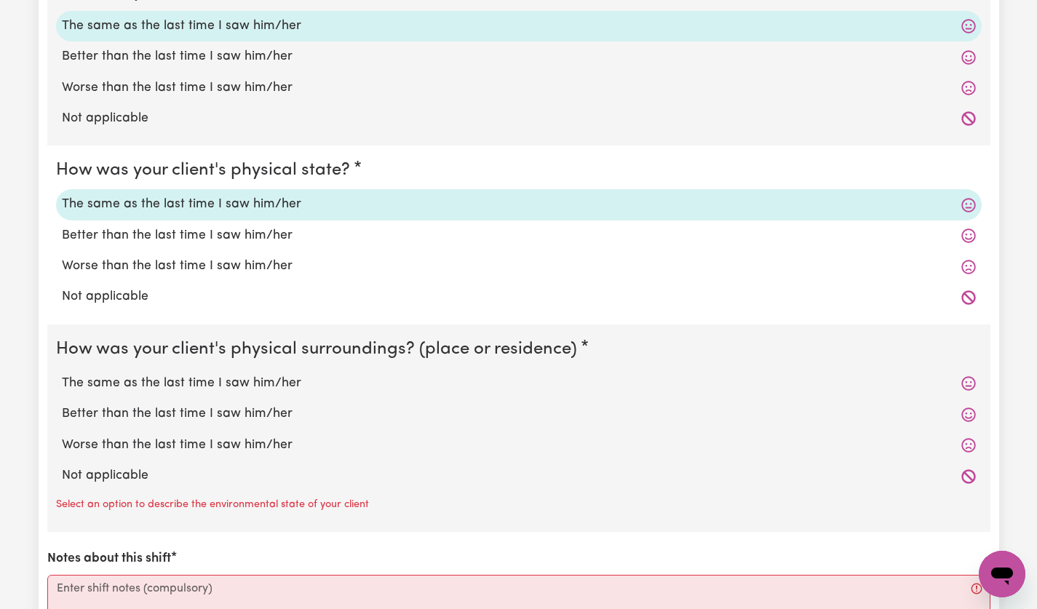
scroll to position [1253, 0]
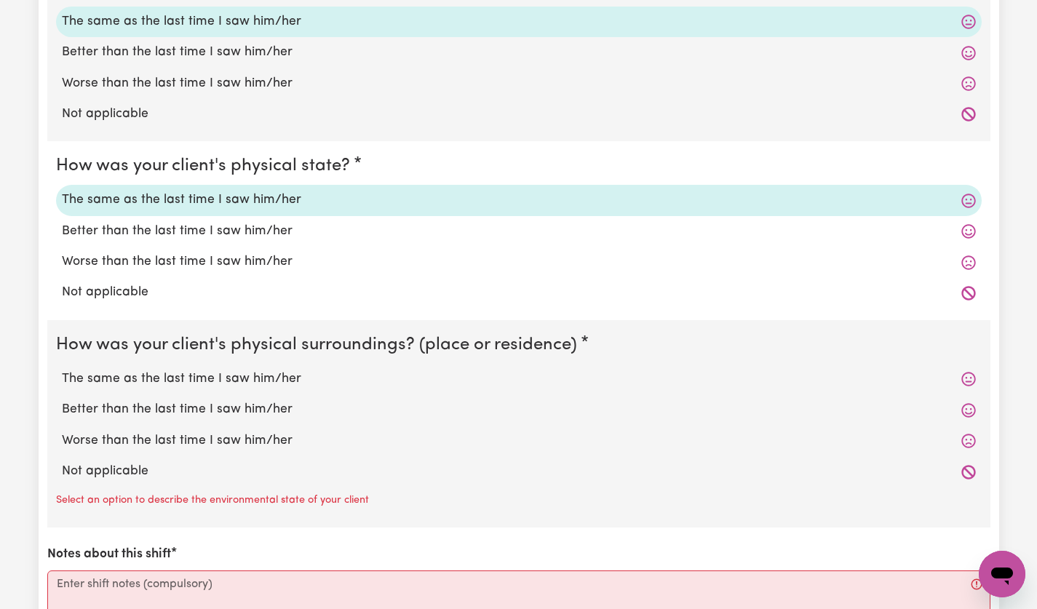
click at [268, 375] on label "The same as the last time I saw him/her" at bounding box center [519, 379] width 914 height 19
click at [62, 370] on input "The same as the last time I saw him/her" at bounding box center [61, 369] width 1 height 1
radio input "true"
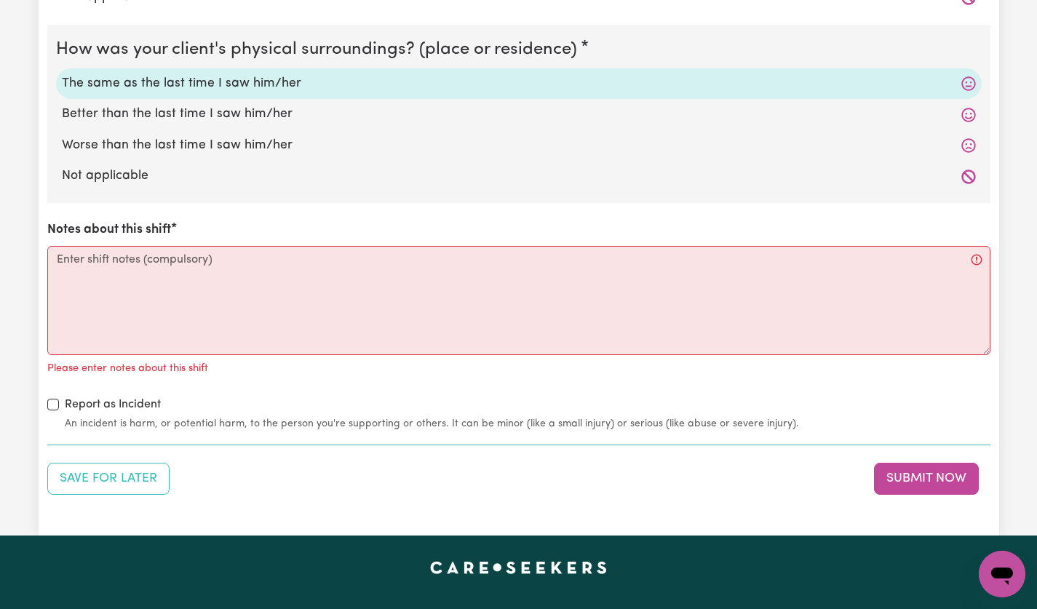
scroll to position [1550, 0]
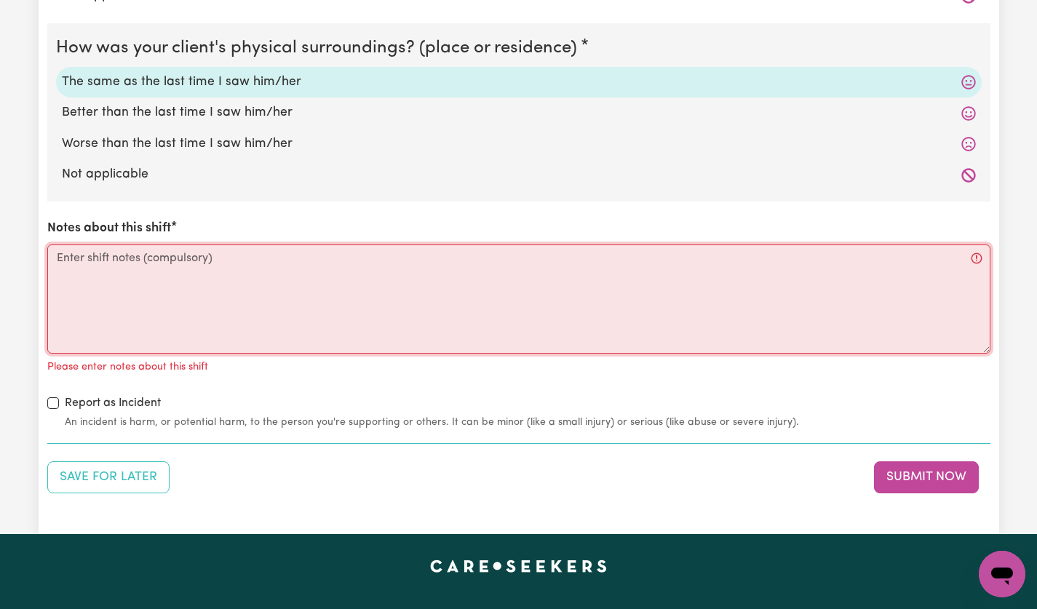
click at [442, 290] on textarea "Notes about this shift" at bounding box center [518, 298] width 943 height 109
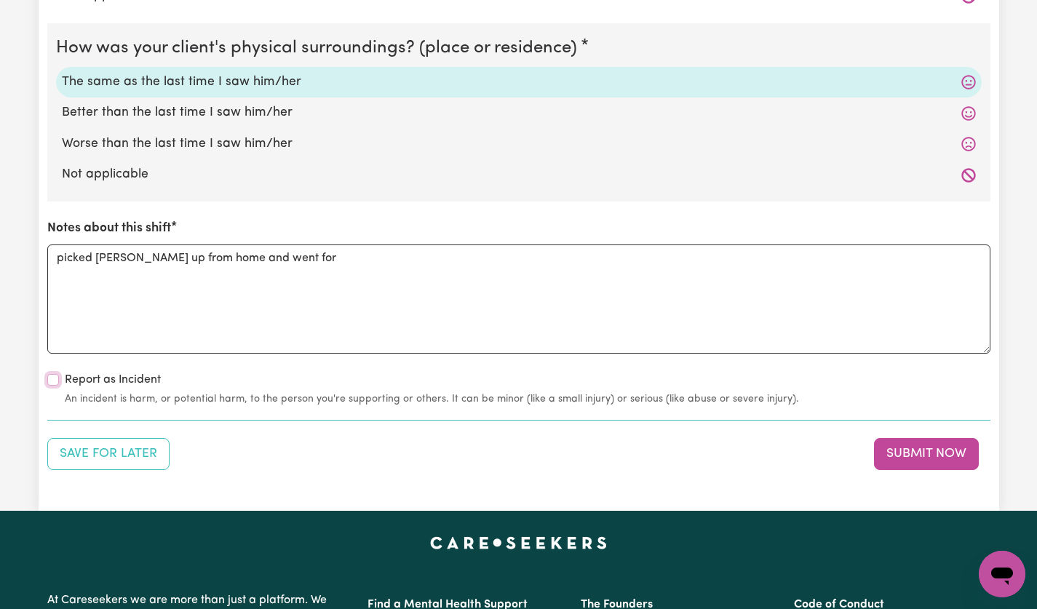
click at [431, 260] on textarea "picked [PERSON_NAME] up from home and went for" at bounding box center [518, 298] width 943 height 109
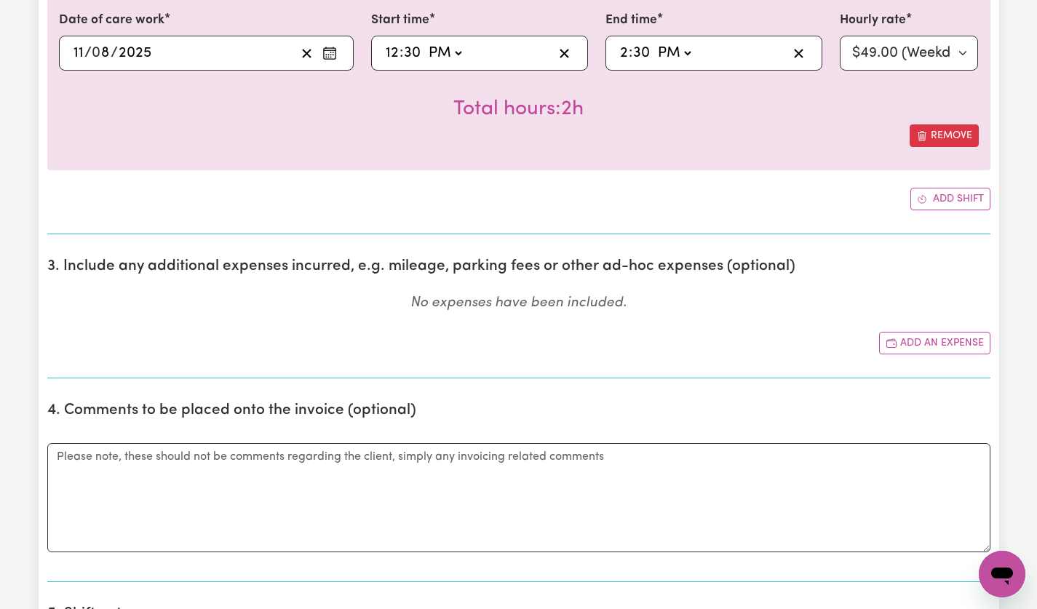
scroll to position [586, 0]
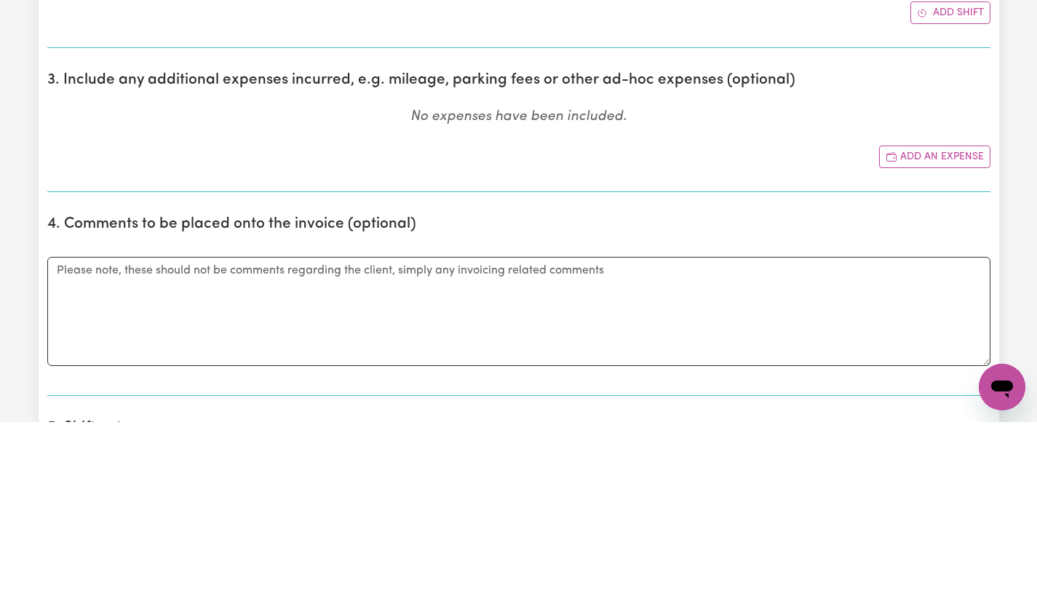
type textarea "picked [PERSON_NAME] up from home and went for drive to [GEOGRAPHIC_DATA]/David…"
click at [968, 346] on button "Add an expense" at bounding box center [934, 344] width 111 height 23
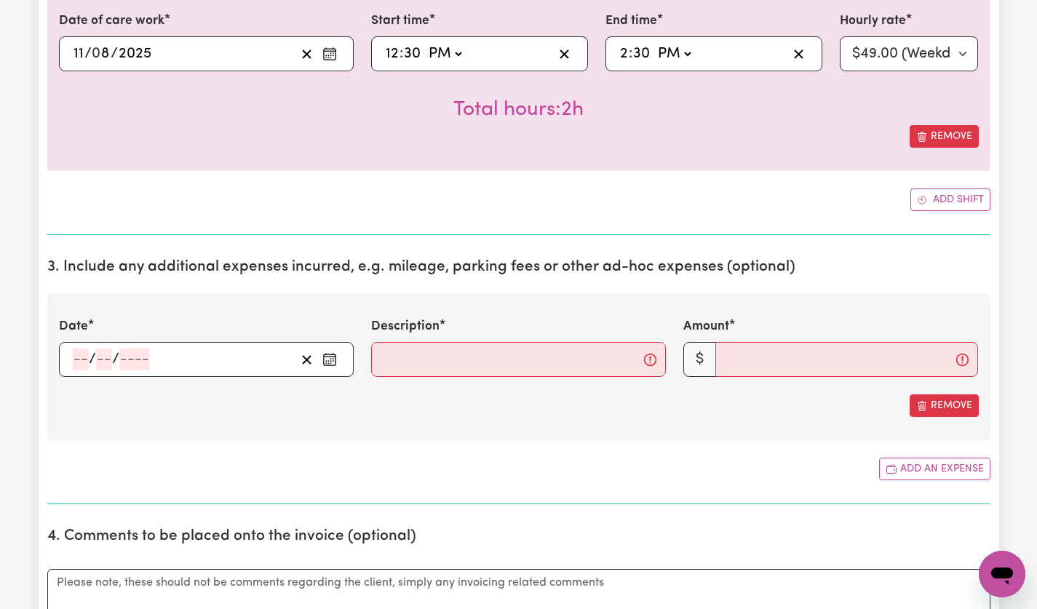
click at [339, 363] on button "Enter the date of expense" at bounding box center [329, 360] width 23 height 22
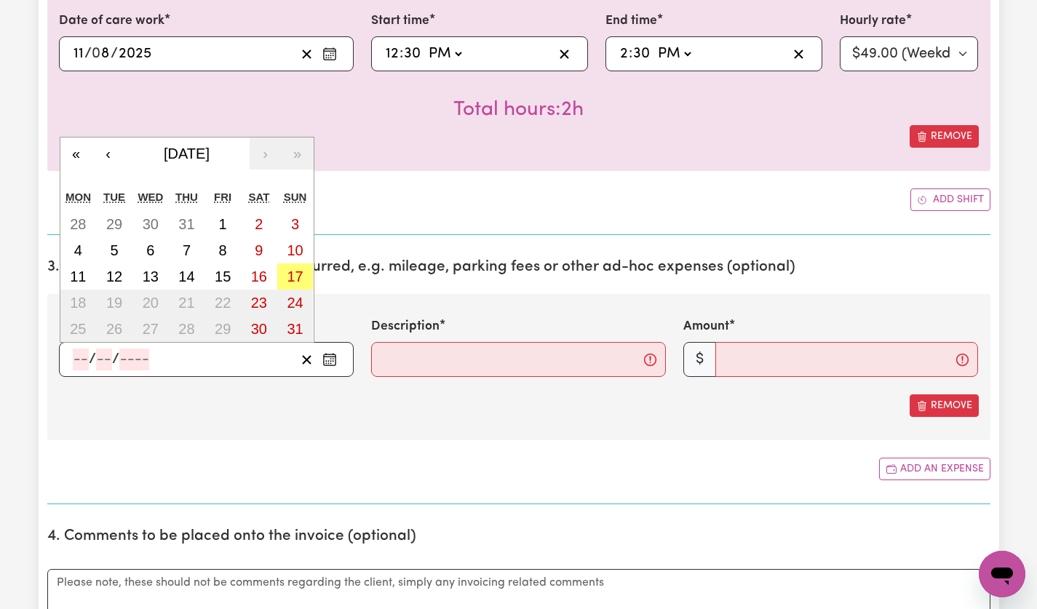
click at [84, 276] on abbr "11" at bounding box center [78, 276] width 16 height 16
type input "[DATE]"
type input "11"
type input "8"
type input "2025"
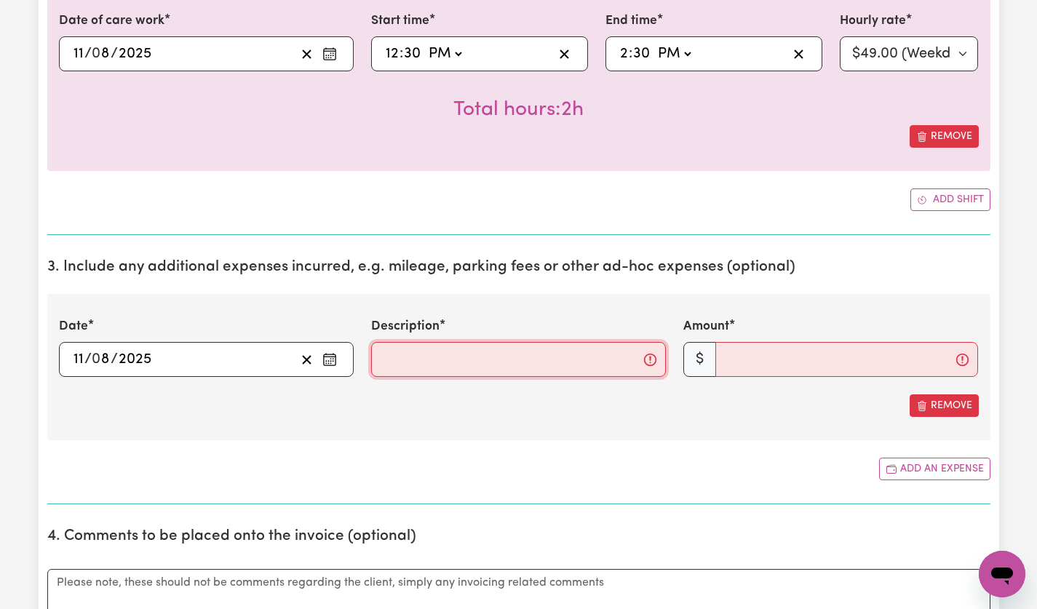
click at [505, 366] on input "Description" at bounding box center [518, 359] width 295 height 35
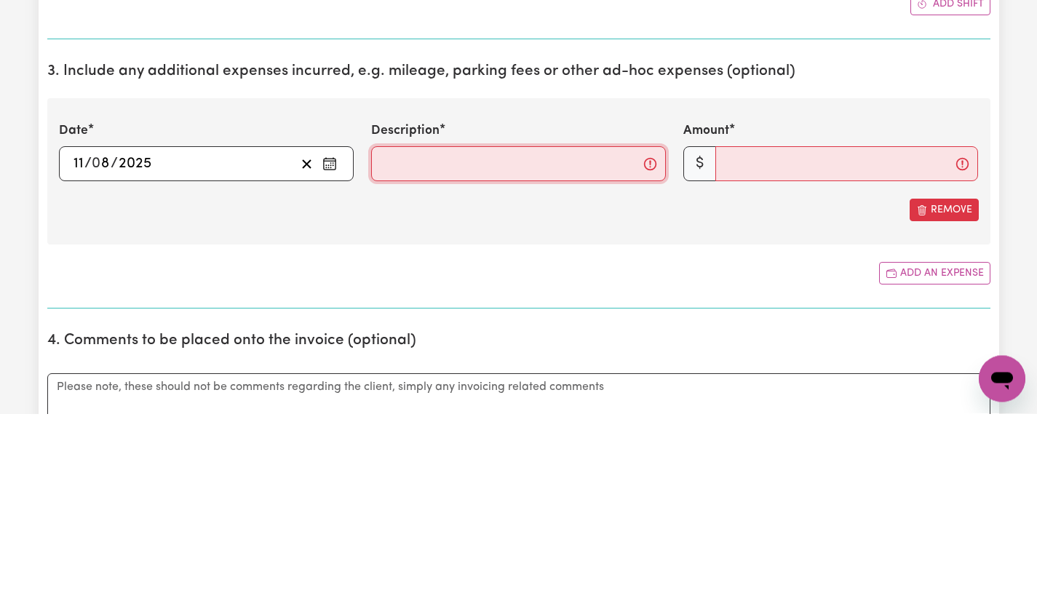
click at [573, 363] on input "Description" at bounding box center [518, 359] width 295 height 35
type input "mileage @$1/km"
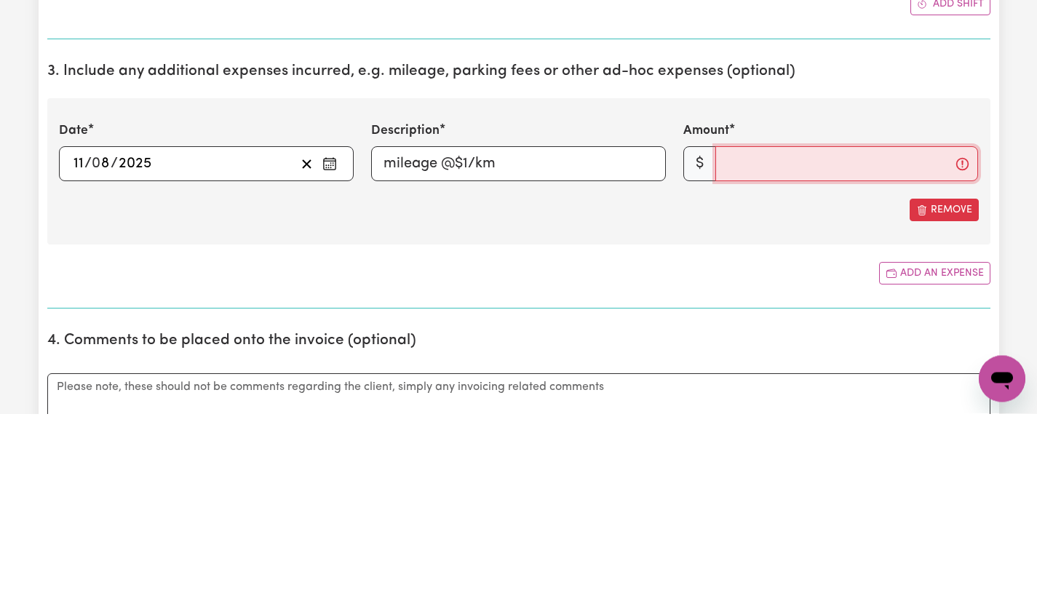
click at [848, 367] on input "Amount" at bounding box center [846, 359] width 263 height 35
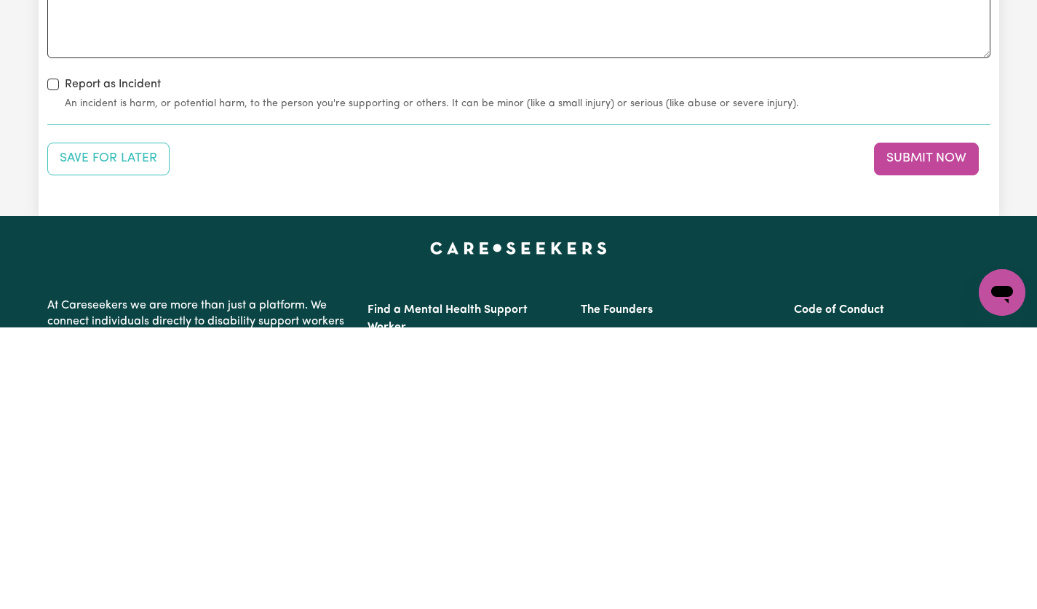
scroll to position [1689, 0]
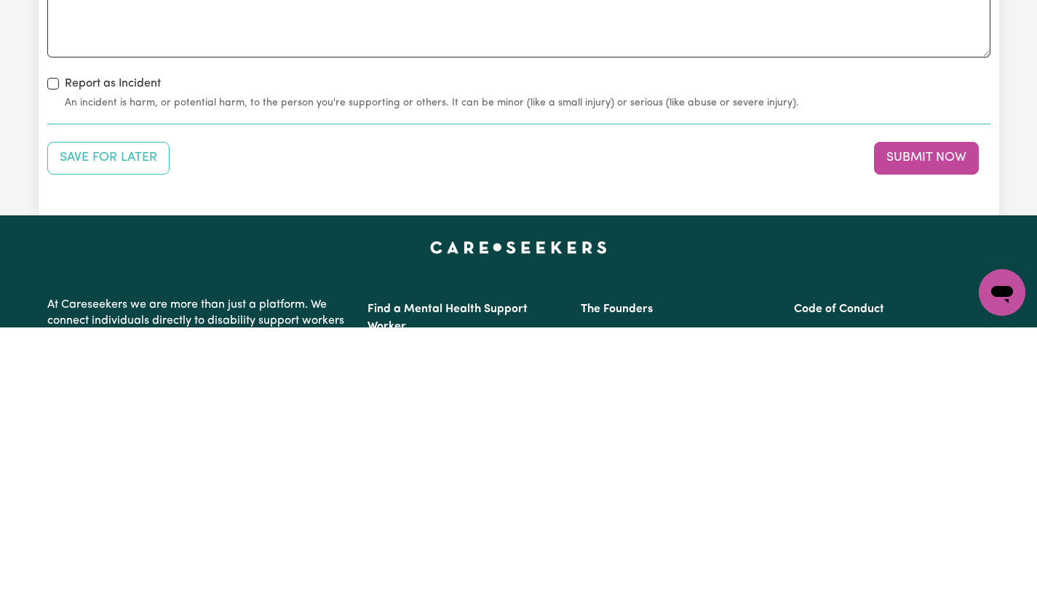
type input "20"
click at [955, 431] on button "Submit Now" at bounding box center [926, 439] width 105 height 32
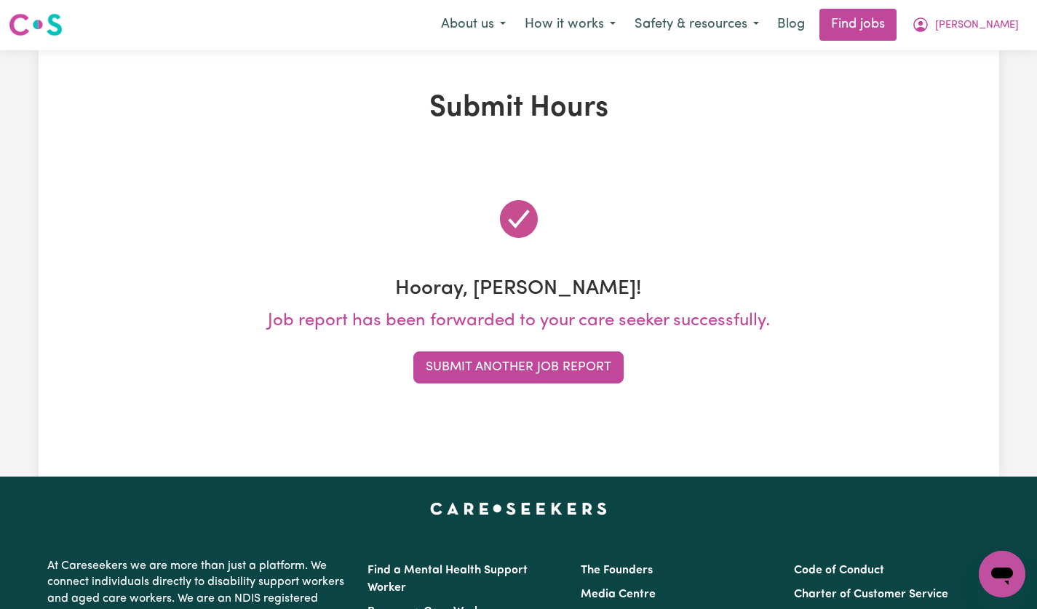
scroll to position [0, 0]
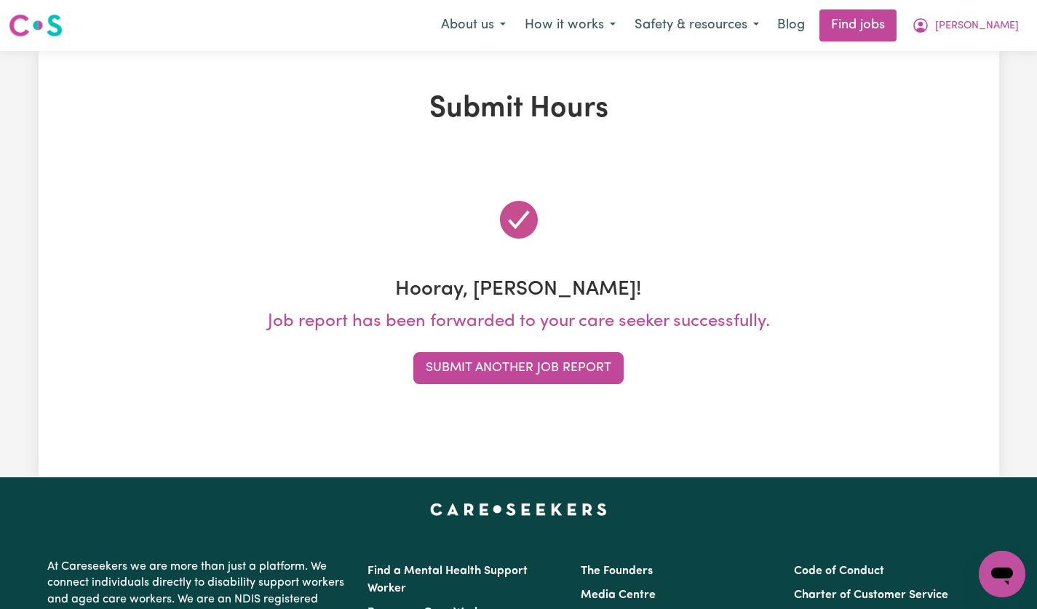
click at [581, 370] on button "Submit Another Job Report" at bounding box center [518, 368] width 210 height 32
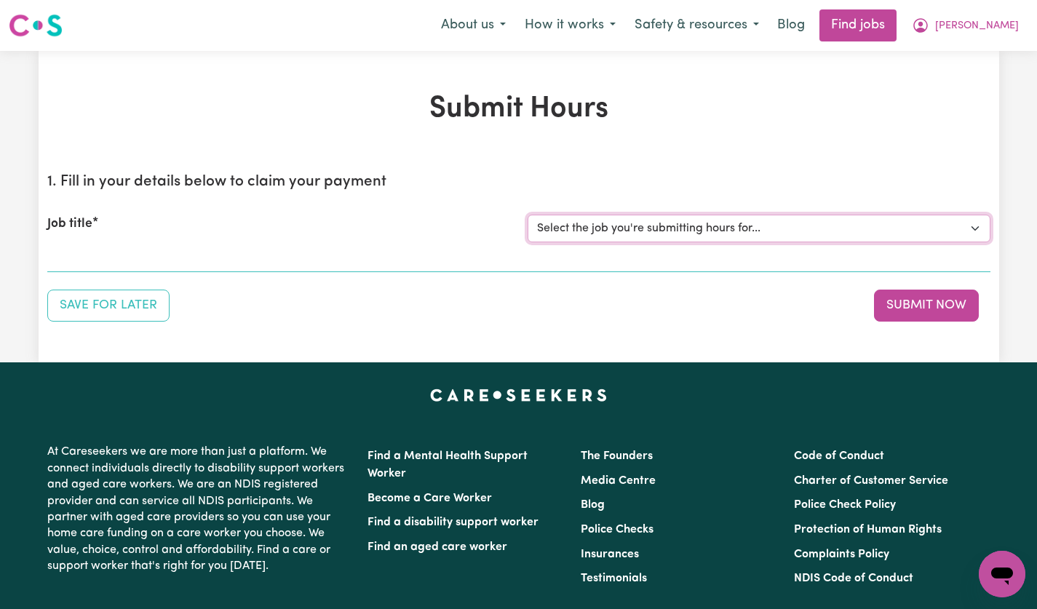
click at [976, 230] on select "Select the job you're submitting hours for... [[PERSON_NAME]] [DEMOGRAPHIC_DATA…" at bounding box center [759, 229] width 463 height 28
select select "14628"
click at [528, 215] on select "Select the job you're submitting hours for... [[PERSON_NAME]] [DEMOGRAPHIC_DATA…" at bounding box center [759, 229] width 463 height 28
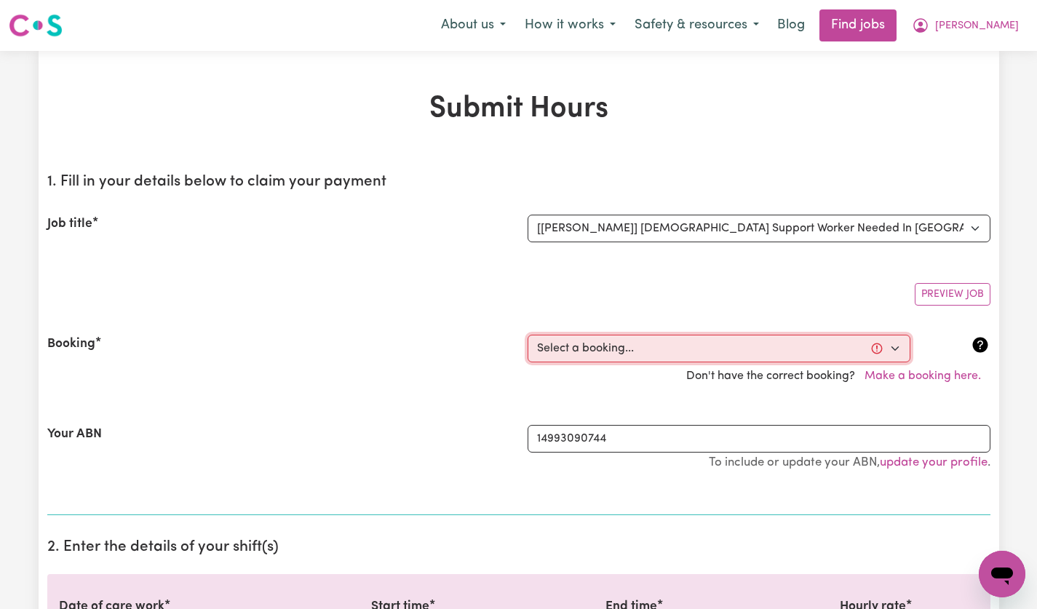
click at [900, 351] on select "Select a booking... [DATE] 5:00pm to 7:00pm (ONE-OFF) [DATE] 5:00pm to 7:00pm (…" at bounding box center [719, 349] width 383 height 28
select select "356246"
click at [528, 335] on select "Select a booking... [DATE] 5:00pm to 7:00pm (ONE-OFF) [DATE] 5:00pm to 7:00pm (…" at bounding box center [719, 349] width 383 height 28
type input "[DATE]"
type input "13"
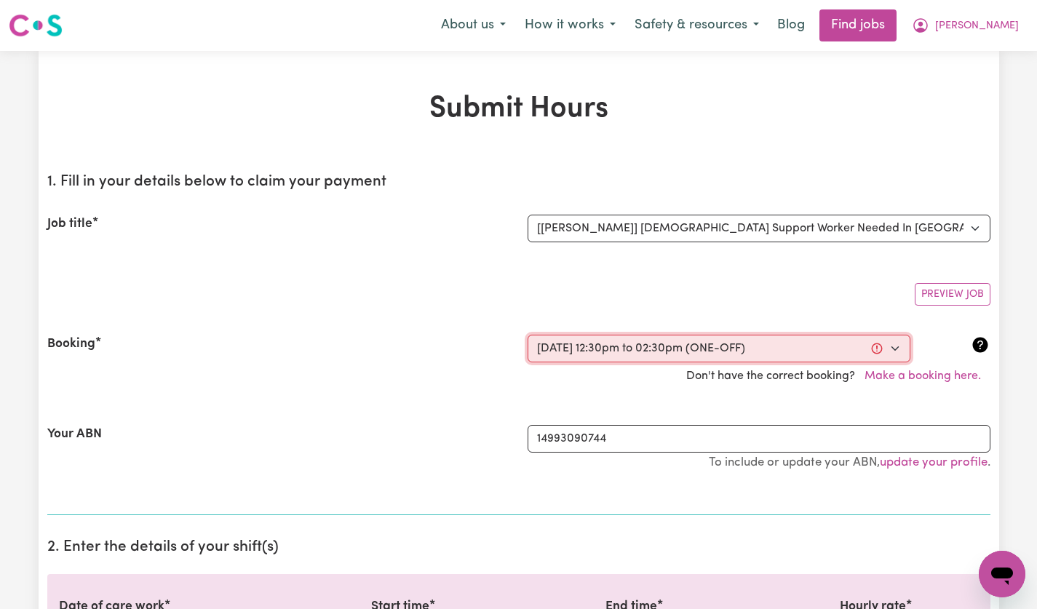
type input "8"
type input "2025"
type input "12:30"
type input "12"
type input "30"
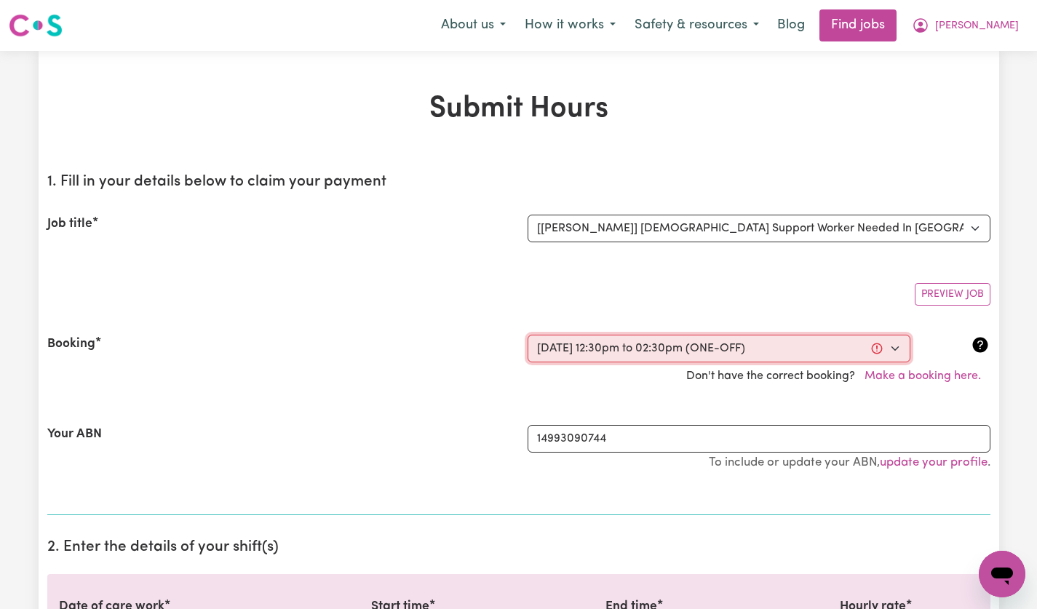
select select "pm"
type input "14:30"
type input "2"
type input "30"
select select "pm"
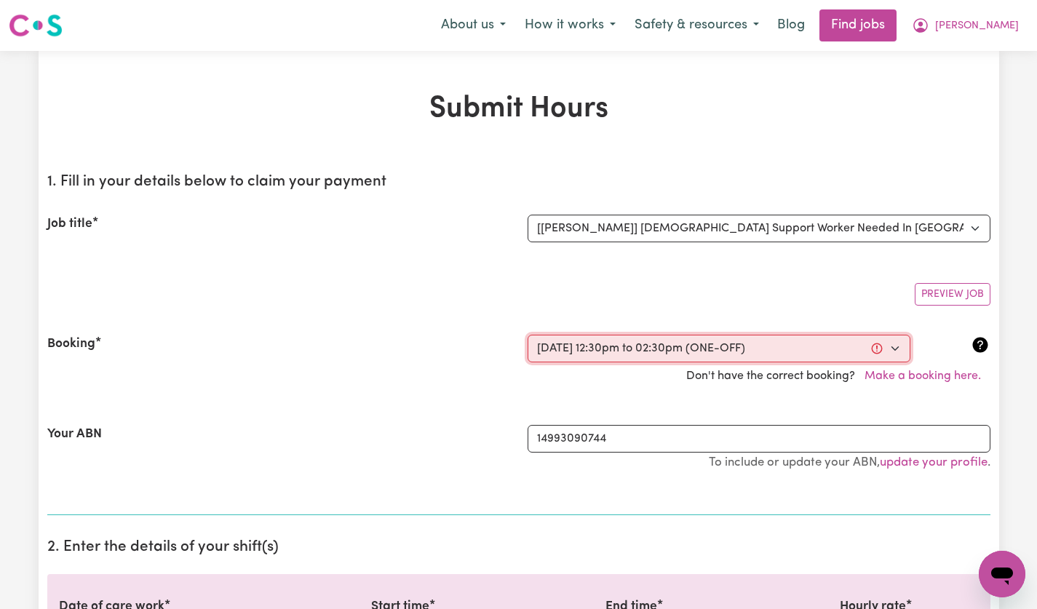
select select "49-Weekday"
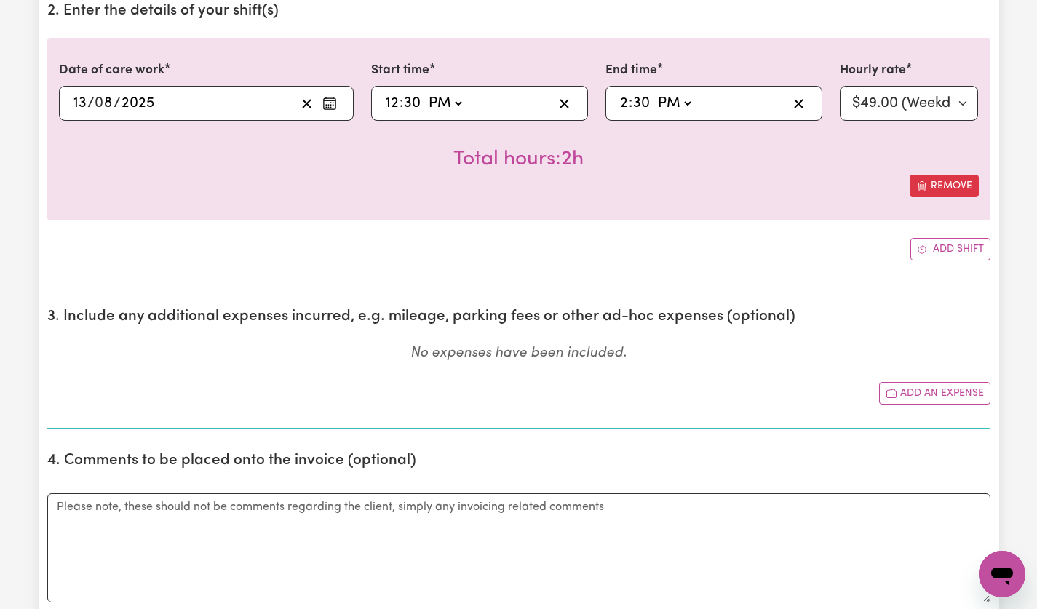
scroll to position [536, 0]
click at [953, 394] on button "Add an expense" at bounding box center [934, 394] width 111 height 23
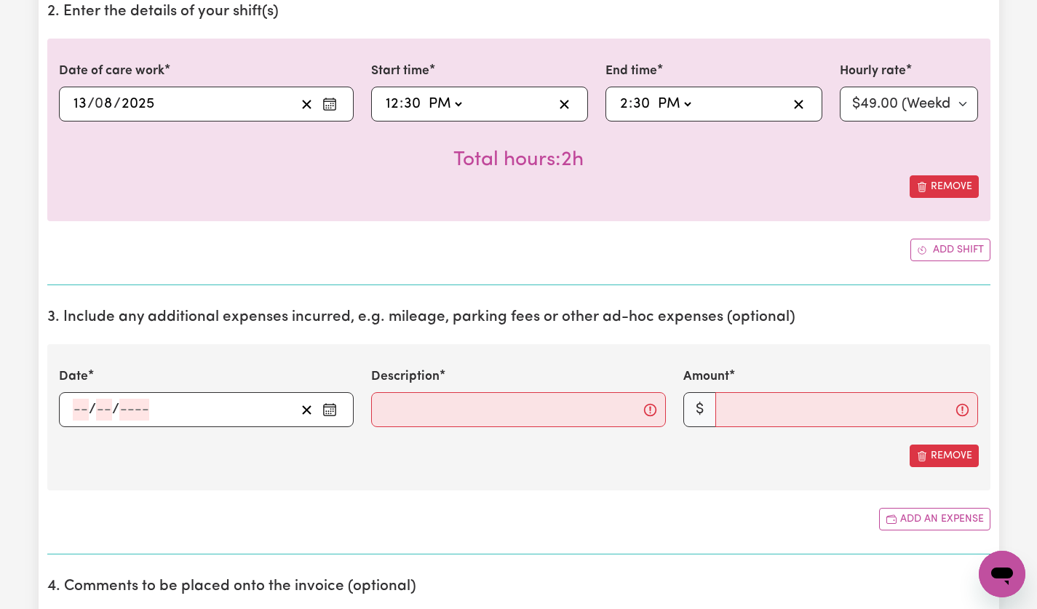
click at [330, 409] on circle "Enter the date of expense" at bounding box center [330, 409] width 1 height 1
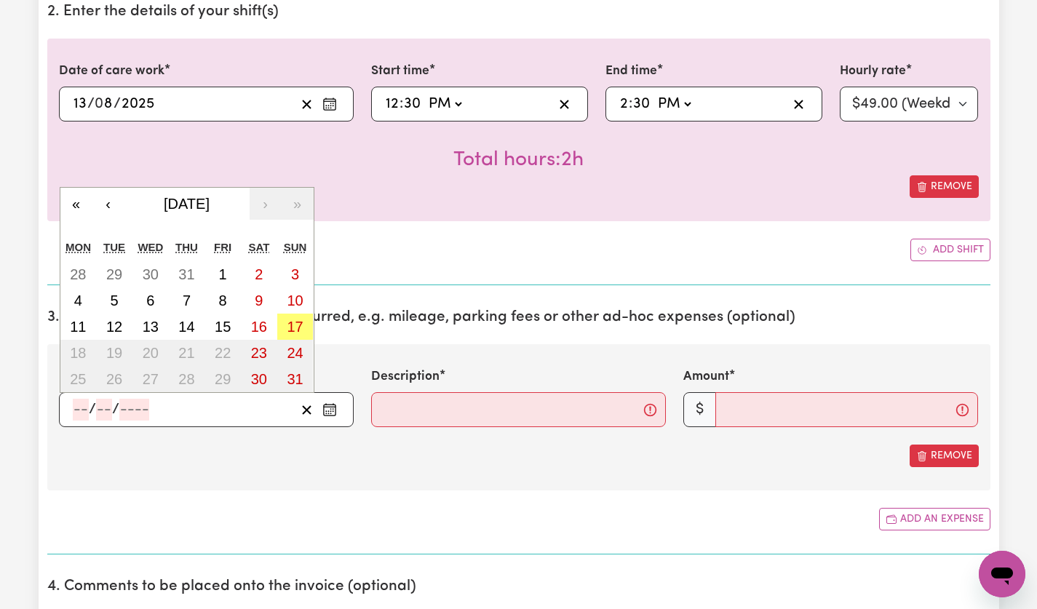
click at [153, 325] on abbr "13" at bounding box center [151, 327] width 16 height 16
type input "[DATE]"
type input "13"
type input "8"
type input "2025"
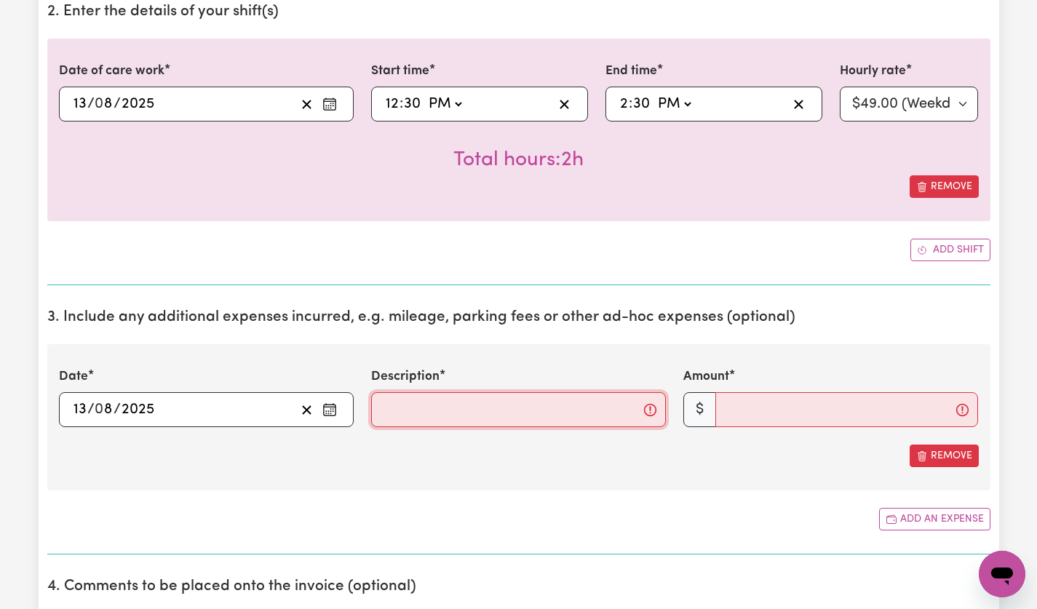
click at [509, 412] on input "Description" at bounding box center [518, 409] width 295 height 35
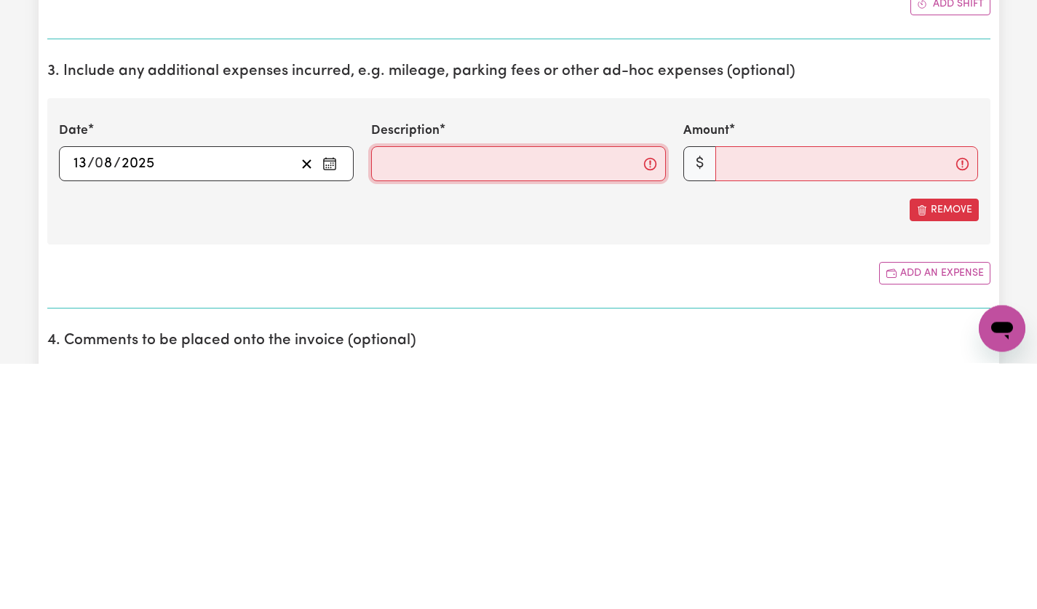
click at [560, 402] on input "Description" at bounding box center [518, 409] width 295 height 35
type input "mileage @$1/km"
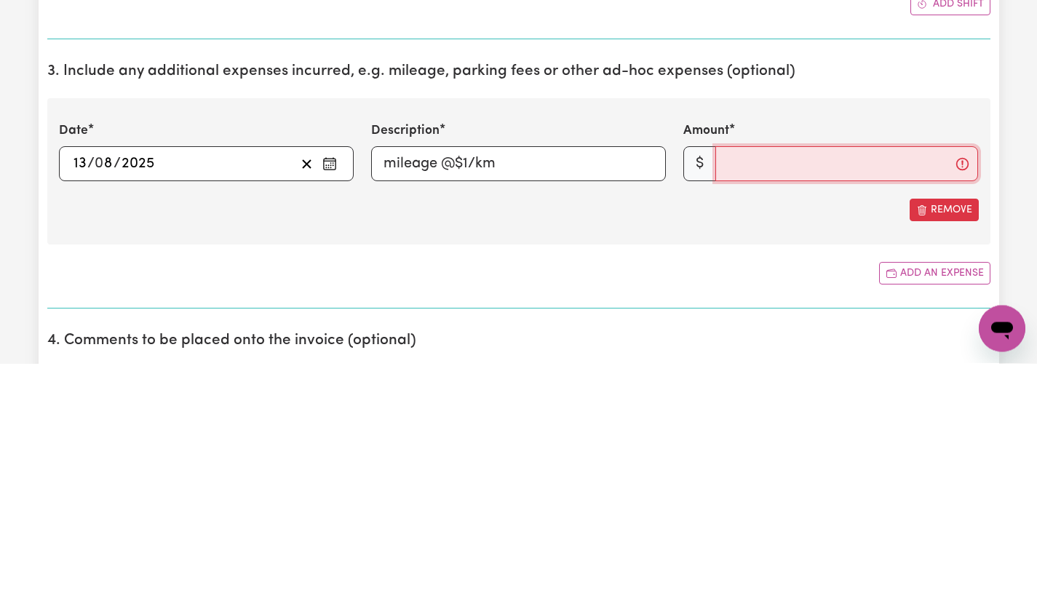
click at [823, 409] on input "Amount" at bounding box center [846, 409] width 263 height 35
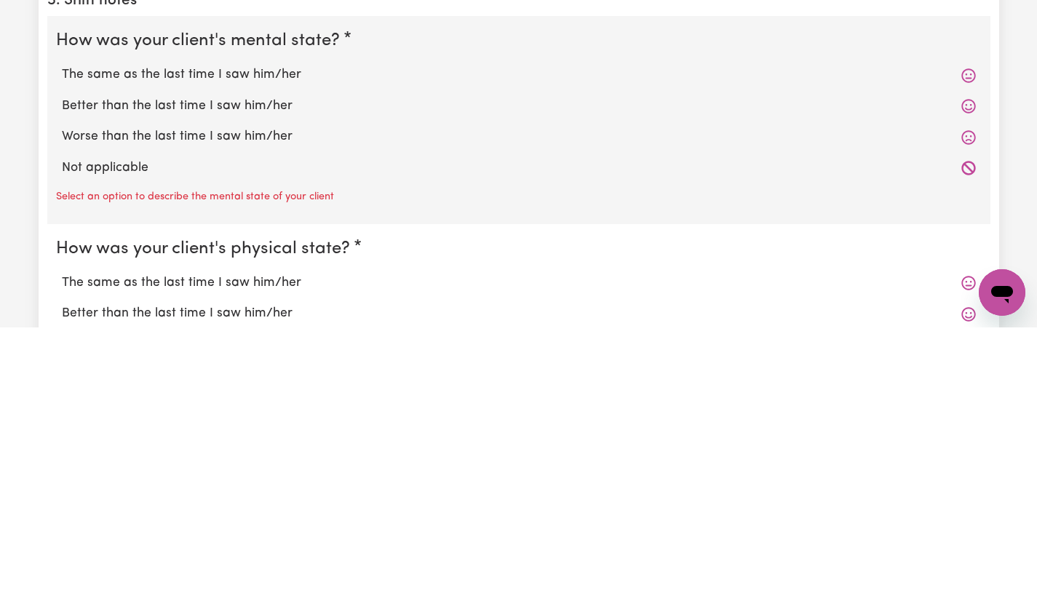
scroll to position [1043, 0]
type input "20"
click at [258, 350] on label "The same as the last time I saw him/her" at bounding box center [519, 356] width 914 height 19
click at [62, 347] on input "The same as the last time I saw him/her" at bounding box center [61, 346] width 1 height 1
radio input "true"
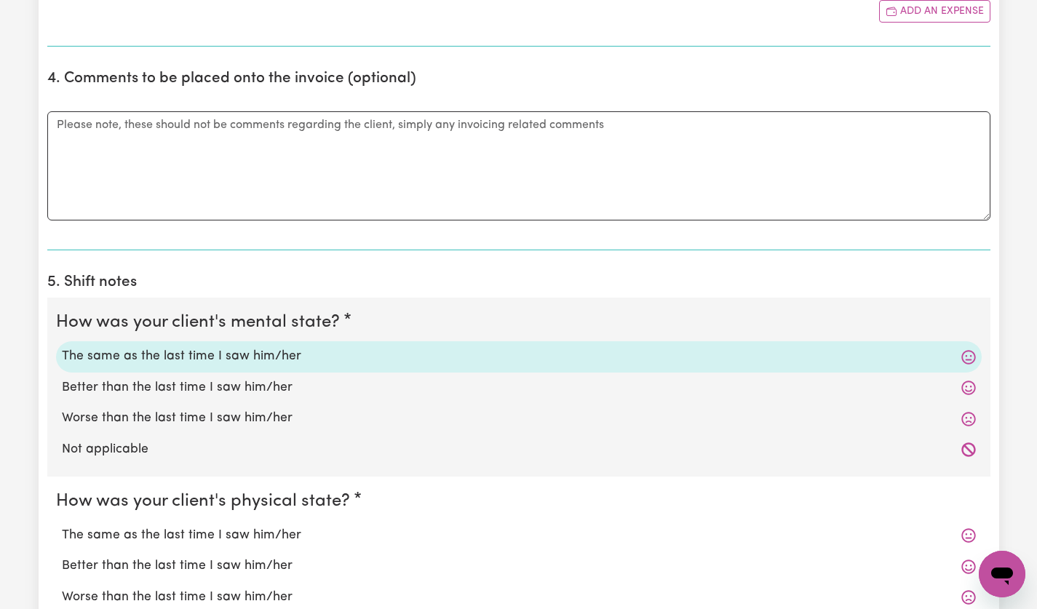
click at [258, 535] on label "The same as the last time I saw him/her" at bounding box center [519, 535] width 914 height 19
click at [62, 526] on input "The same as the last time I saw him/her" at bounding box center [61, 525] width 1 height 1
radio input "true"
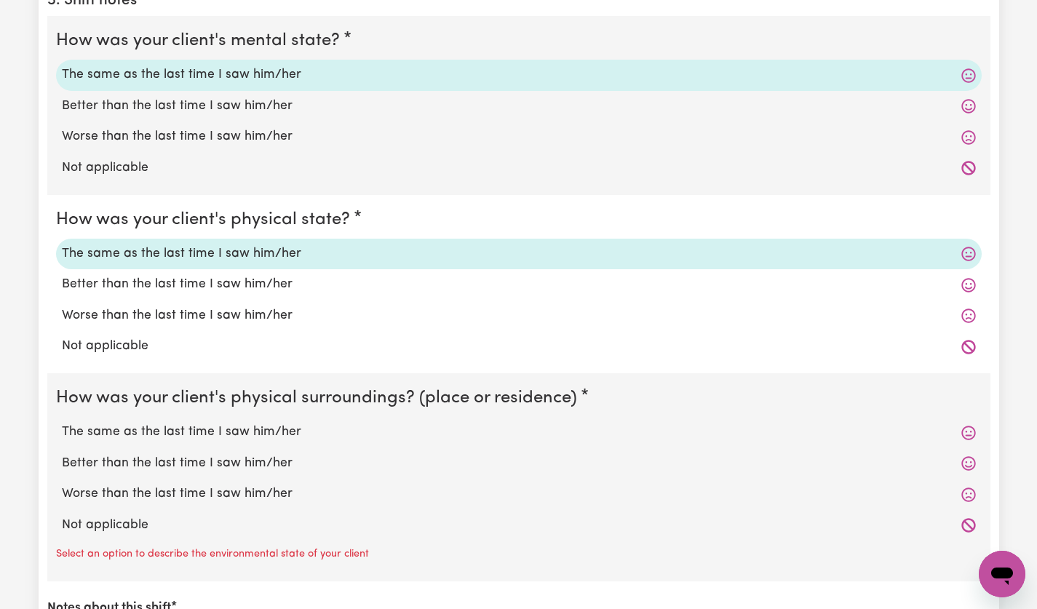
scroll to position [1339, 0]
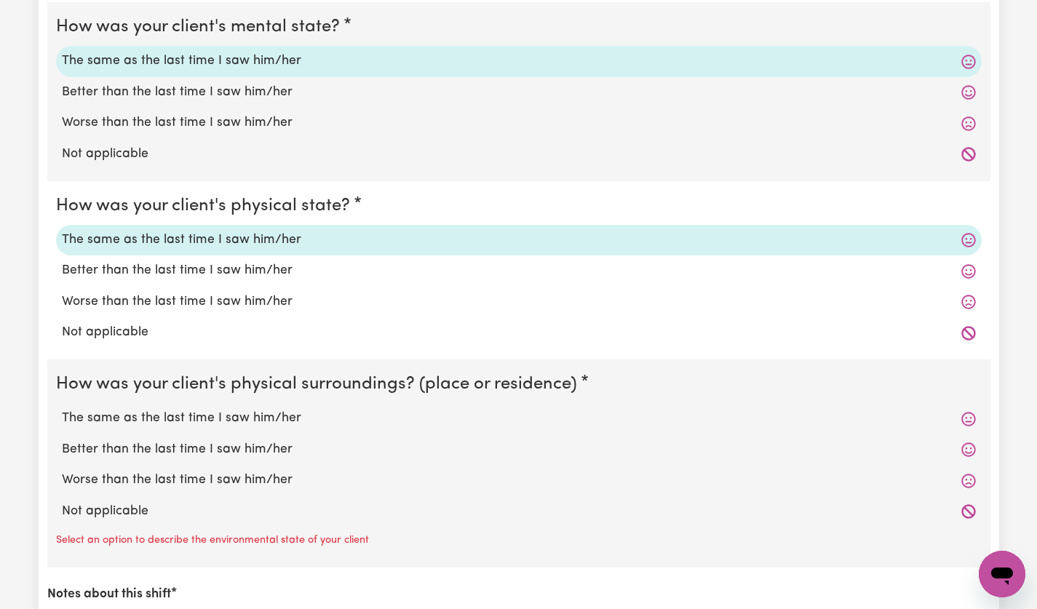
click at [279, 419] on label "The same as the last time I saw him/her" at bounding box center [519, 418] width 914 height 19
click at [62, 409] on input "The same as the last time I saw him/her" at bounding box center [61, 408] width 1 height 1
radio input "true"
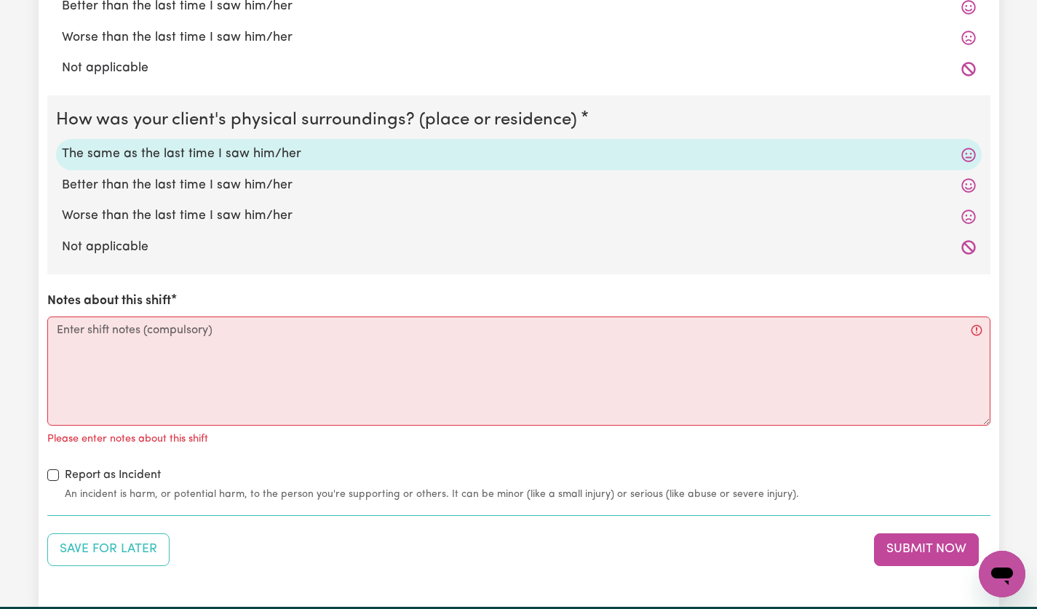
scroll to position [1606, 0]
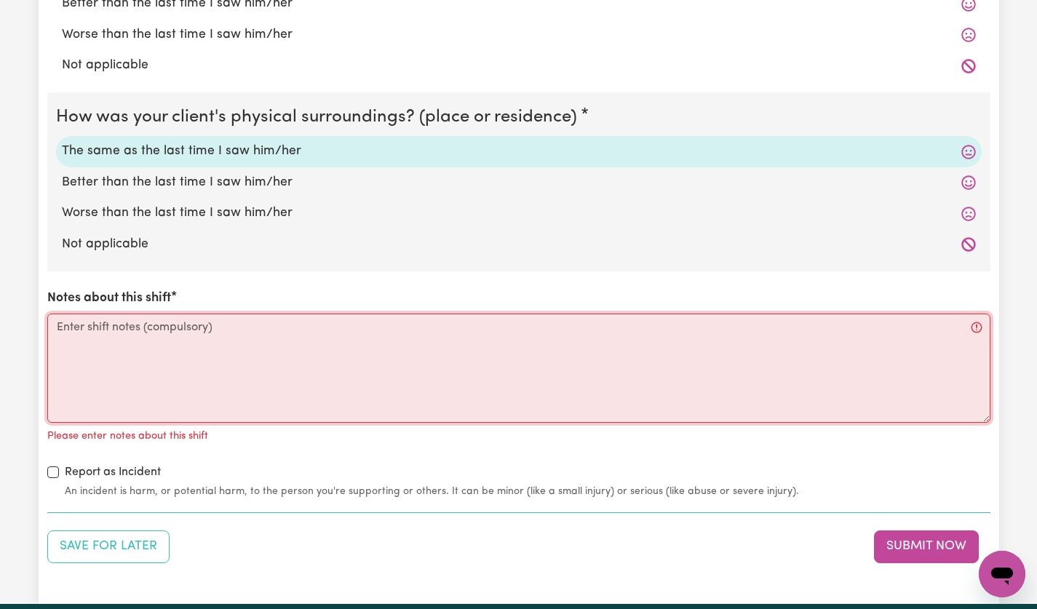
click at [356, 335] on textarea "Notes about this shift" at bounding box center [518, 368] width 943 height 109
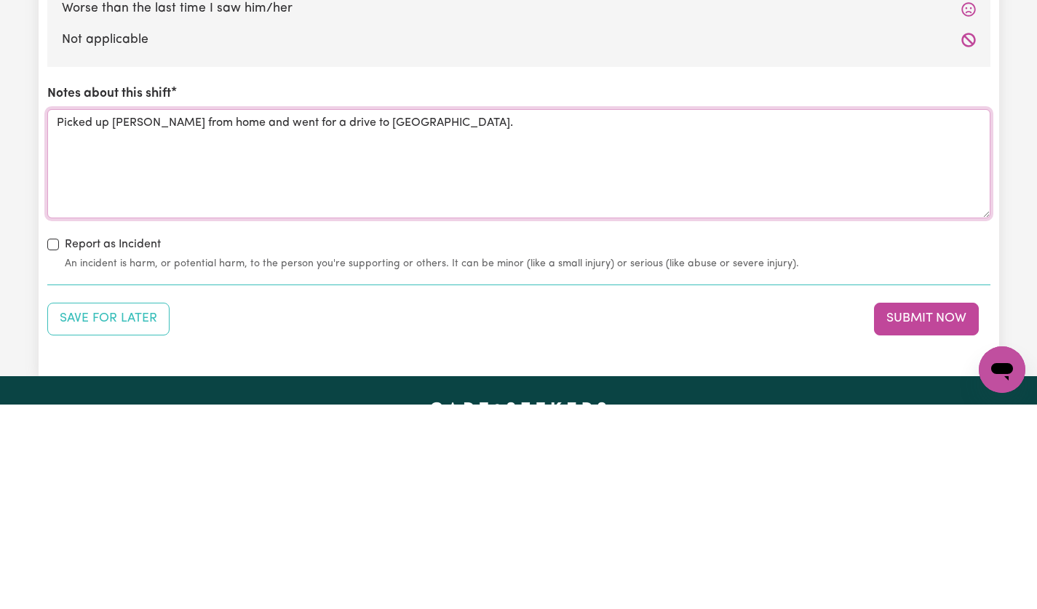
click at [375, 330] on textarea "Picked up [PERSON_NAME] from home and went for a drive to [GEOGRAPHIC_DATA]." at bounding box center [518, 368] width 943 height 109
click at [506, 330] on textarea "Picked up [PERSON_NAME] from home and went for a drive to [GEOGRAPHIC_DATA]." at bounding box center [518, 368] width 943 height 109
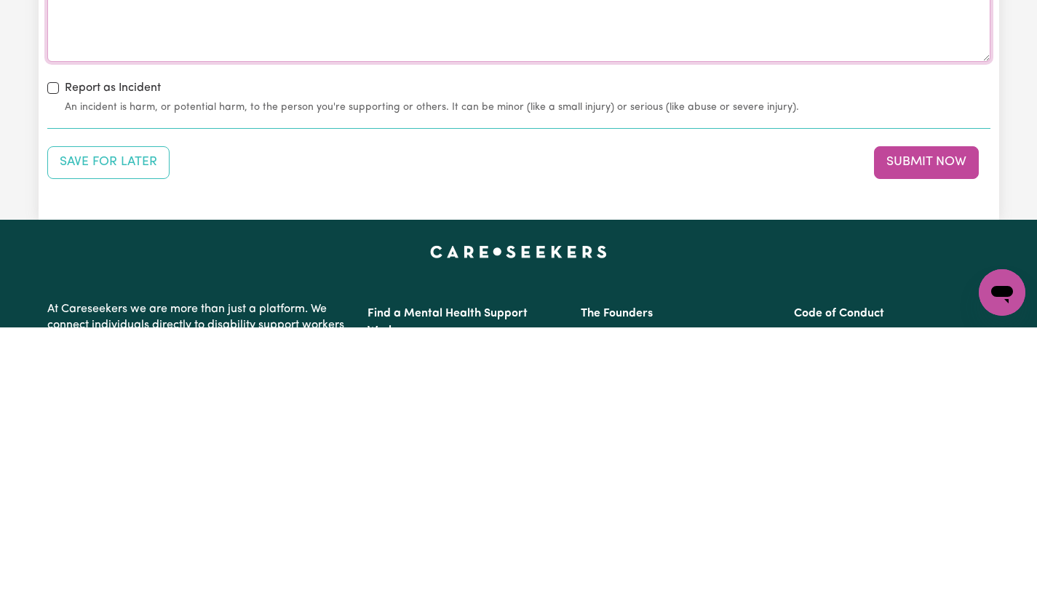
scroll to position [1689, 0]
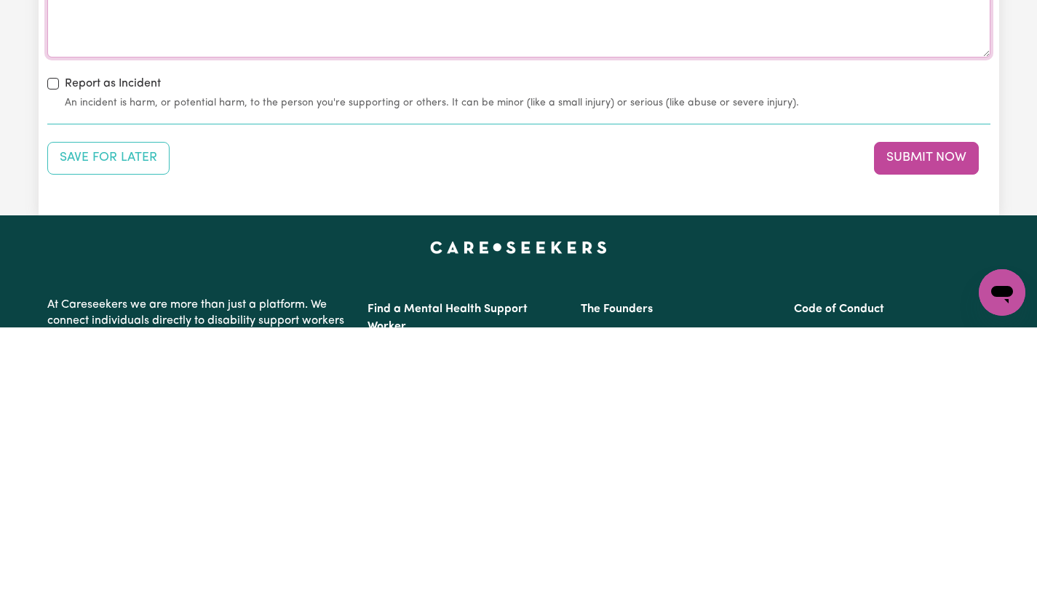
type textarea "Picked up [PERSON_NAME] from home and went for a drive to [GEOGRAPHIC_DATA], ha…"
click at [931, 439] on button "Submit Now" at bounding box center [926, 439] width 105 height 32
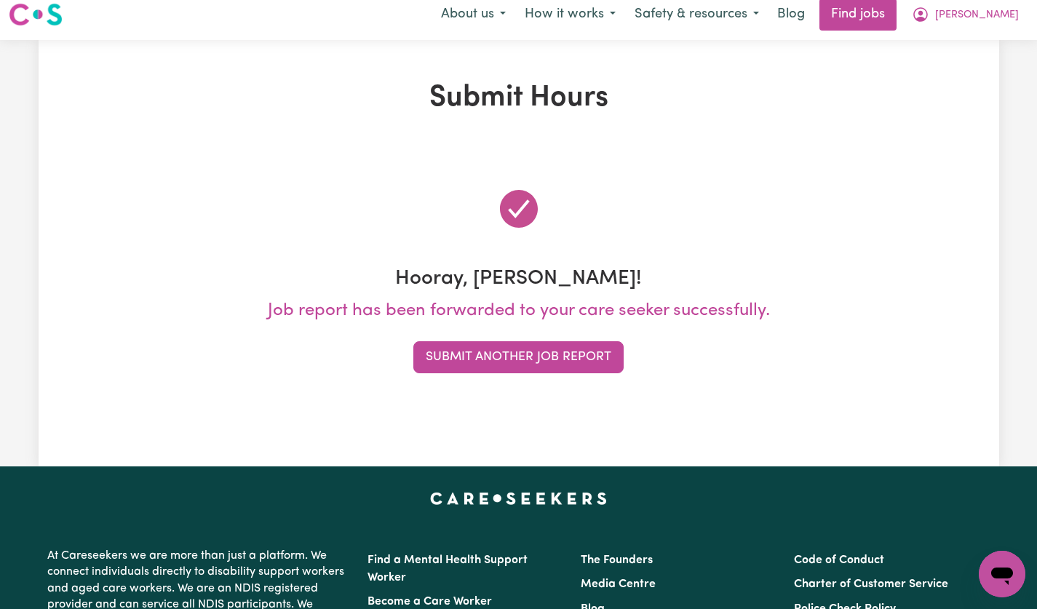
scroll to position [0, 0]
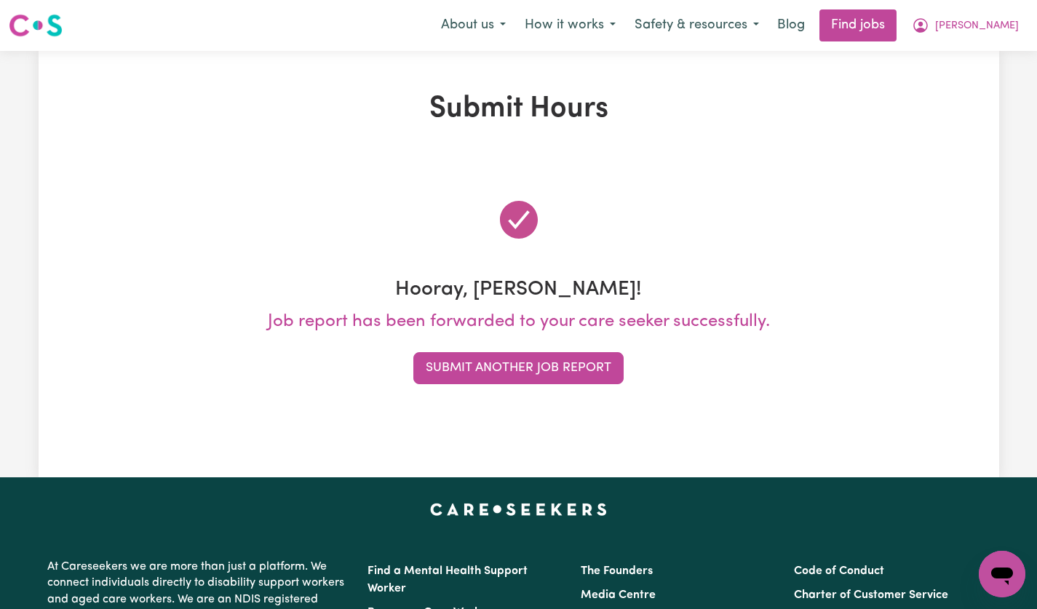
click at [582, 369] on button "Submit Another Job Report" at bounding box center [518, 368] width 210 height 32
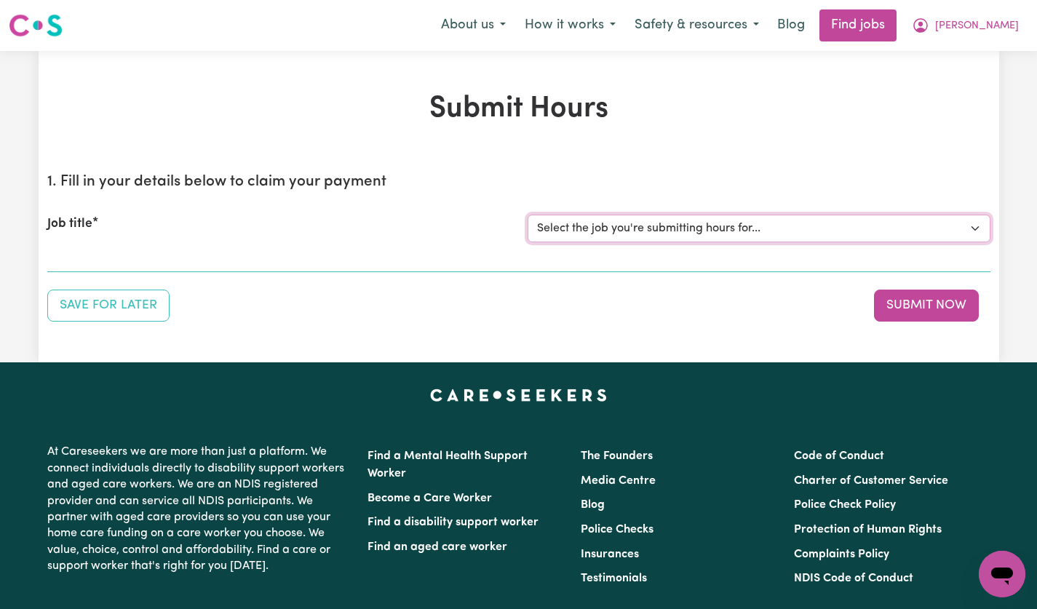
click at [961, 238] on select "Select the job you're submitting hours for... [[PERSON_NAME]] [DEMOGRAPHIC_DATA…" at bounding box center [759, 229] width 463 height 28
select select "14628"
click at [528, 215] on select "Select the job you're submitting hours for... [[PERSON_NAME]] [DEMOGRAPHIC_DATA…" at bounding box center [759, 229] width 463 height 28
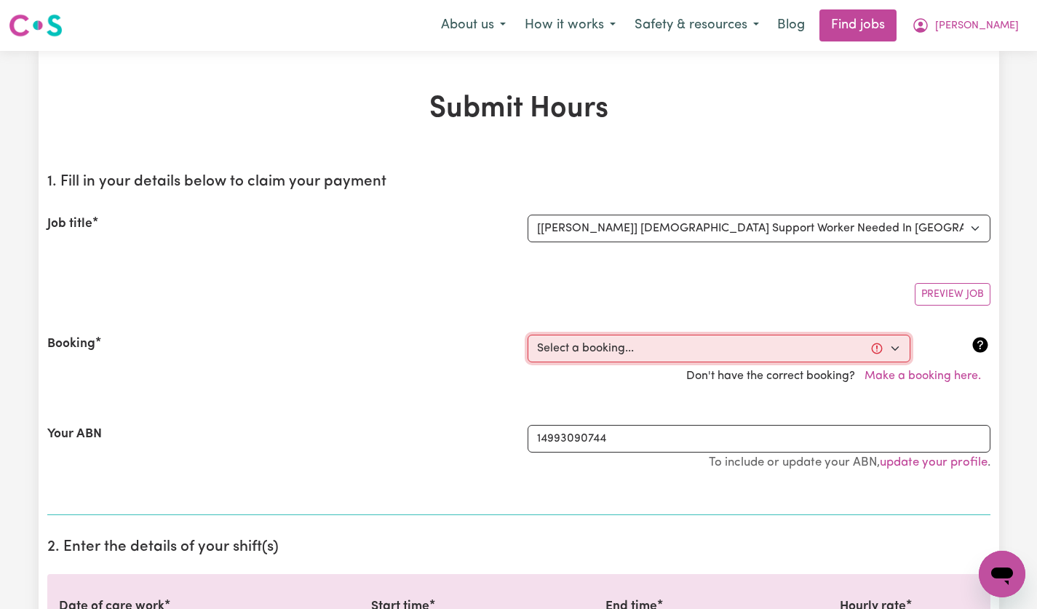
click at [892, 349] on select "Select a booking... [DATE] 5:00pm to 7:00pm (ONE-OFF) [DATE] 5:00pm to 7:00pm (…" at bounding box center [719, 349] width 383 height 28
select select "356256"
click at [528, 335] on select "Select a booking... [DATE] 5:00pm to 7:00pm (ONE-OFF) [DATE] 5:00pm to 7:00pm (…" at bounding box center [719, 349] width 383 height 28
type input "[DATE]"
type input "6"
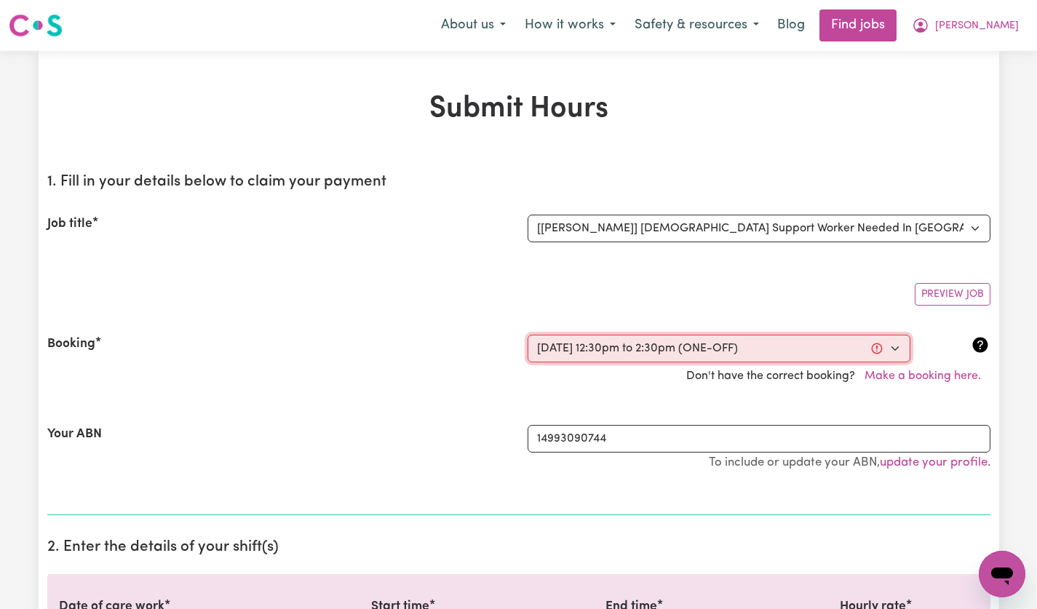
type input "8"
type input "2025"
type input "12:30"
type input "12"
type input "30"
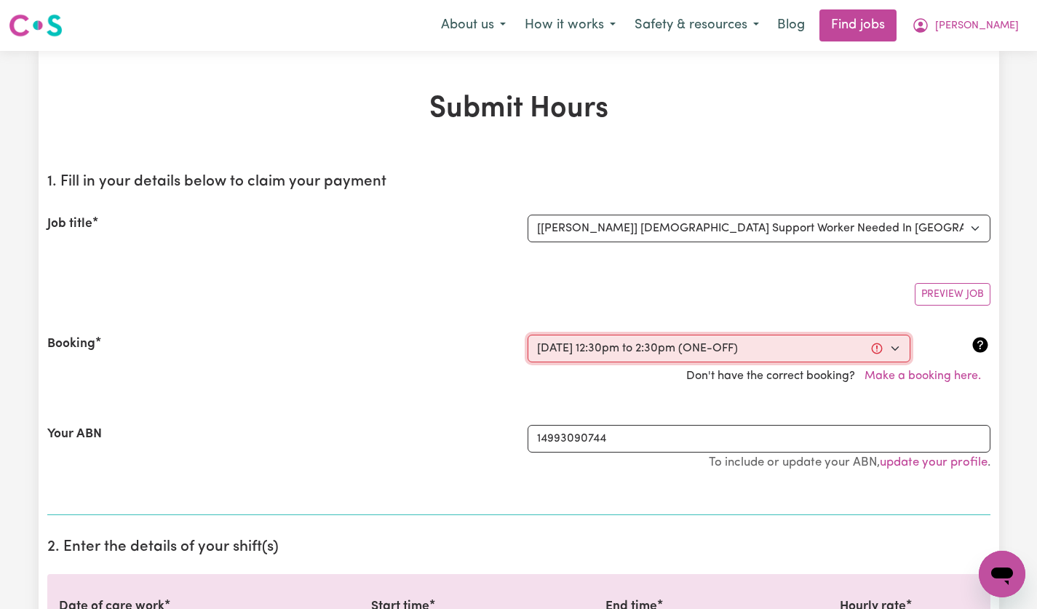
select select "pm"
type input "14:30"
type input "2"
type input "30"
select select "pm"
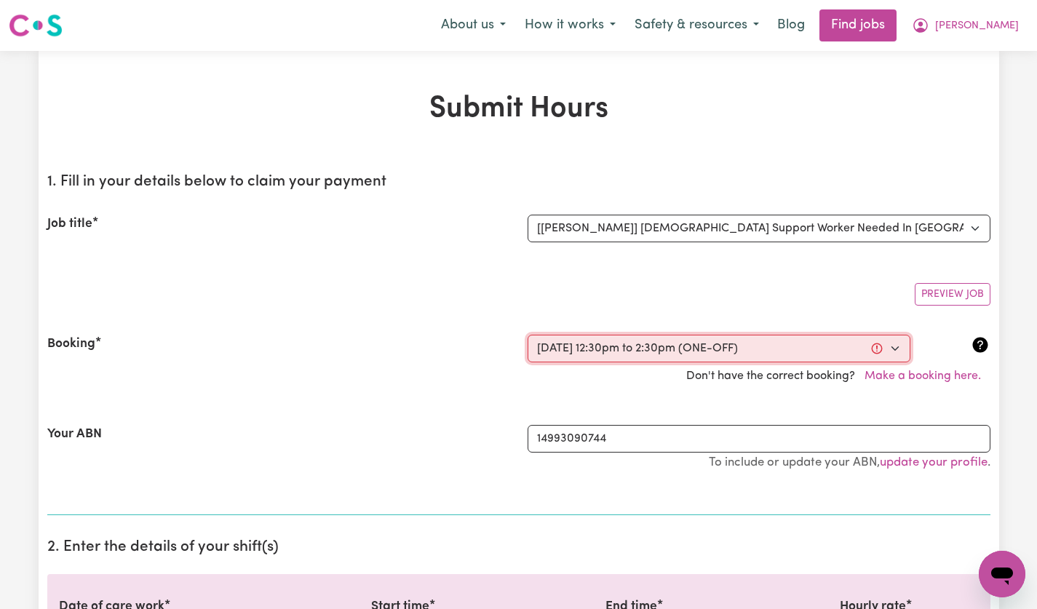
select select "49-Weekday"
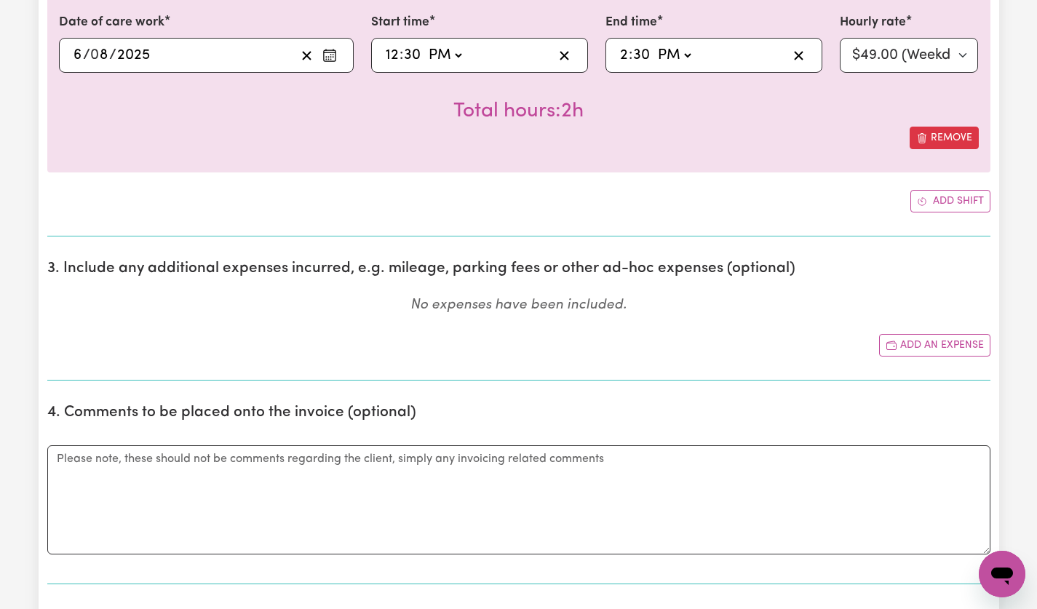
scroll to position [597, 0]
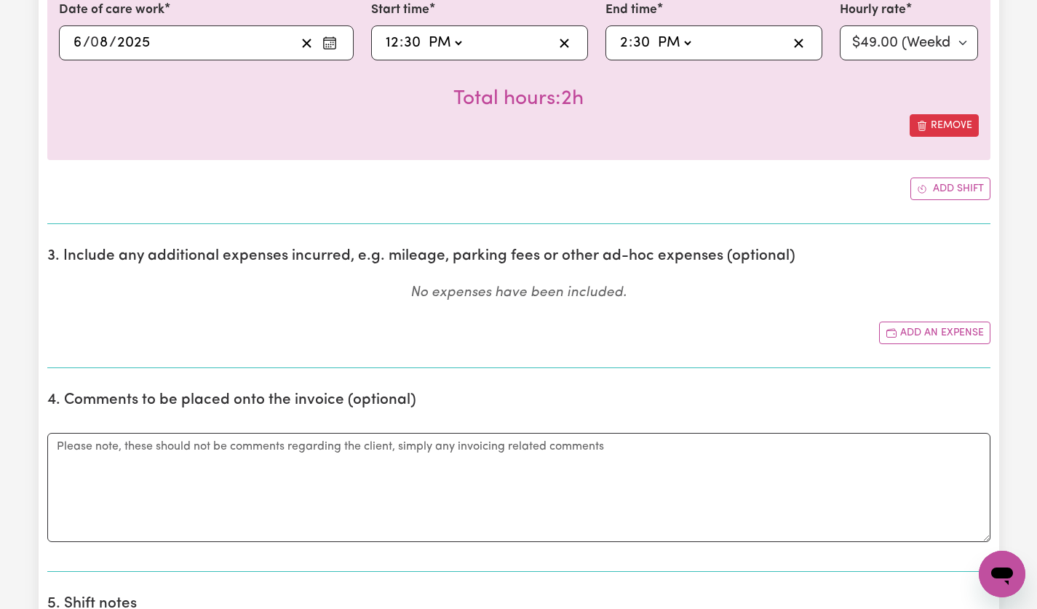
click at [944, 338] on button "Add an expense" at bounding box center [934, 333] width 111 height 23
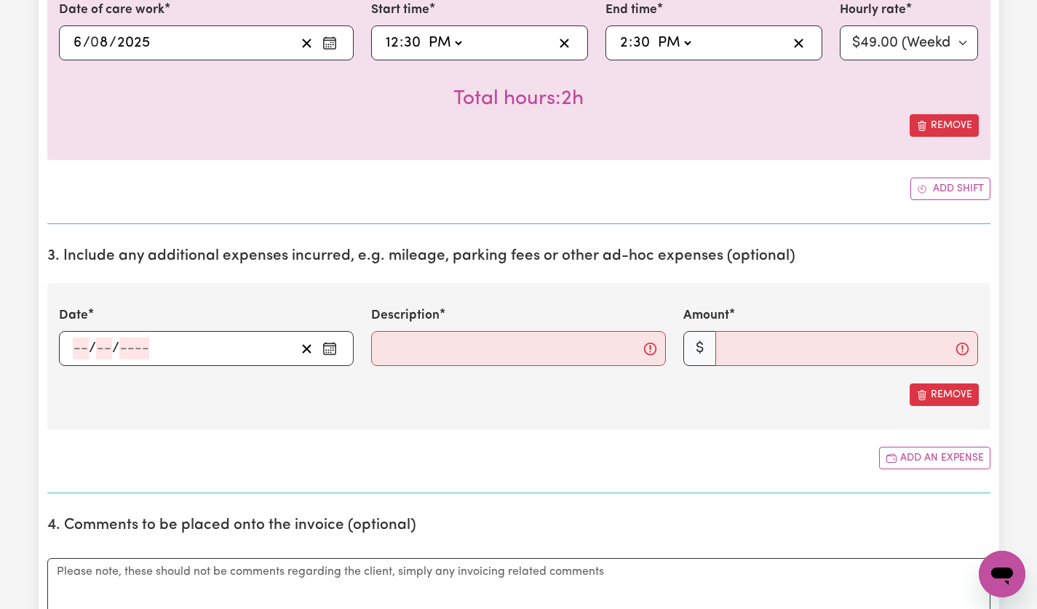
click at [332, 352] on icon "Enter the date of expense" at bounding box center [329, 348] width 15 height 15
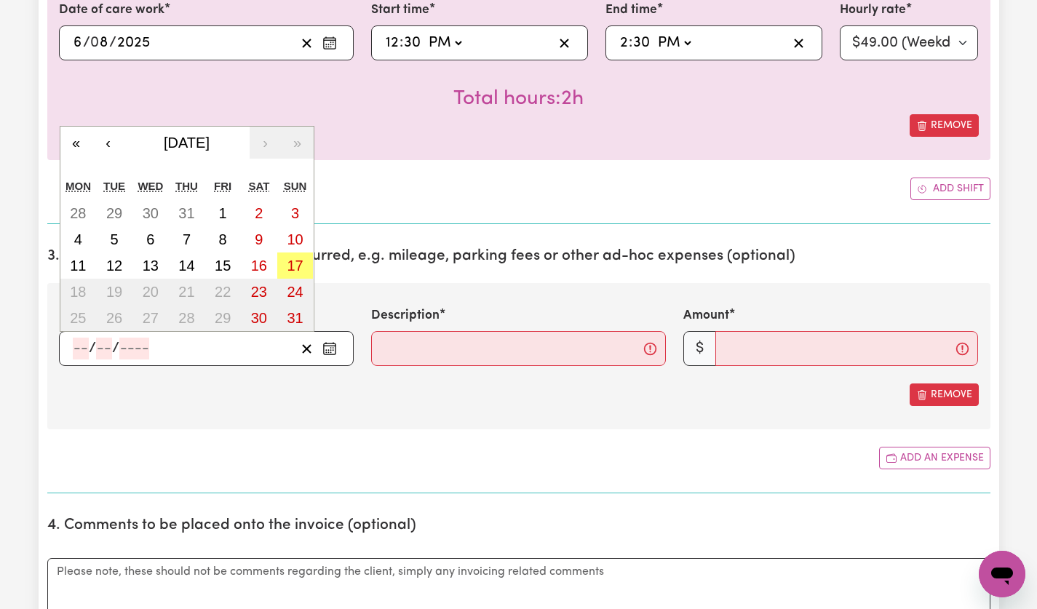
click at [152, 241] on abbr "6" at bounding box center [150, 239] width 8 height 16
type input "[DATE]"
type input "6"
type input "8"
type input "2025"
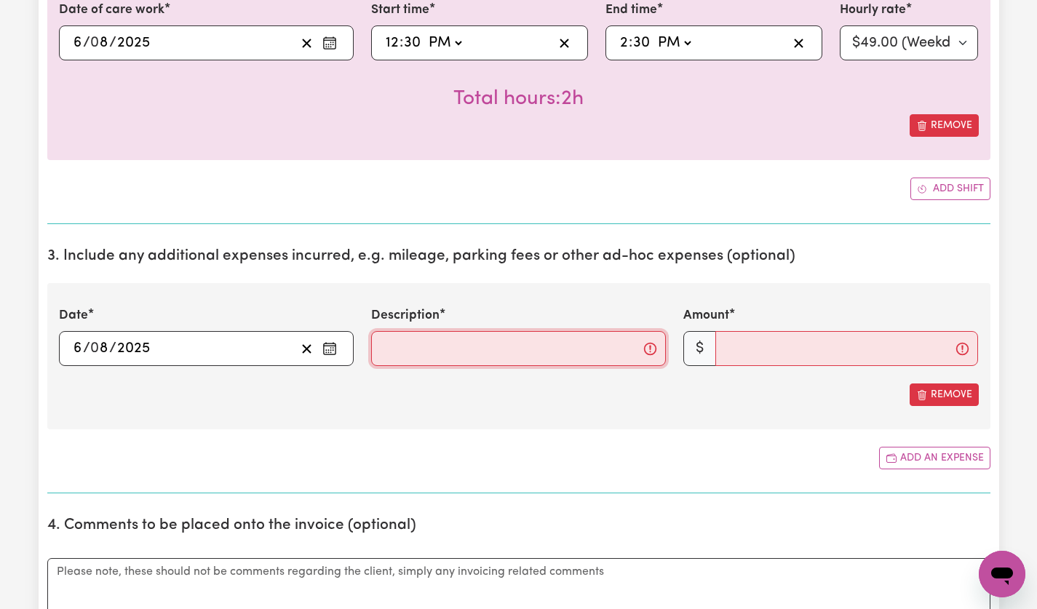
click at [511, 348] on input "Description" at bounding box center [518, 348] width 295 height 35
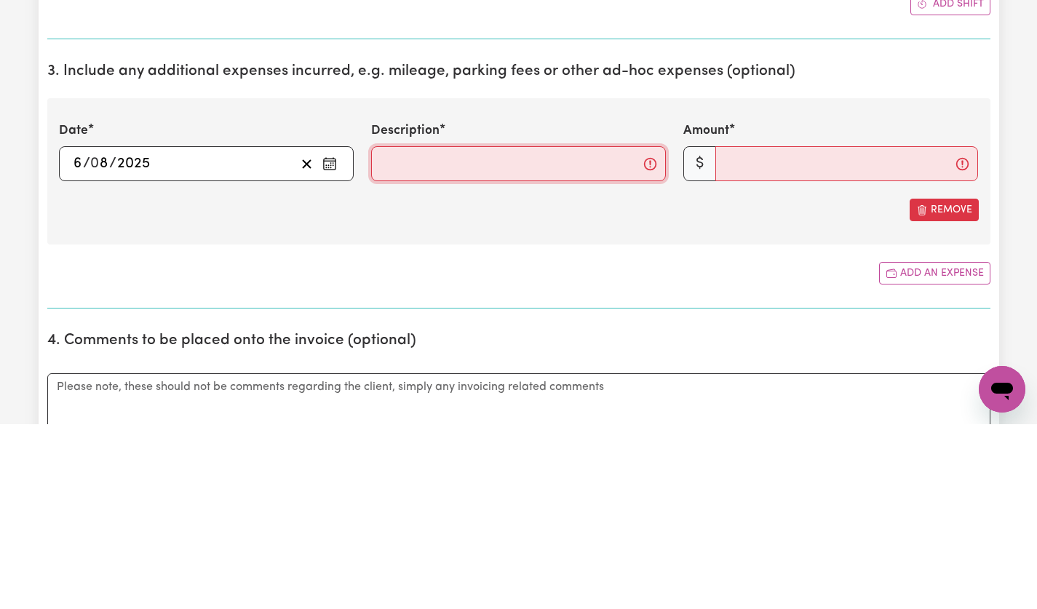
click at [519, 354] on input "Description" at bounding box center [518, 348] width 295 height 35
type input "mileage @$1/km"
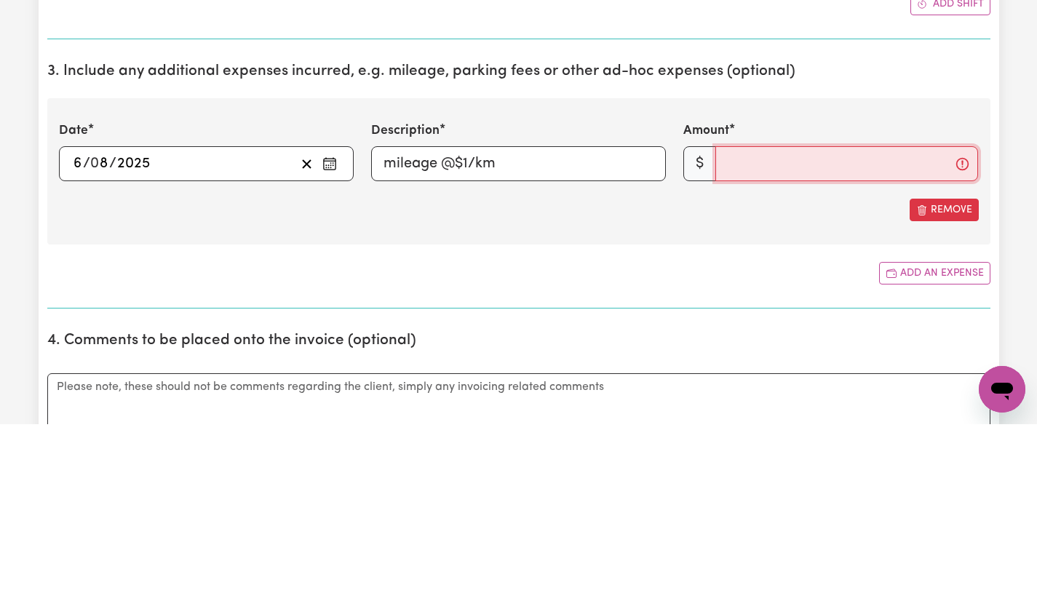
click at [837, 357] on input "Amount" at bounding box center [846, 348] width 263 height 35
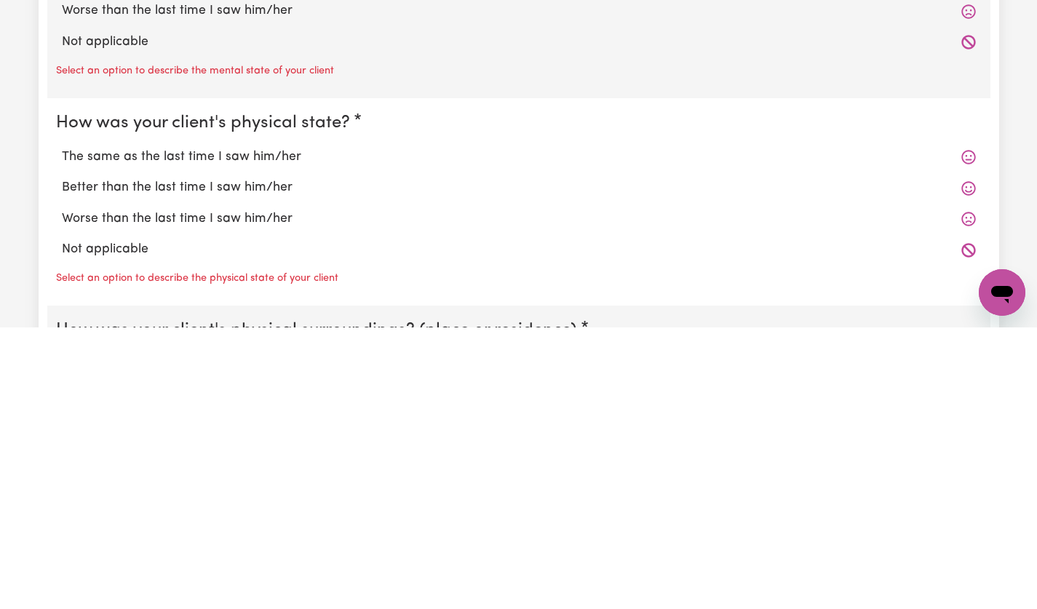
scroll to position [1179, 0]
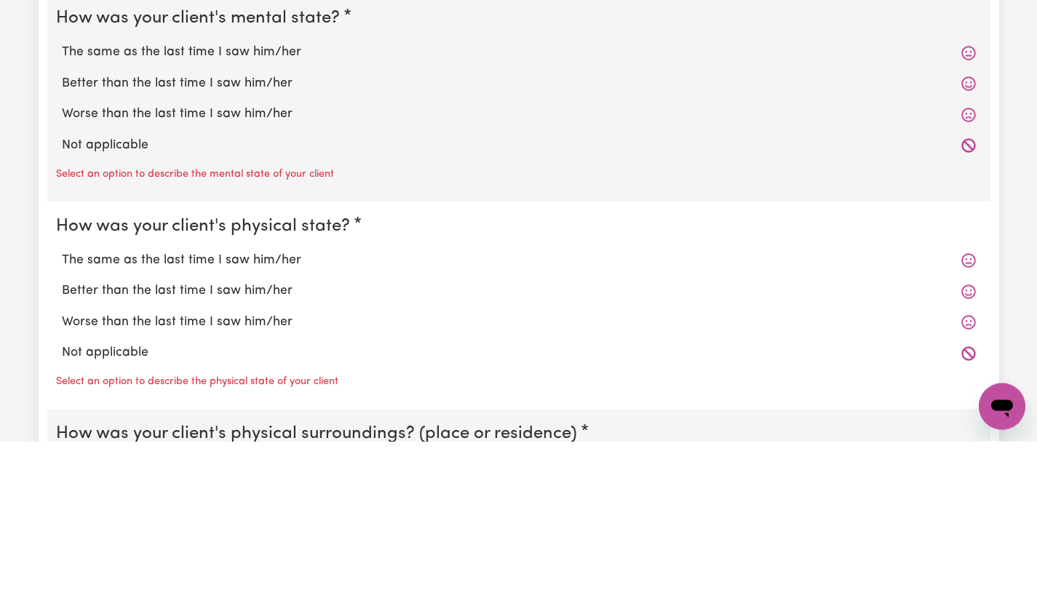
type input "20"
click at [271, 224] on label "The same as the last time I saw him/her" at bounding box center [519, 220] width 914 height 19
click at [62, 211] on input "The same as the last time I saw him/her" at bounding box center [61, 210] width 1 height 1
radio input "true"
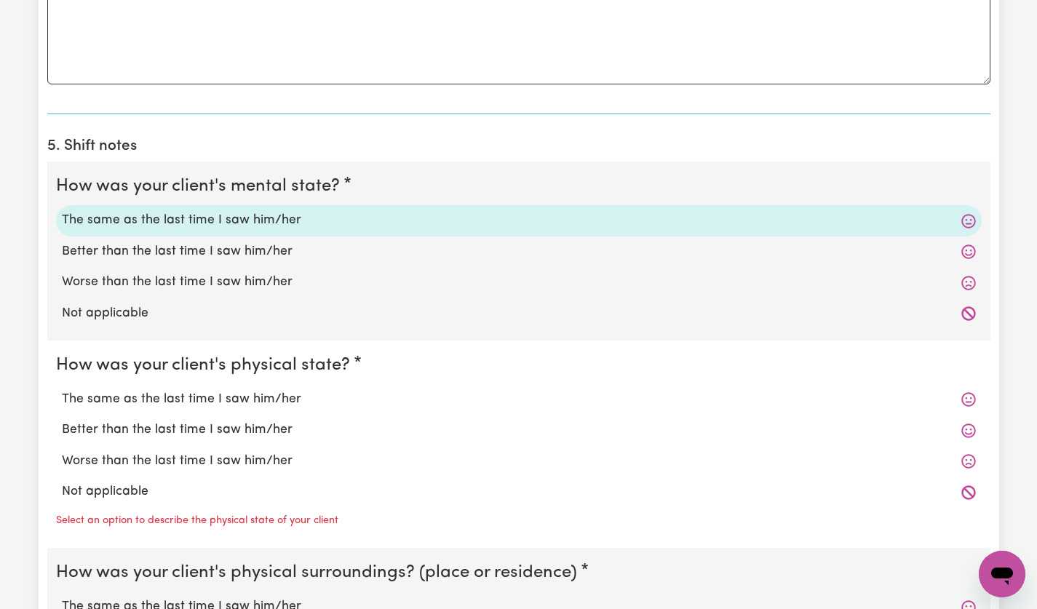
click at [272, 402] on label "The same as the last time I saw him/her" at bounding box center [519, 399] width 914 height 19
click at [62, 390] on input "The same as the last time I saw him/her" at bounding box center [61, 389] width 1 height 1
radio input "true"
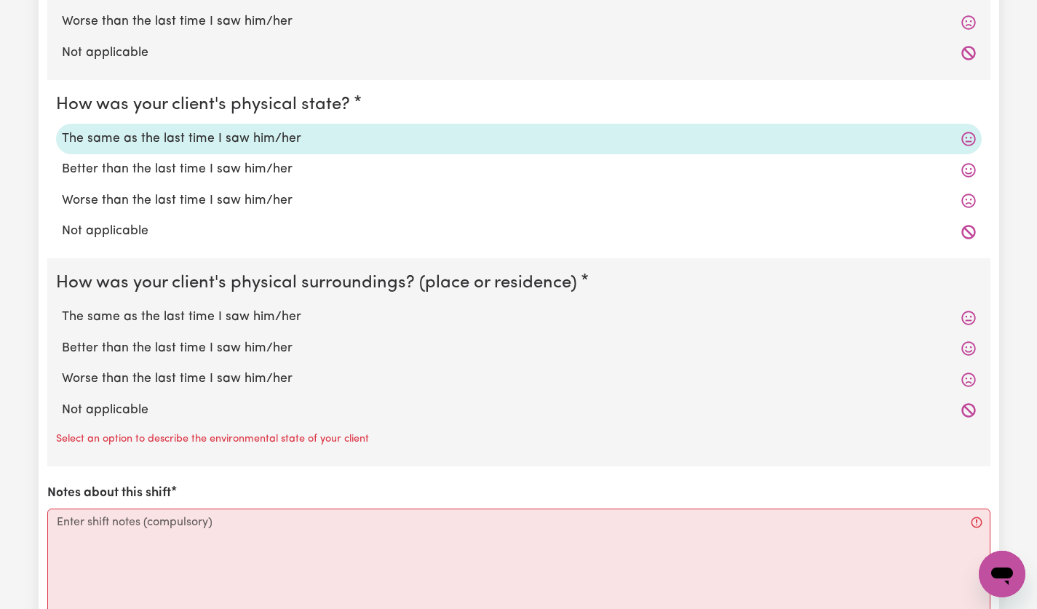
scroll to position [1458, 0]
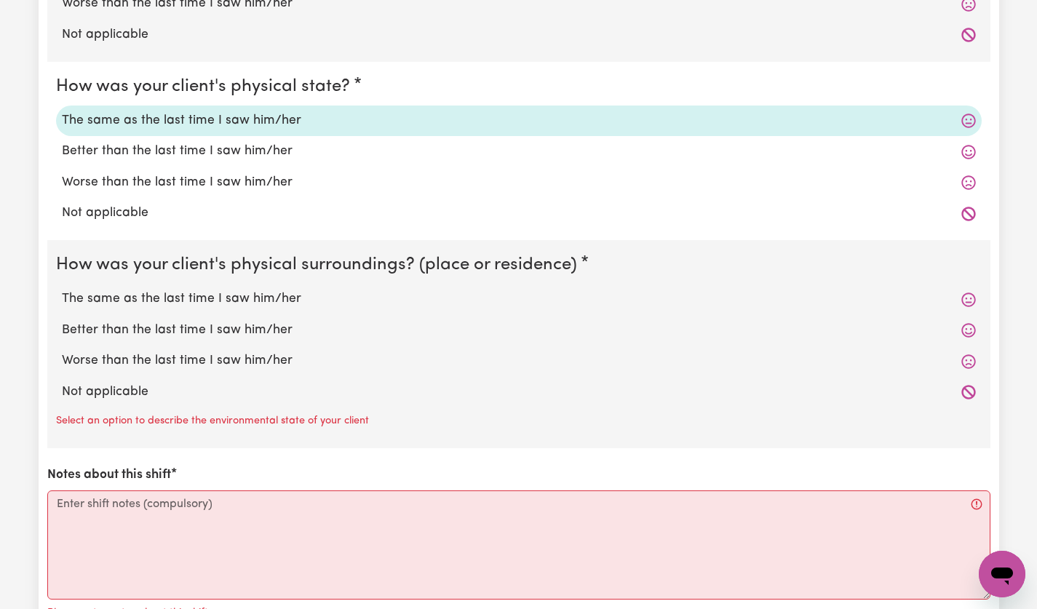
click at [276, 302] on label "The same as the last time I saw him/her" at bounding box center [519, 299] width 914 height 19
click at [62, 290] on input "The same as the last time I saw him/her" at bounding box center [61, 289] width 1 height 1
radio input "true"
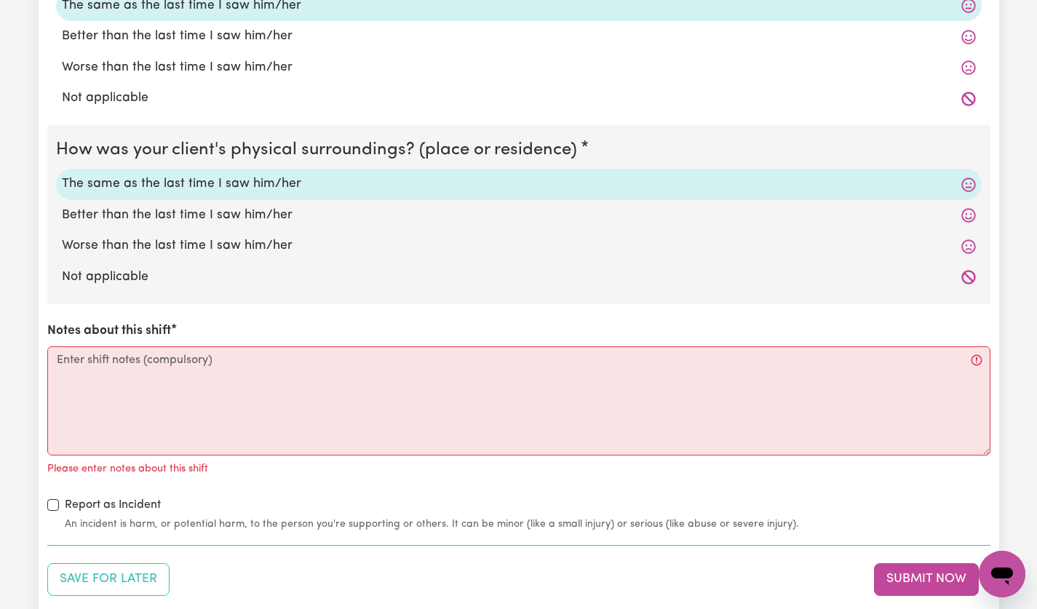
scroll to position [1661, 0]
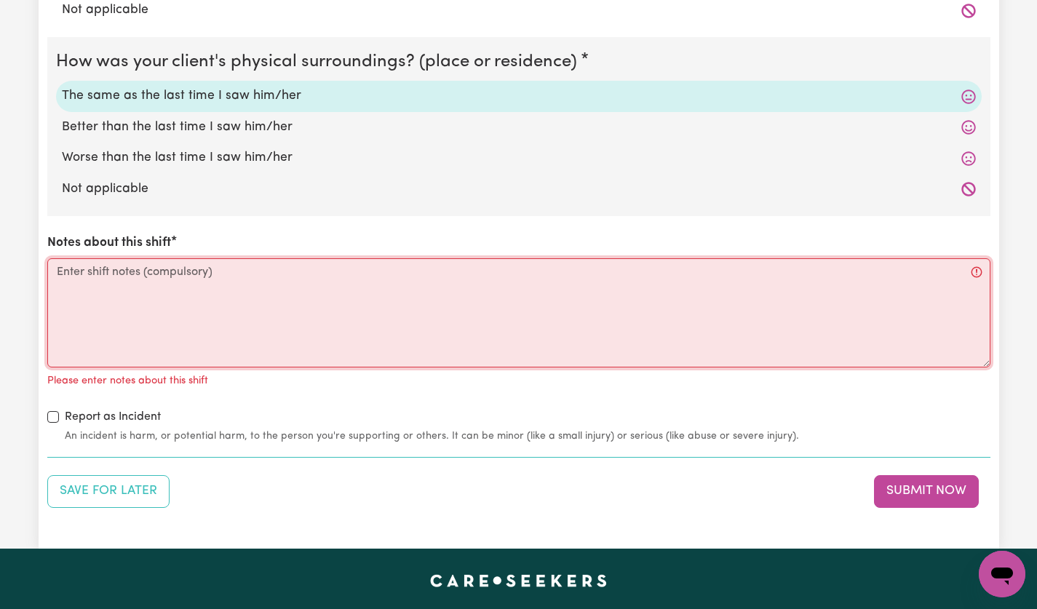
click at [509, 307] on textarea "Notes about this shift" at bounding box center [518, 312] width 943 height 109
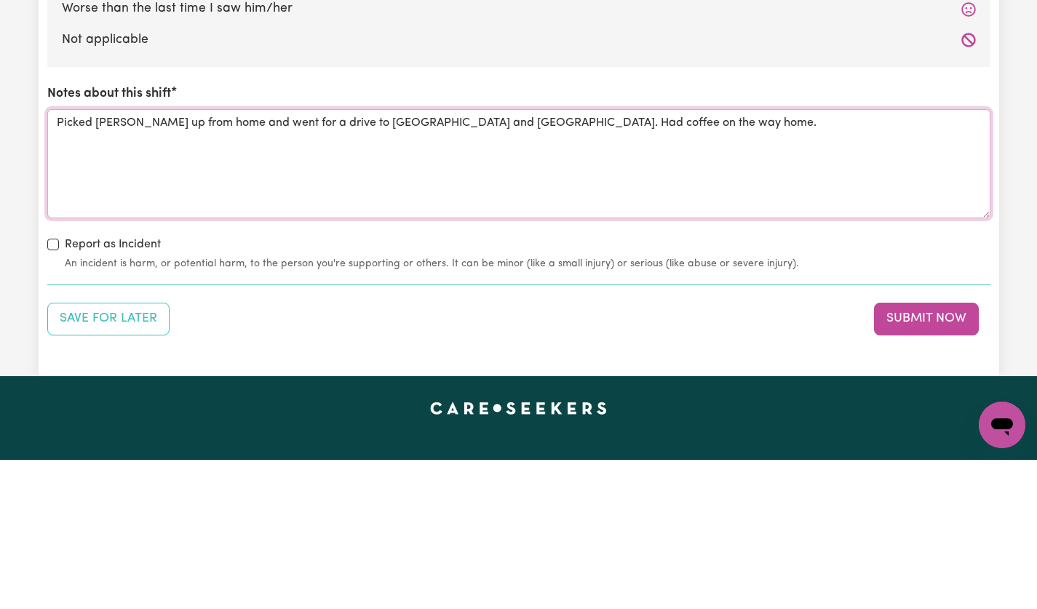
type textarea "Picked [PERSON_NAME] up from home and went for a drive to [GEOGRAPHIC_DATA] and…"
click at [932, 467] on button "Submit Now" at bounding box center [926, 468] width 105 height 32
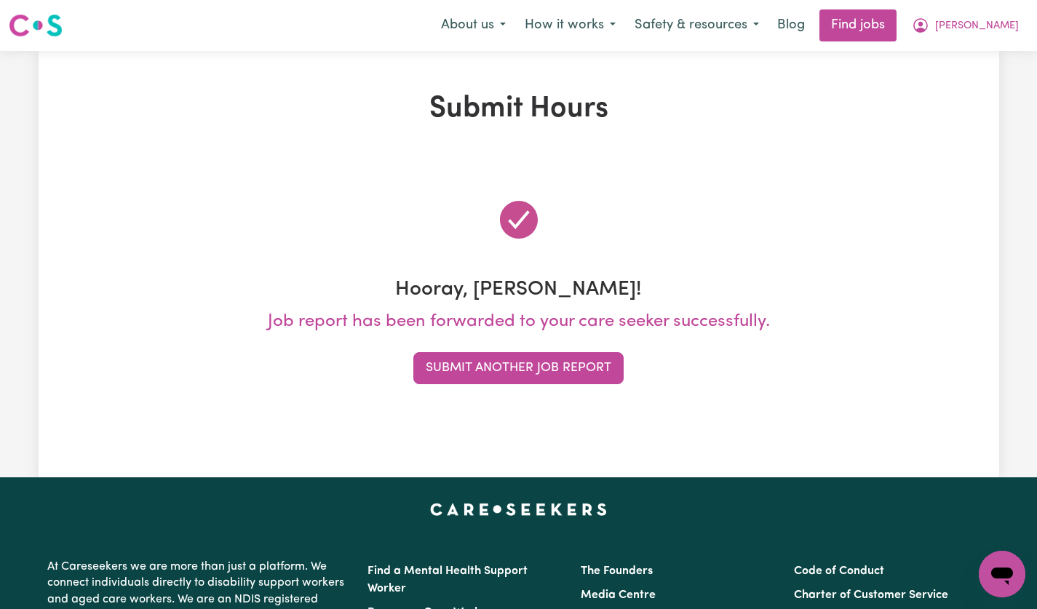
scroll to position [0, 0]
